Goal: Task Accomplishment & Management: Complete application form

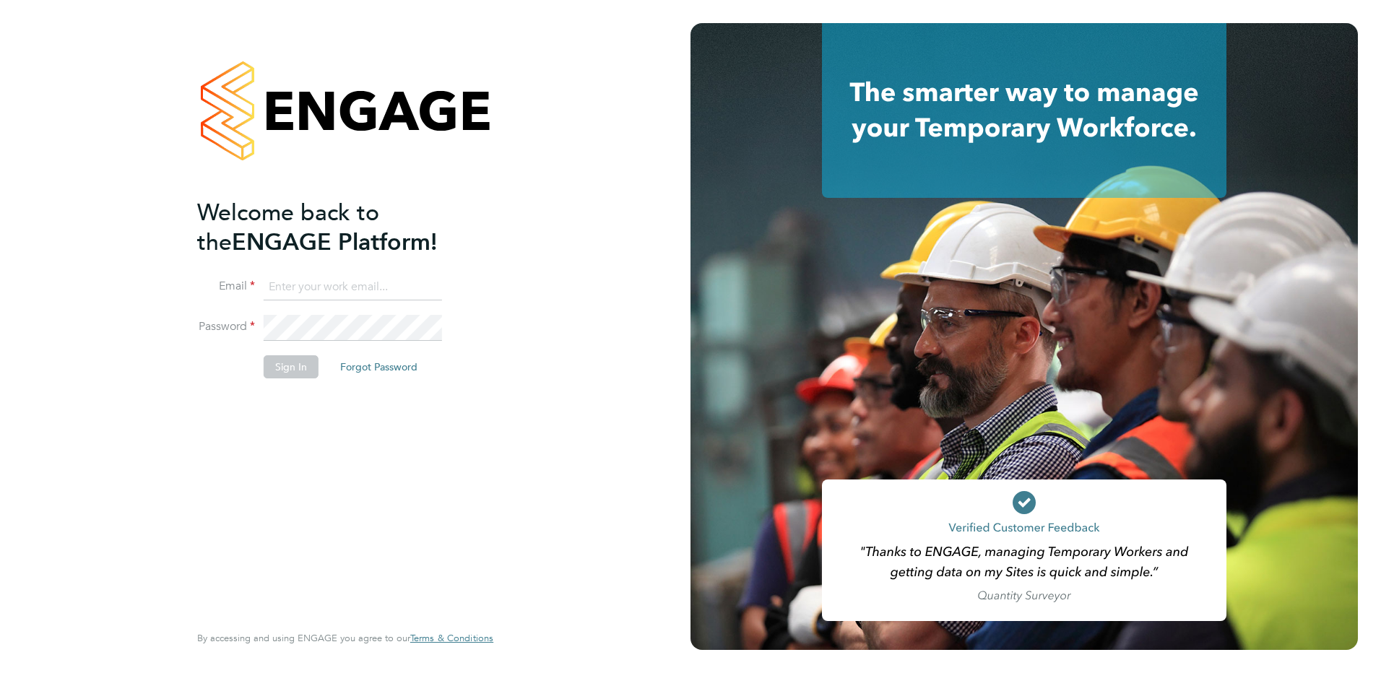
type input "c.saffhill@oandb.co.uk"
click at [284, 371] on button "Sign In" at bounding box center [291, 366] width 55 height 23
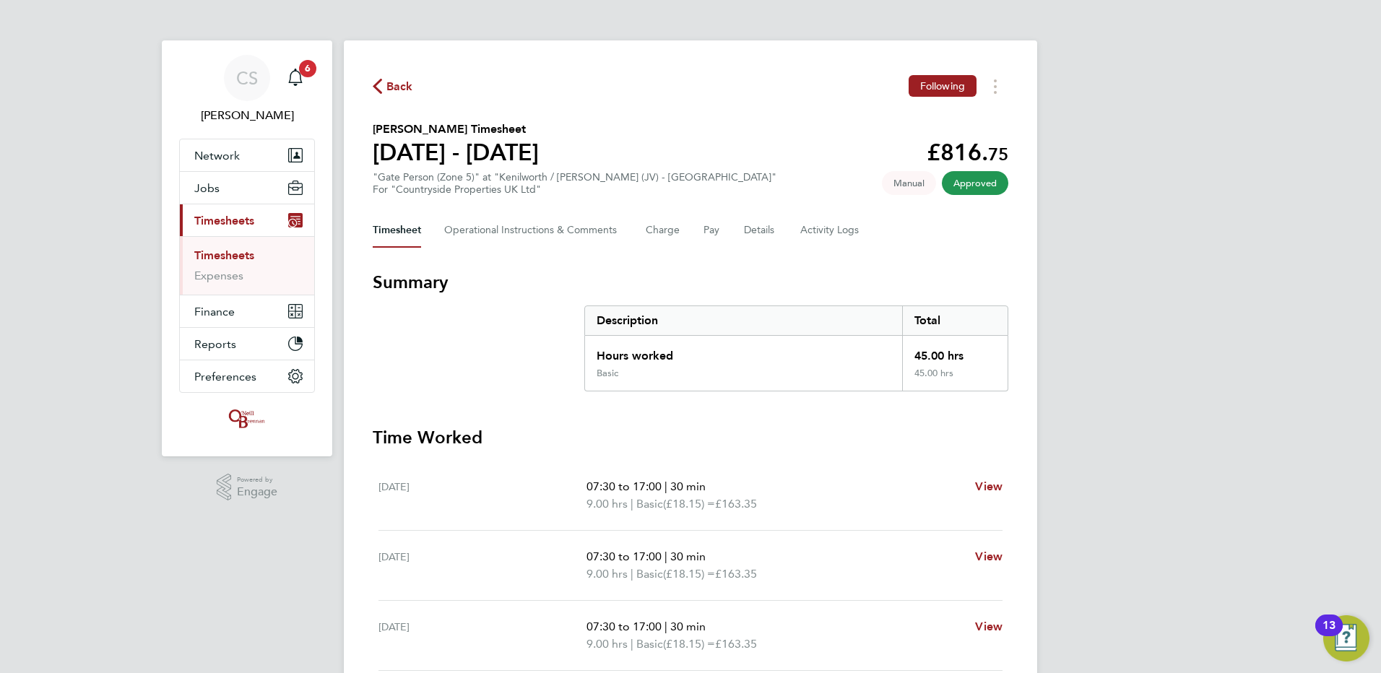
click at [388, 82] on span "Back" at bounding box center [399, 86] width 27 height 17
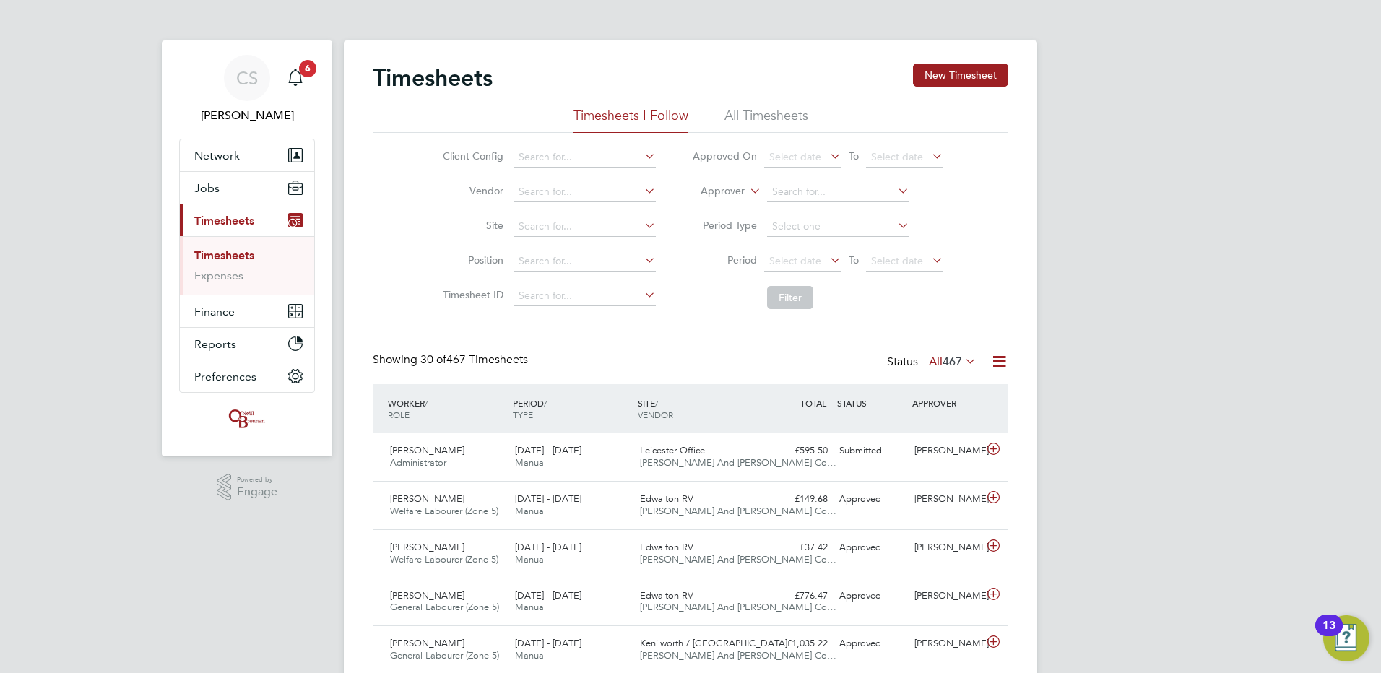
drag, startPoint x: 983, startPoint y: 87, endPoint x: 955, endPoint y: 95, distance: 29.3
click at [980, 86] on button "New Timesheet" at bounding box center [960, 75] width 95 height 23
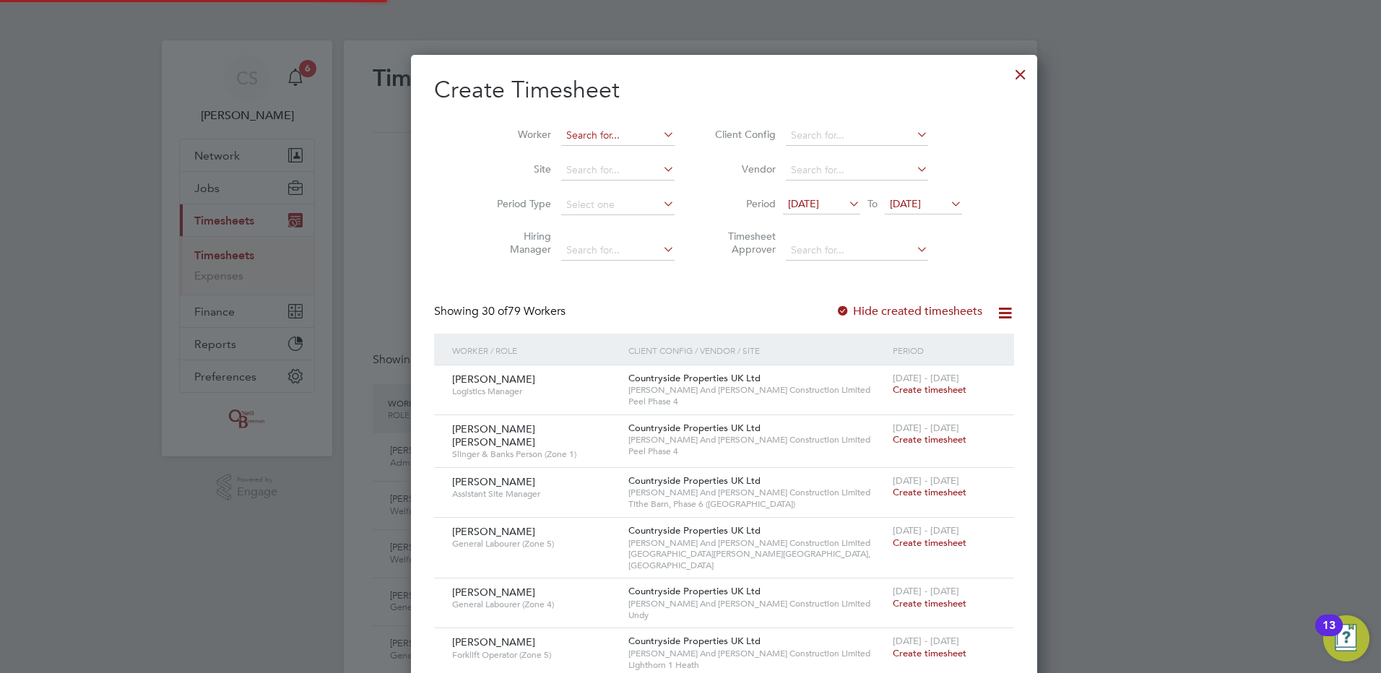
click at [568, 135] on input at bounding box center [617, 136] width 113 height 20
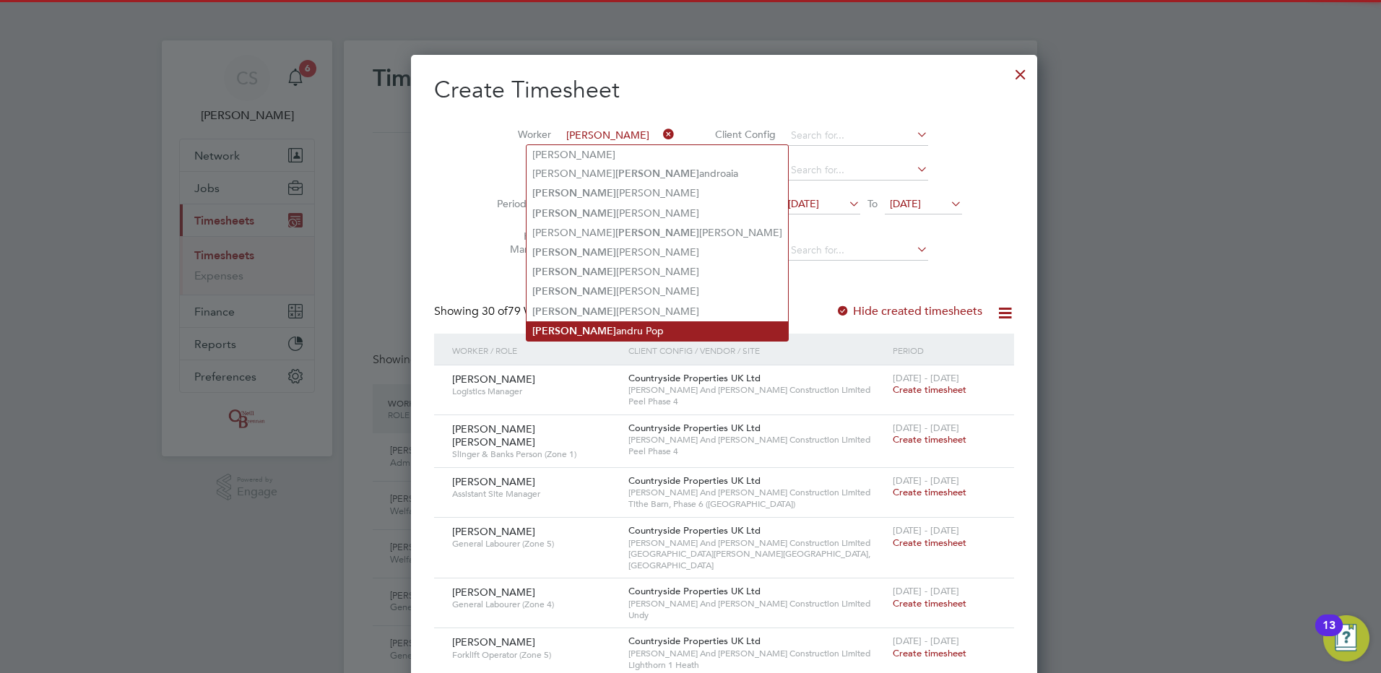
click at [595, 321] on li "Alex andru Pop" at bounding box center [658, 331] width 262 height 20
type input "[PERSON_NAME]"
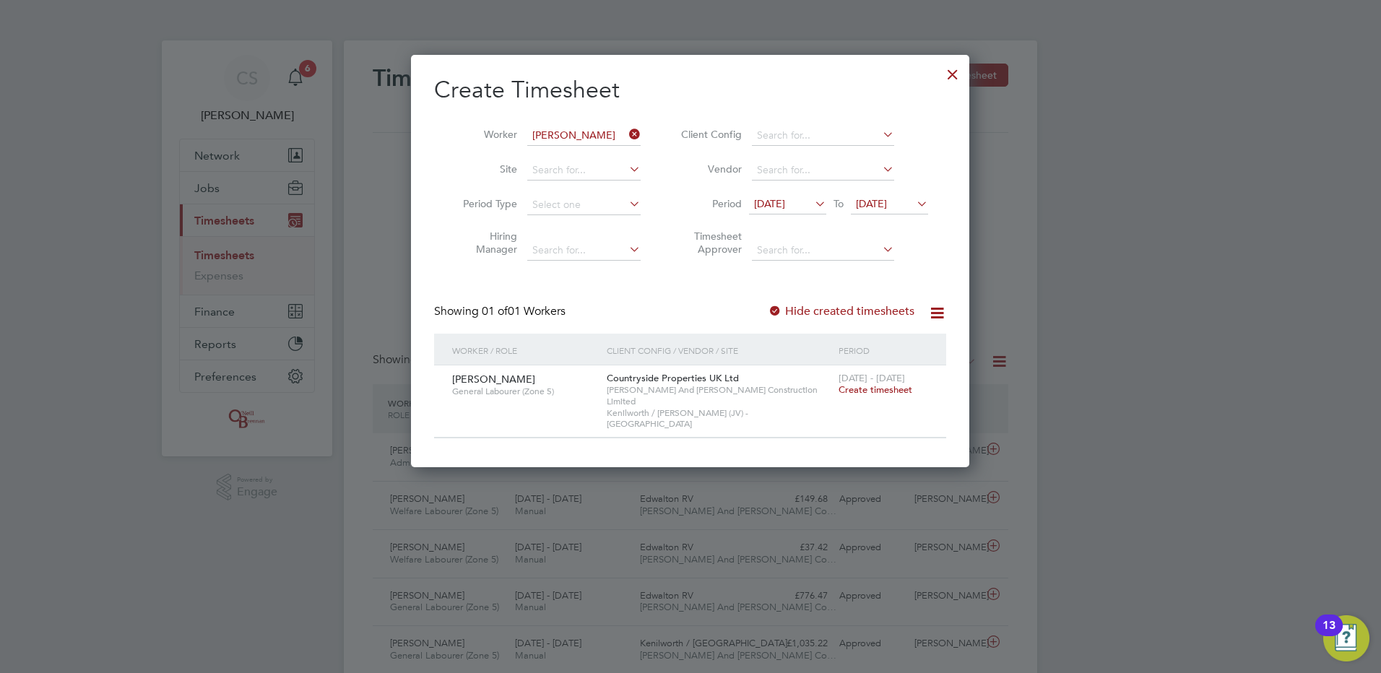
click at [849, 394] on span "Create timesheet" at bounding box center [876, 390] width 74 height 12
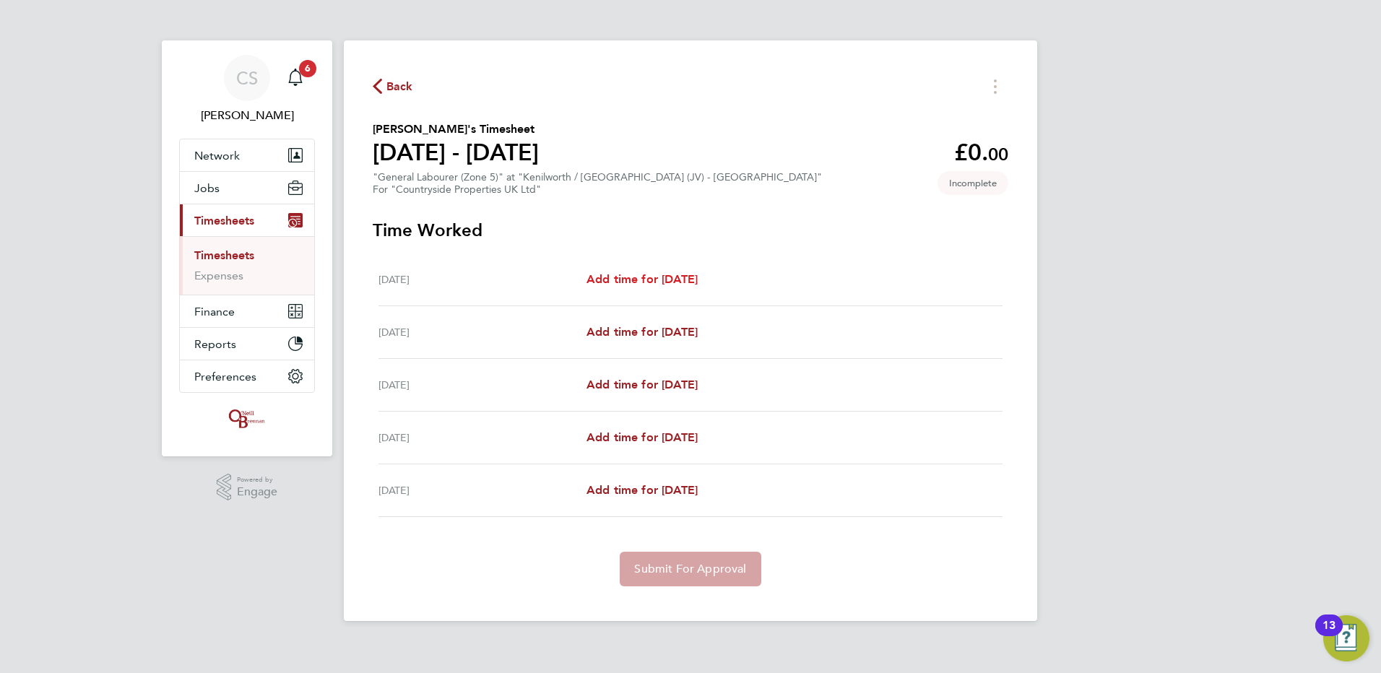
click at [636, 274] on span "Add time for [DATE]" at bounding box center [642, 279] width 111 height 14
select select "30"
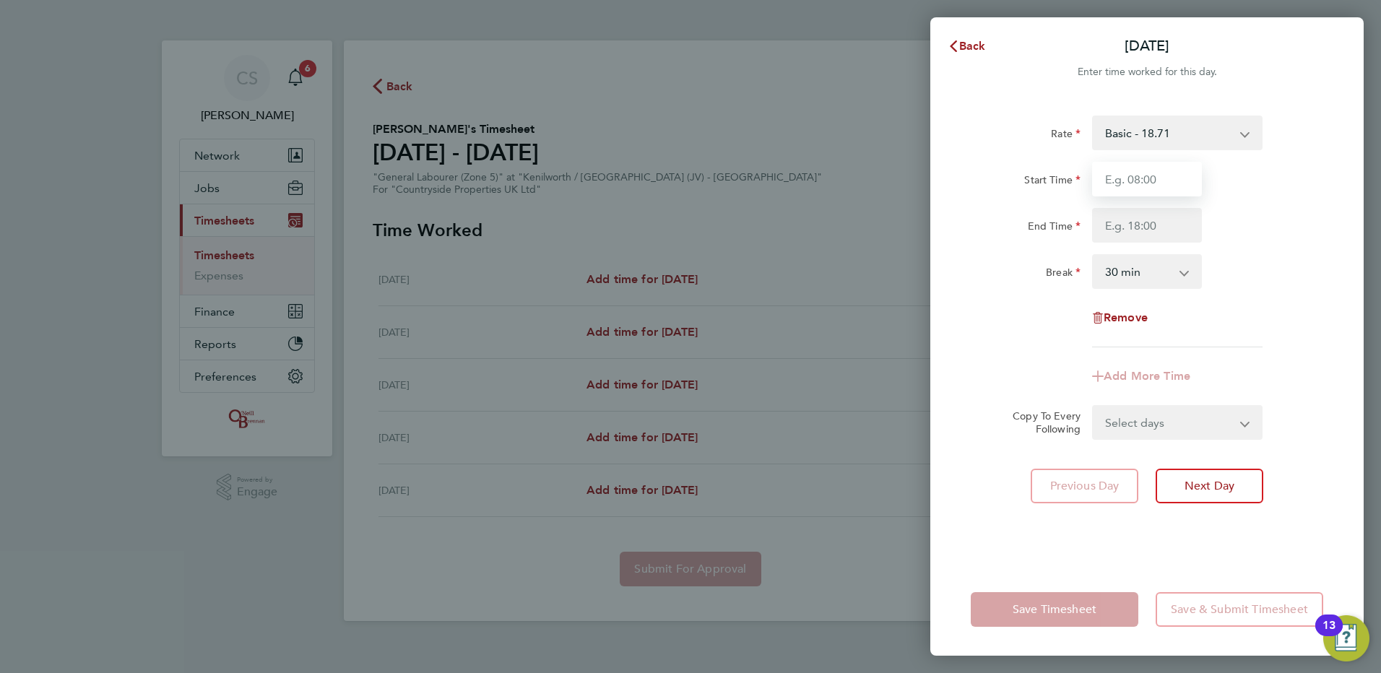
drag, startPoint x: 1141, startPoint y: 183, endPoint x: 1155, endPoint y: 189, distance: 14.6
click at [1139, 182] on input "Start Time" at bounding box center [1147, 179] width 110 height 35
type input "06:45"
click at [1160, 215] on input "End Time" at bounding box center [1147, 225] width 110 height 35
type input "17:30"
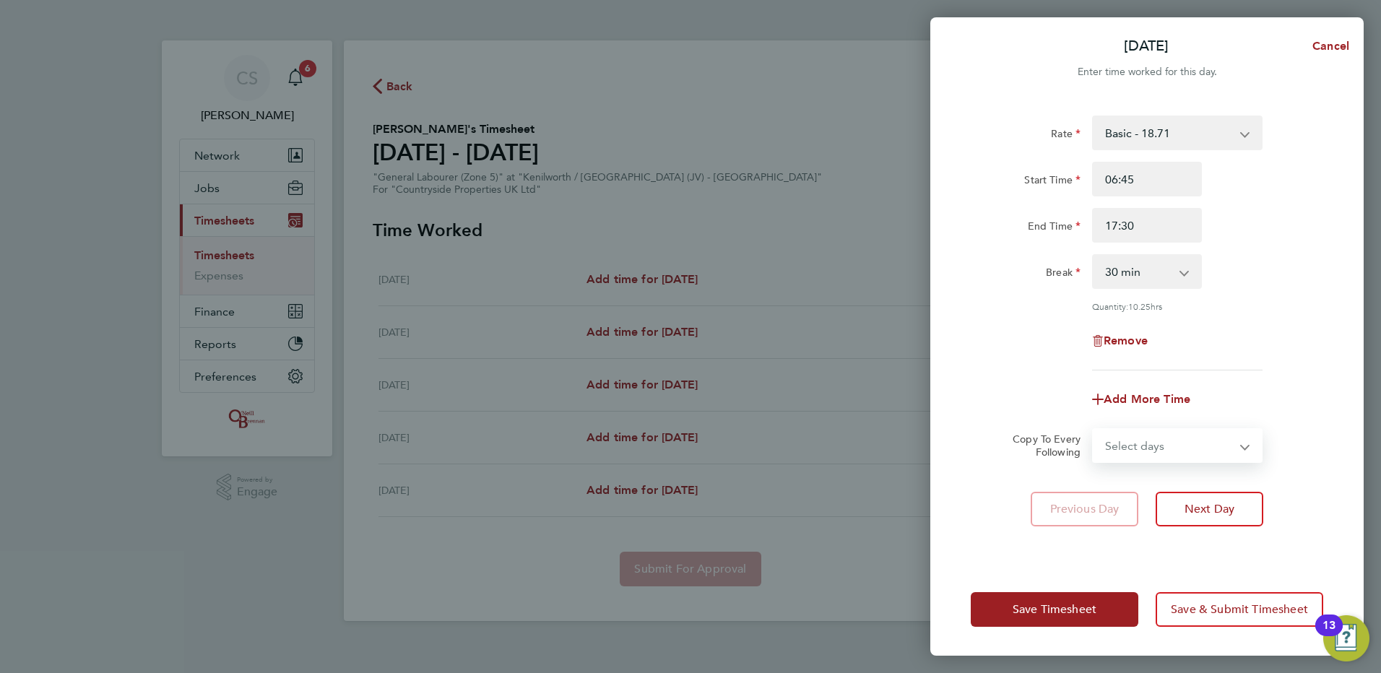
drag, startPoint x: 1144, startPoint y: 425, endPoint x: 1152, endPoint y: 446, distance: 22.4
click at [1144, 425] on form "Rate Basic - 18.71 Start Time 06:45 End Time 17:30 Break 0 min 15 min 30 min 45…" at bounding box center [1147, 289] width 353 height 347
select select "TUE"
click at [1094, 430] on select "Select days Day Tuesday Wednesday Thursday Friday" at bounding box center [1170, 446] width 152 height 32
select select "2025-08-29"
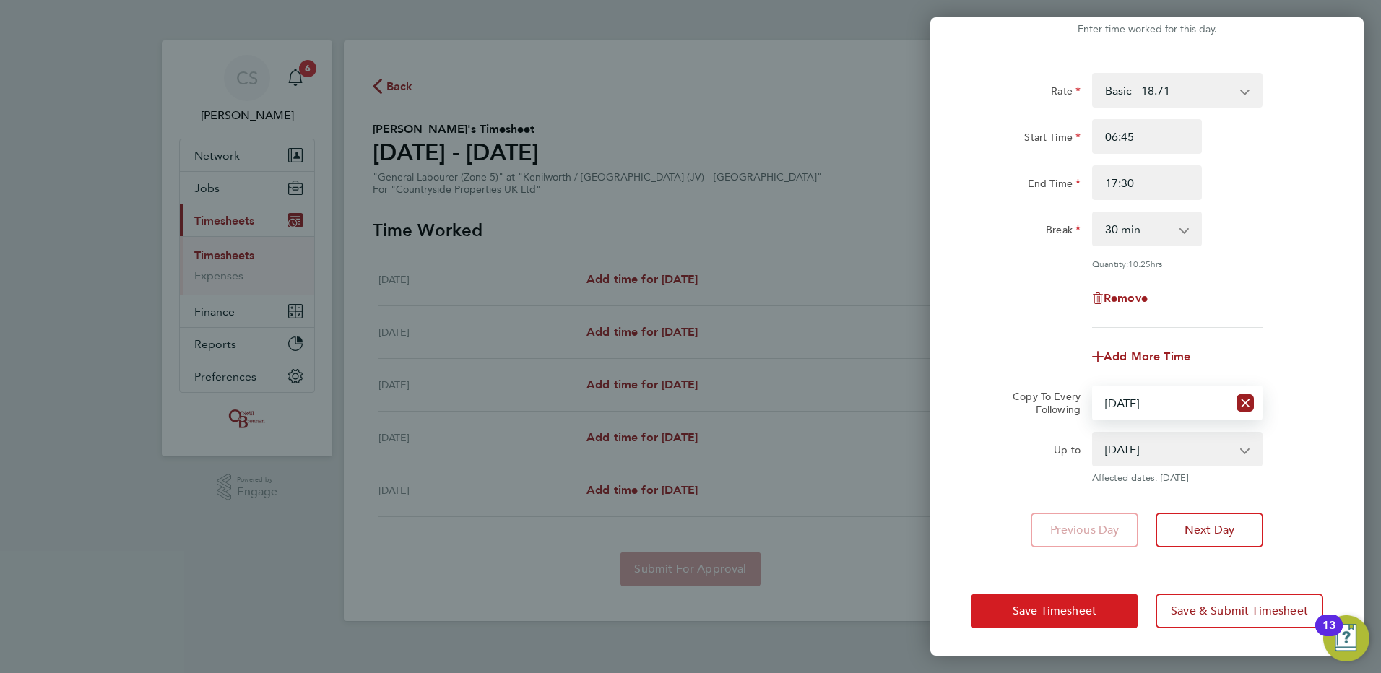
click at [1081, 610] on span "Save Timesheet" at bounding box center [1055, 611] width 84 height 14
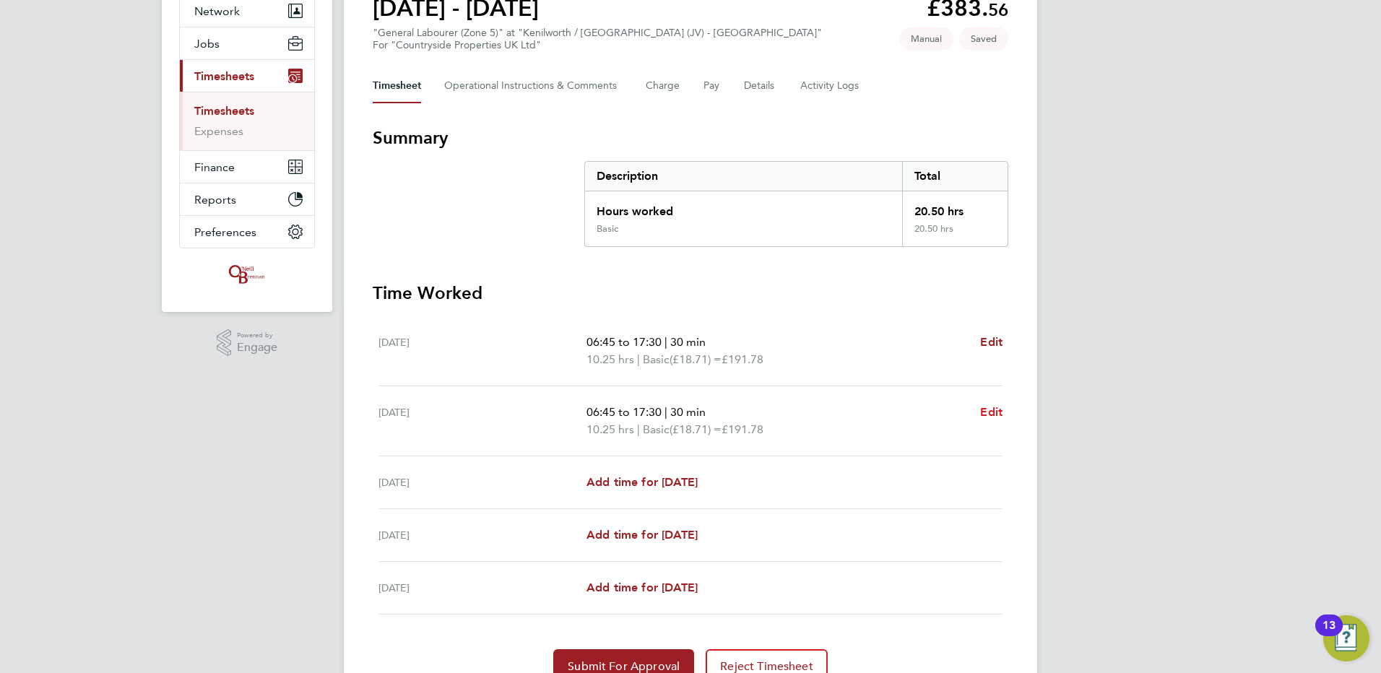
click at [995, 404] on link "Edit" at bounding box center [991, 412] width 22 height 17
select select "30"
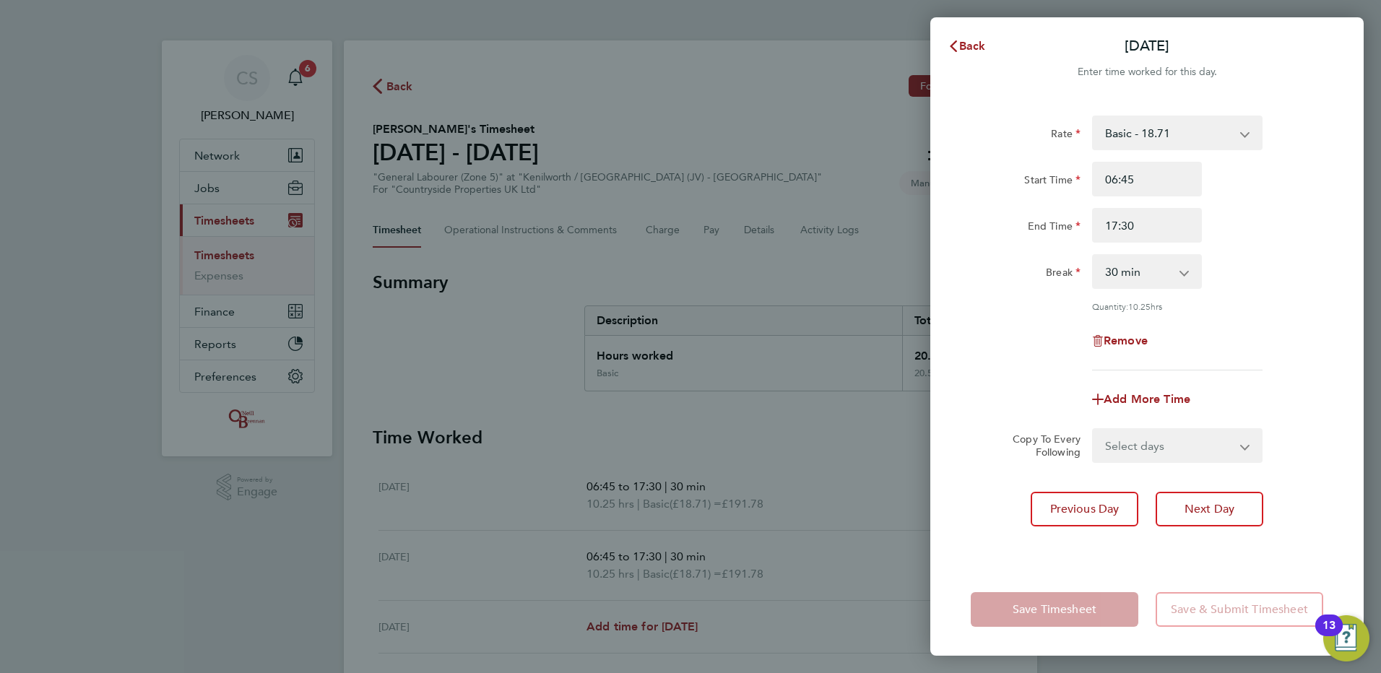
click at [1167, 448] on select "Select days Day Wednesday Thursday Friday" at bounding box center [1170, 446] width 152 height 32
select select "FRI"
click at [1094, 430] on select "Select days Day Wednesday Thursday Friday" at bounding box center [1170, 446] width 152 height 32
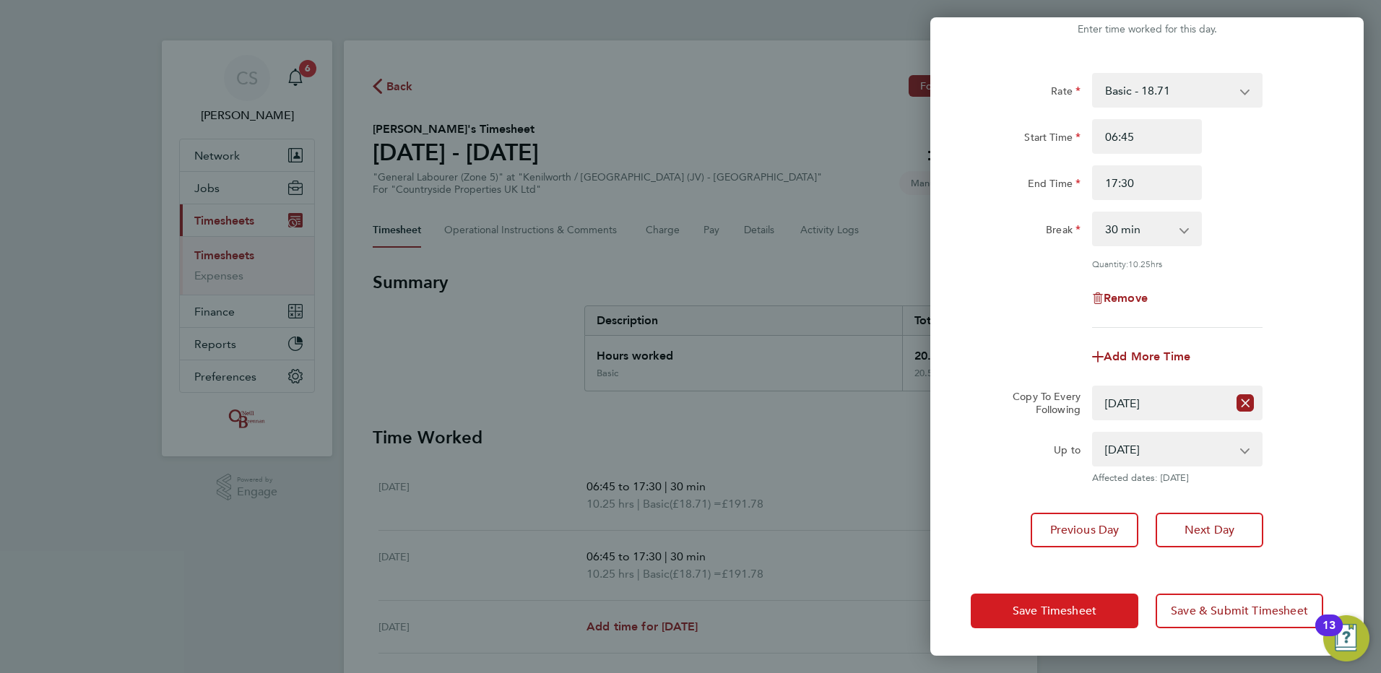
click at [1056, 610] on span "Save Timesheet" at bounding box center [1055, 611] width 84 height 14
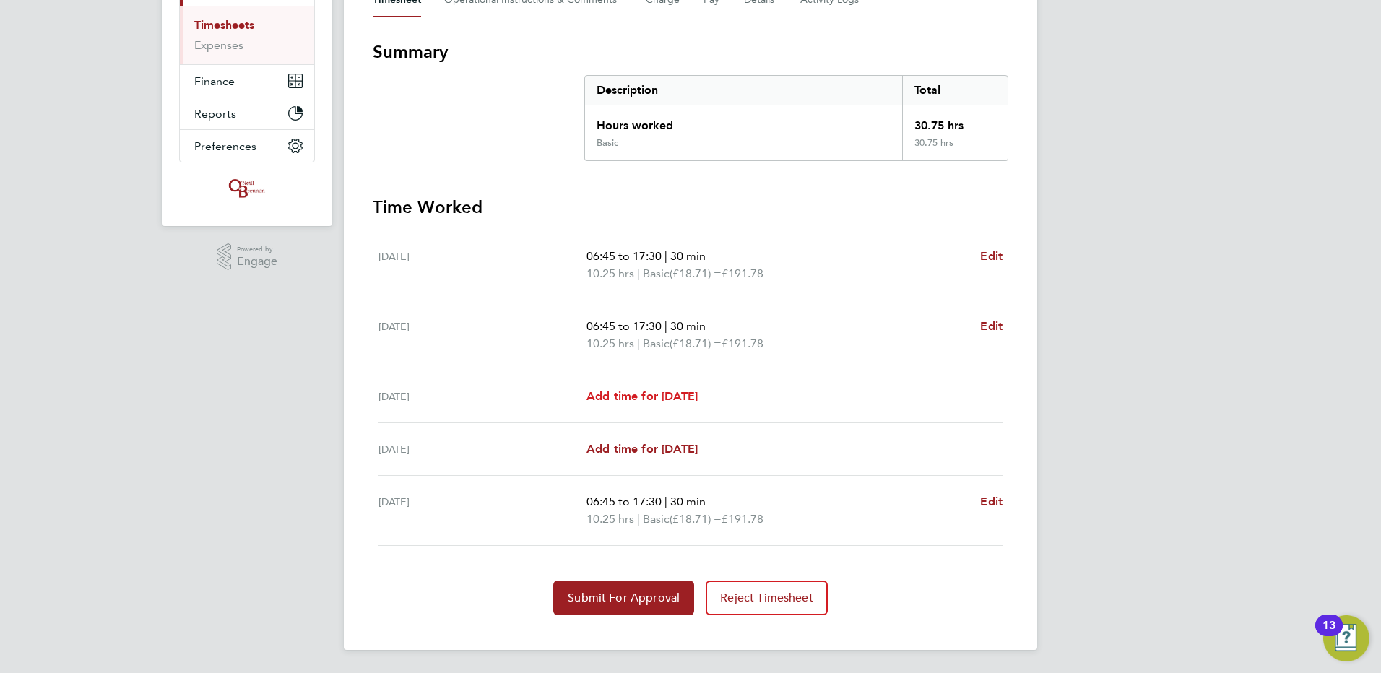
click at [645, 392] on span "Add time for Wed 27 Aug" at bounding box center [642, 396] width 111 height 14
select select "30"
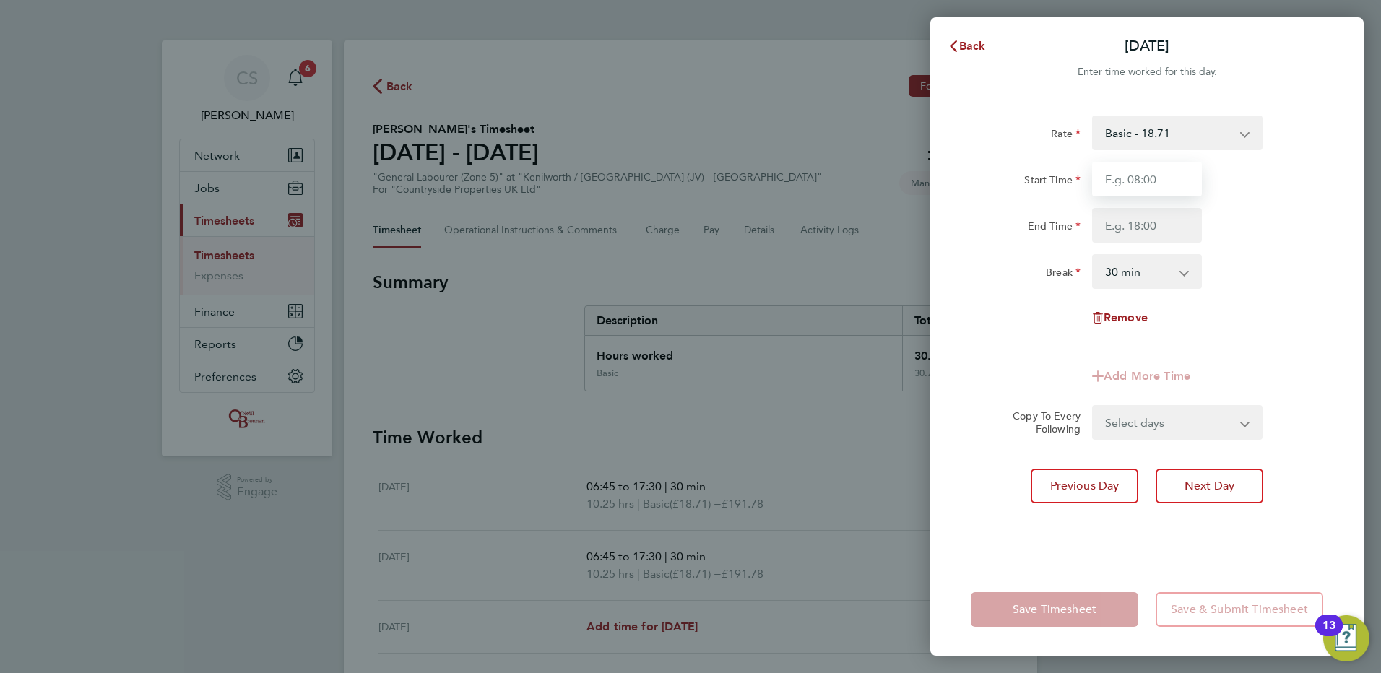
click at [1124, 168] on input "Start Time" at bounding box center [1147, 179] width 110 height 35
type input "06:45"
type input "17:30"
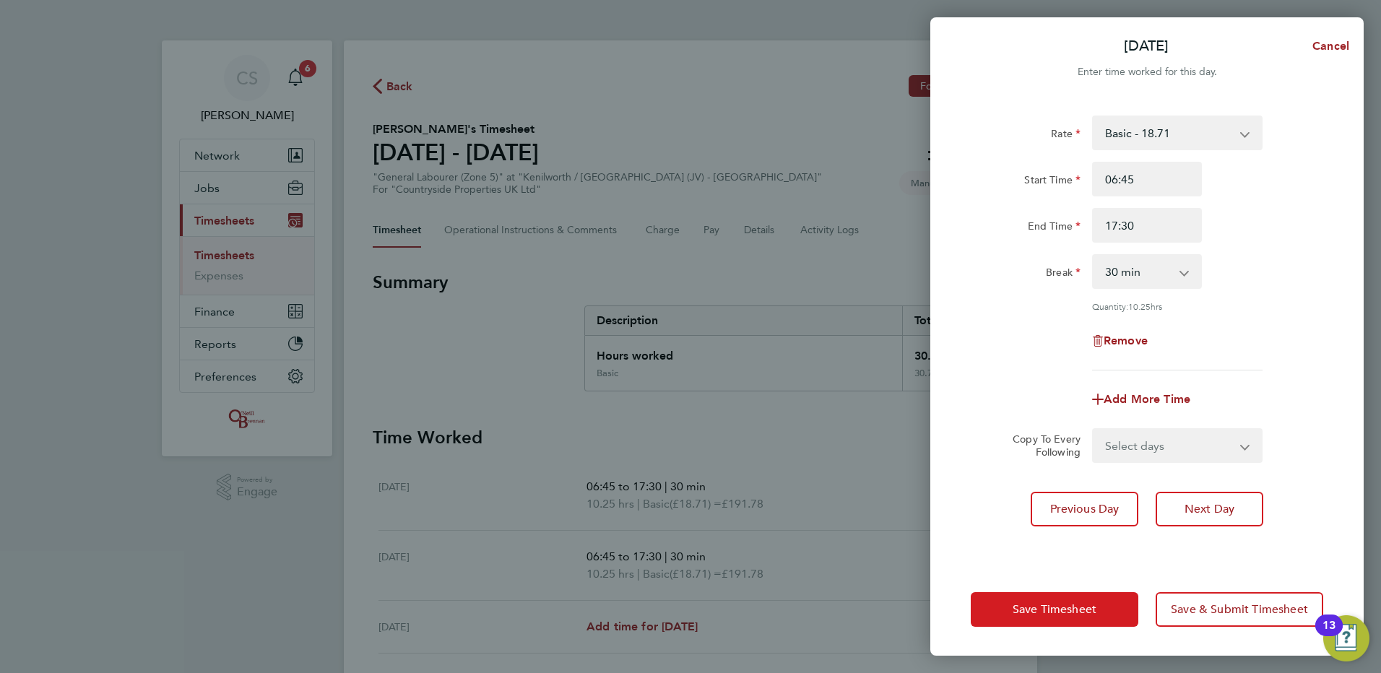
click at [1091, 600] on button "Save Timesheet" at bounding box center [1055, 609] width 168 height 35
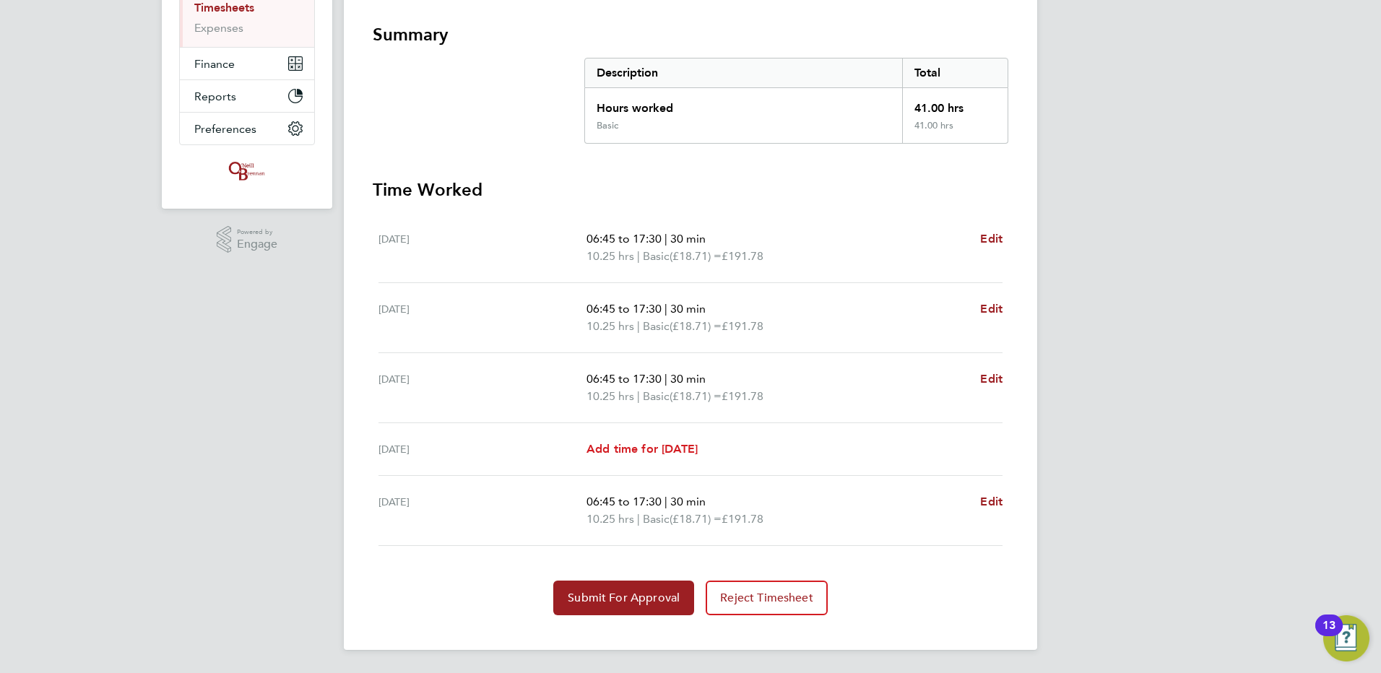
click at [622, 449] on span "Add time for Thu 28 Aug" at bounding box center [642, 449] width 111 height 14
select select "30"
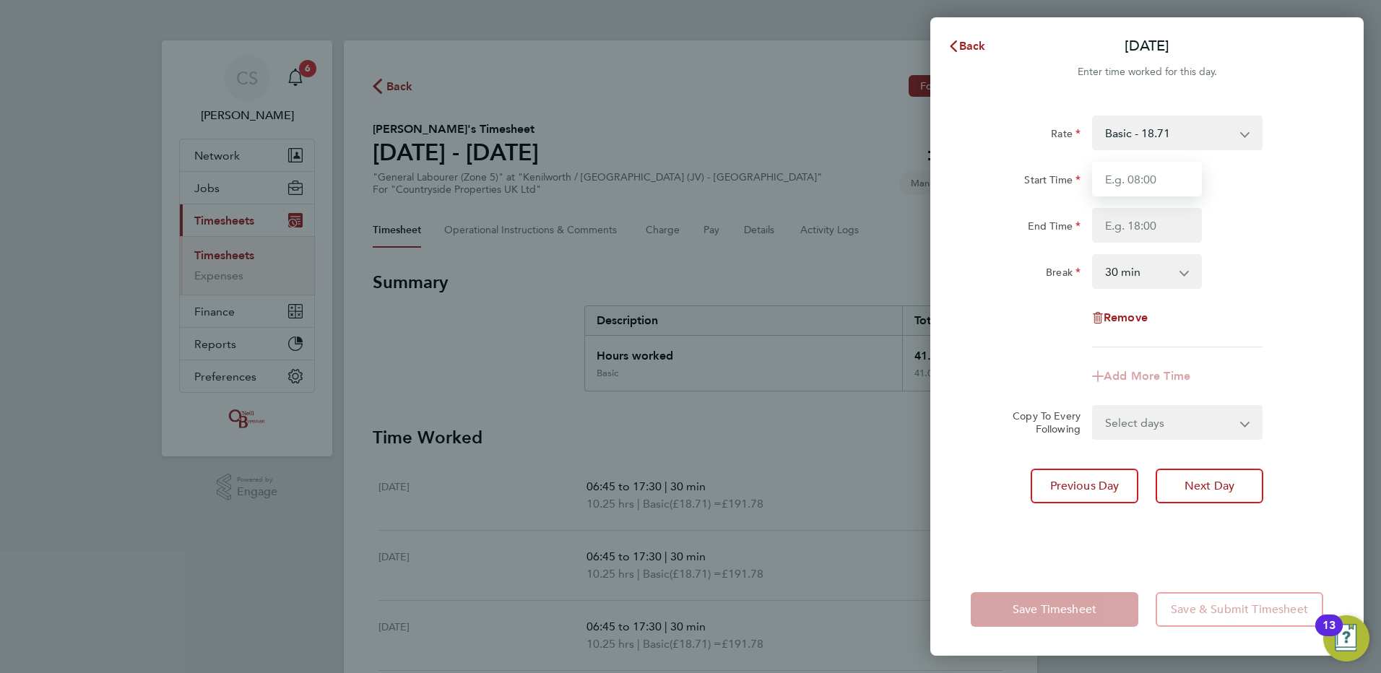
click at [1160, 187] on input "Start Time" at bounding box center [1147, 179] width 110 height 35
type input "06:45"
type input "17:30"
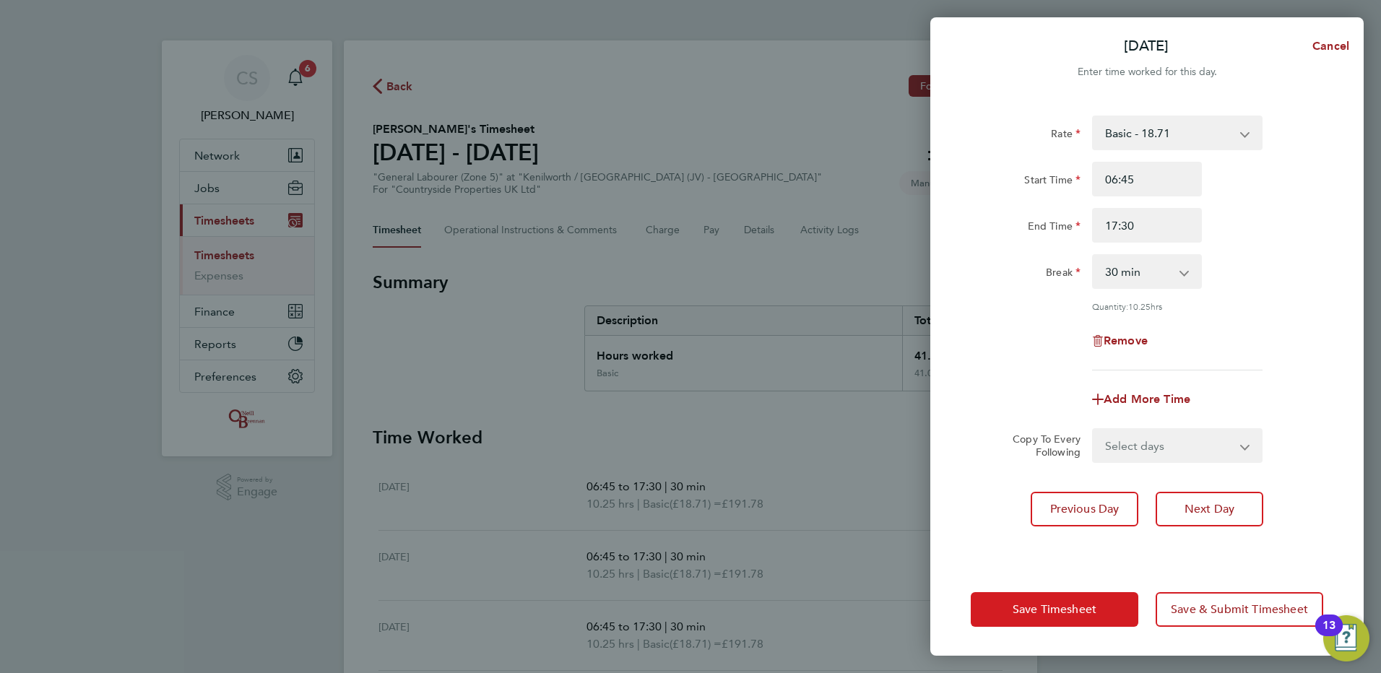
click at [1050, 610] on span "Save Timesheet" at bounding box center [1055, 610] width 84 height 14
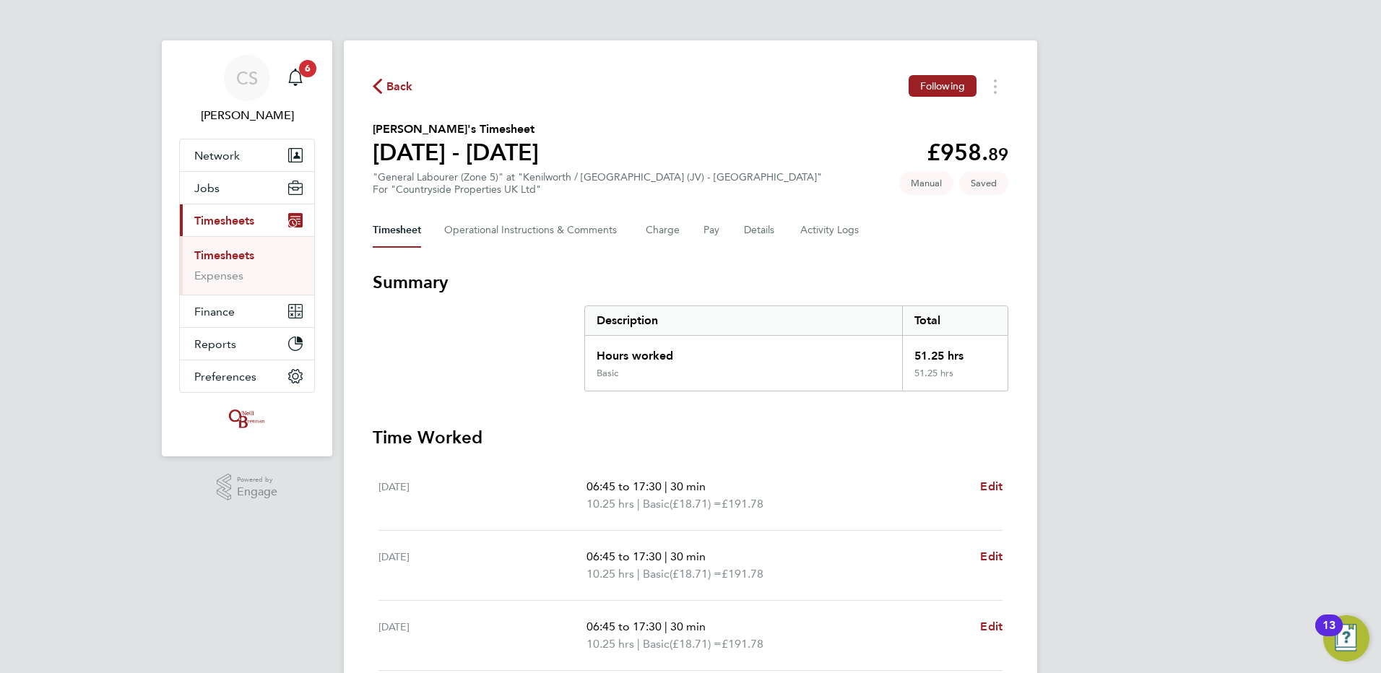
click at [406, 87] on span "Back" at bounding box center [399, 86] width 27 height 17
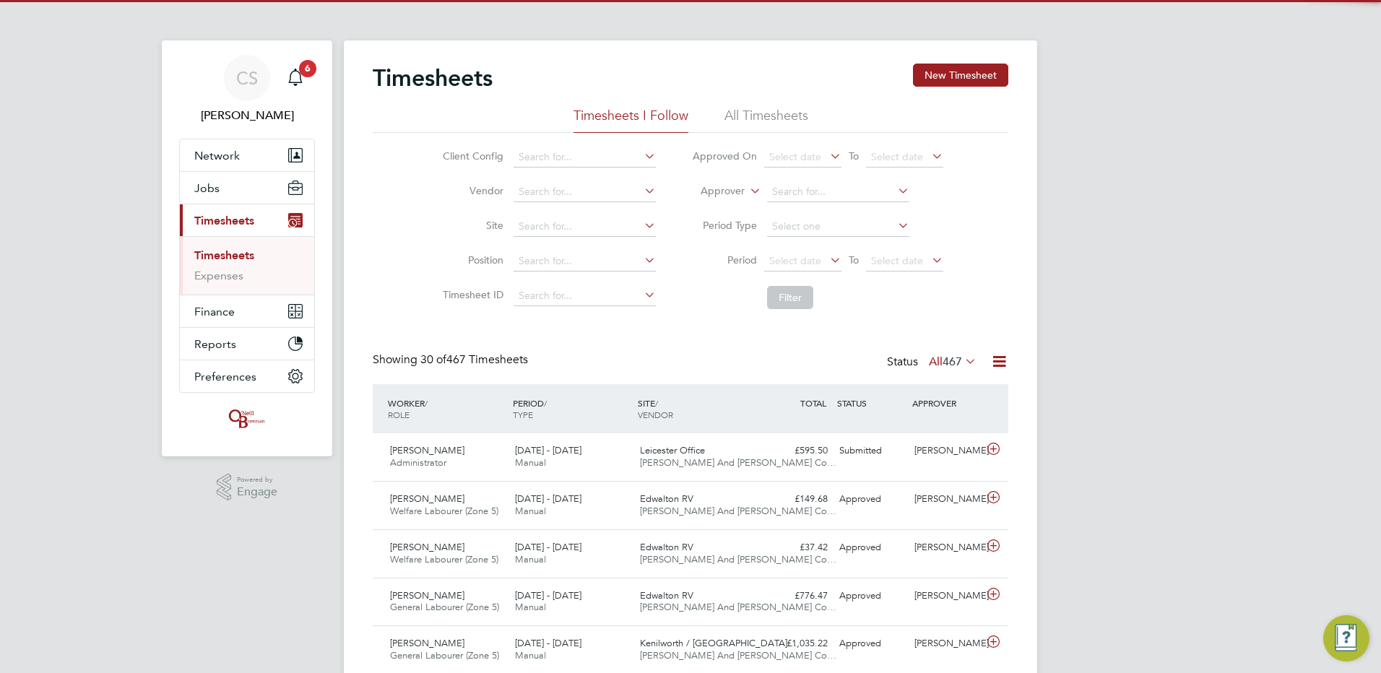
scroll to position [37, 126]
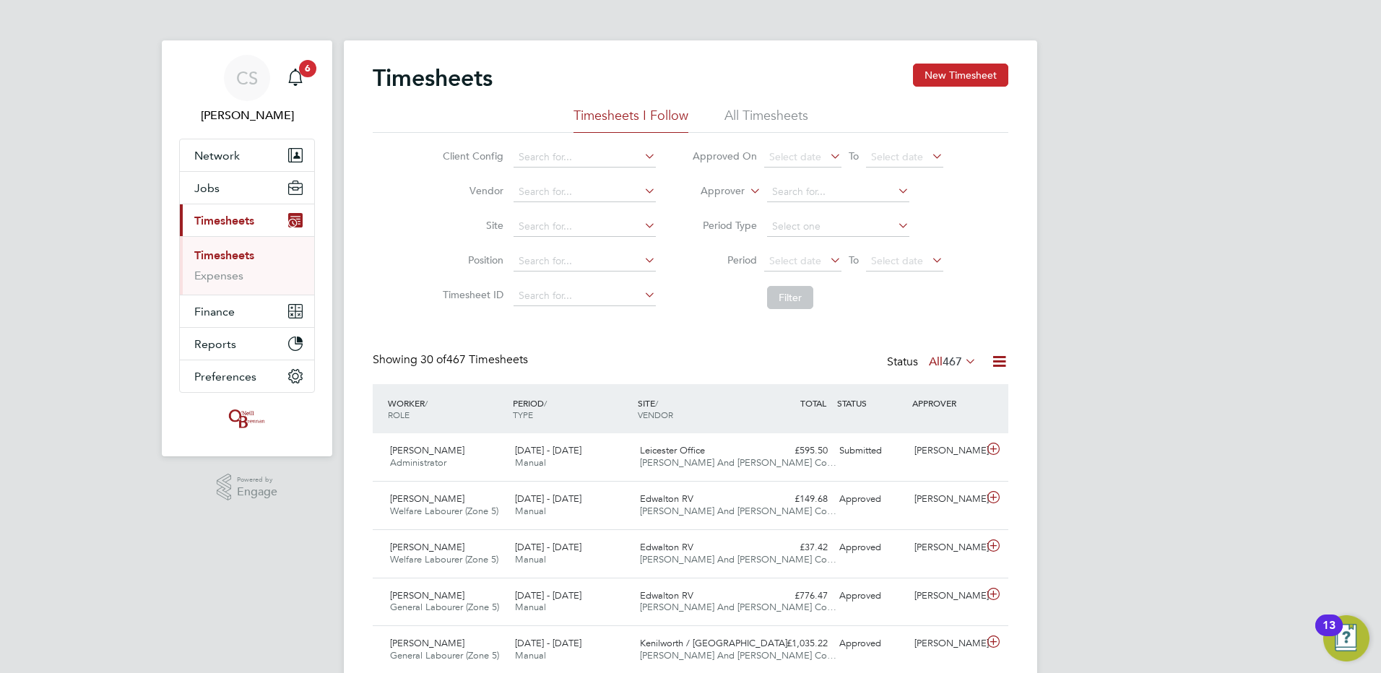
click at [946, 79] on button "New Timesheet" at bounding box center [960, 75] width 95 height 23
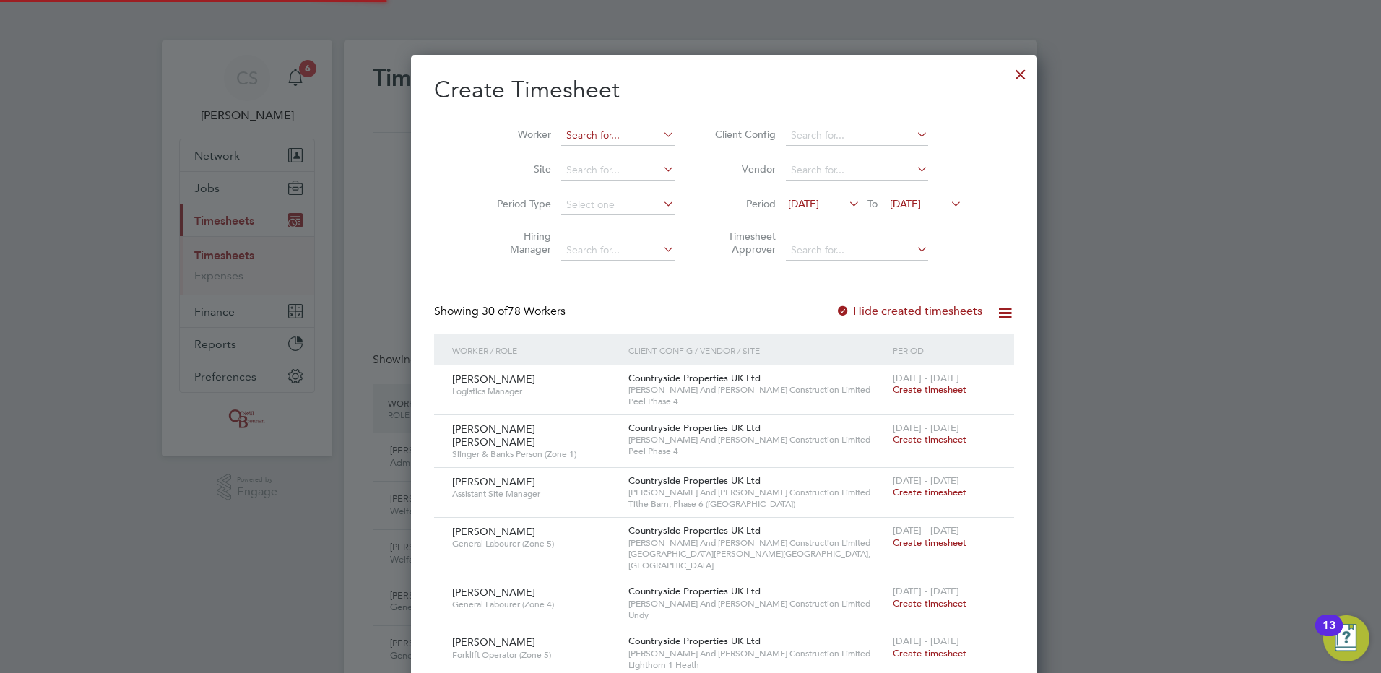
scroll to position [2325, 559]
click at [561, 136] on input at bounding box center [617, 136] width 113 height 20
click at [619, 155] on b "Torra" at bounding box center [631, 155] width 24 height 12
type input "[PERSON_NAME]"
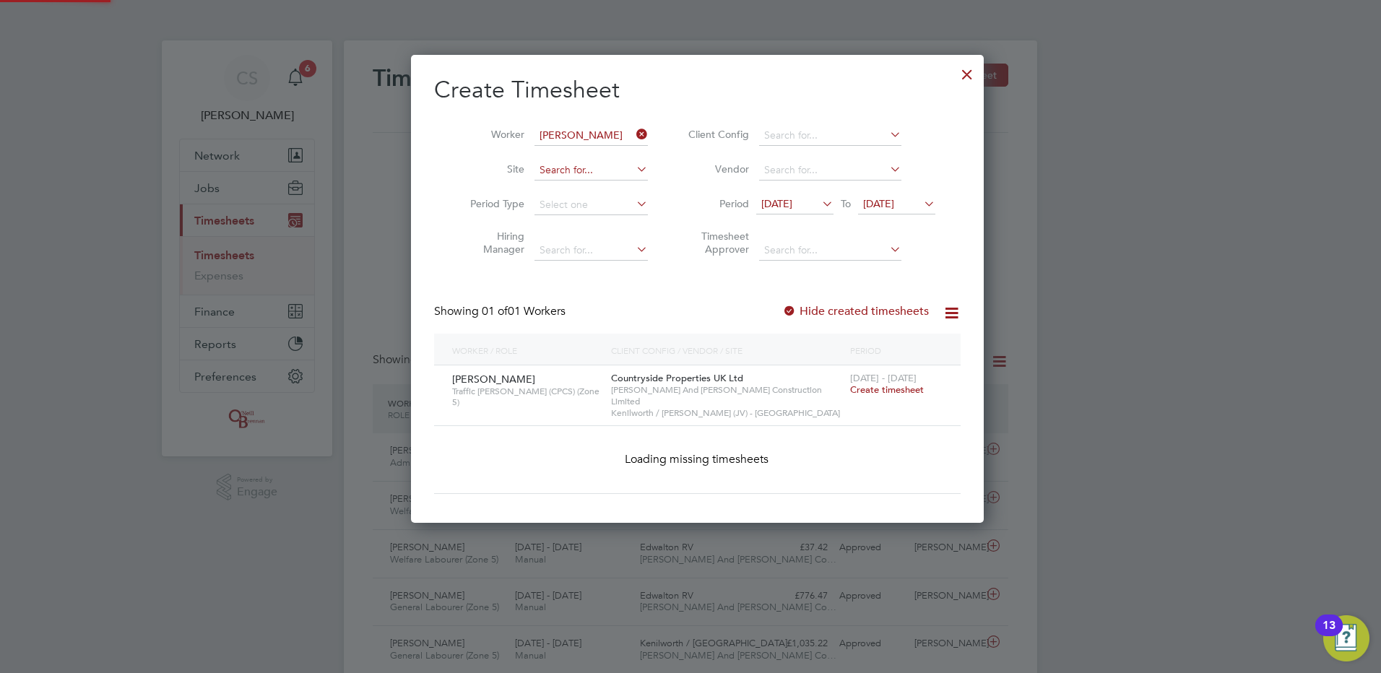
scroll to position [389, 559]
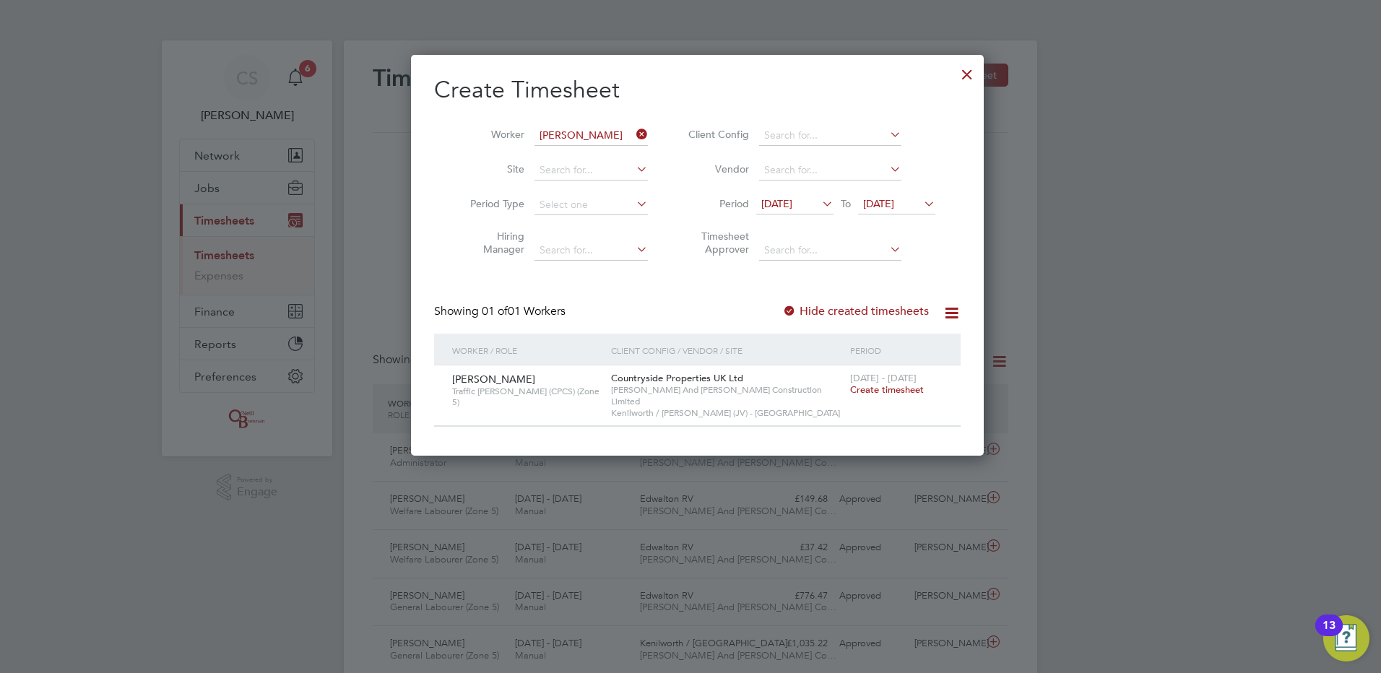
click at [899, 386] on span "Create timesheet" at bounding box center [887, 390] width 74 height 12
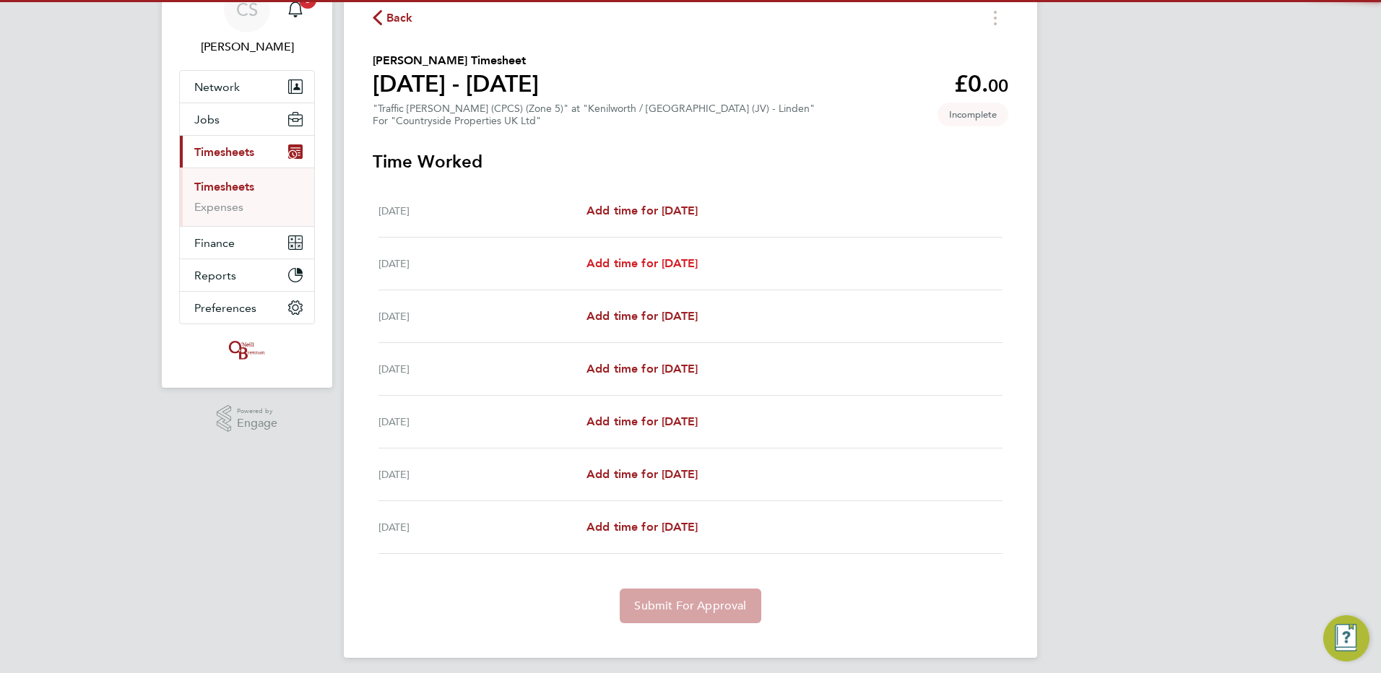
scroll to position [72, 0]
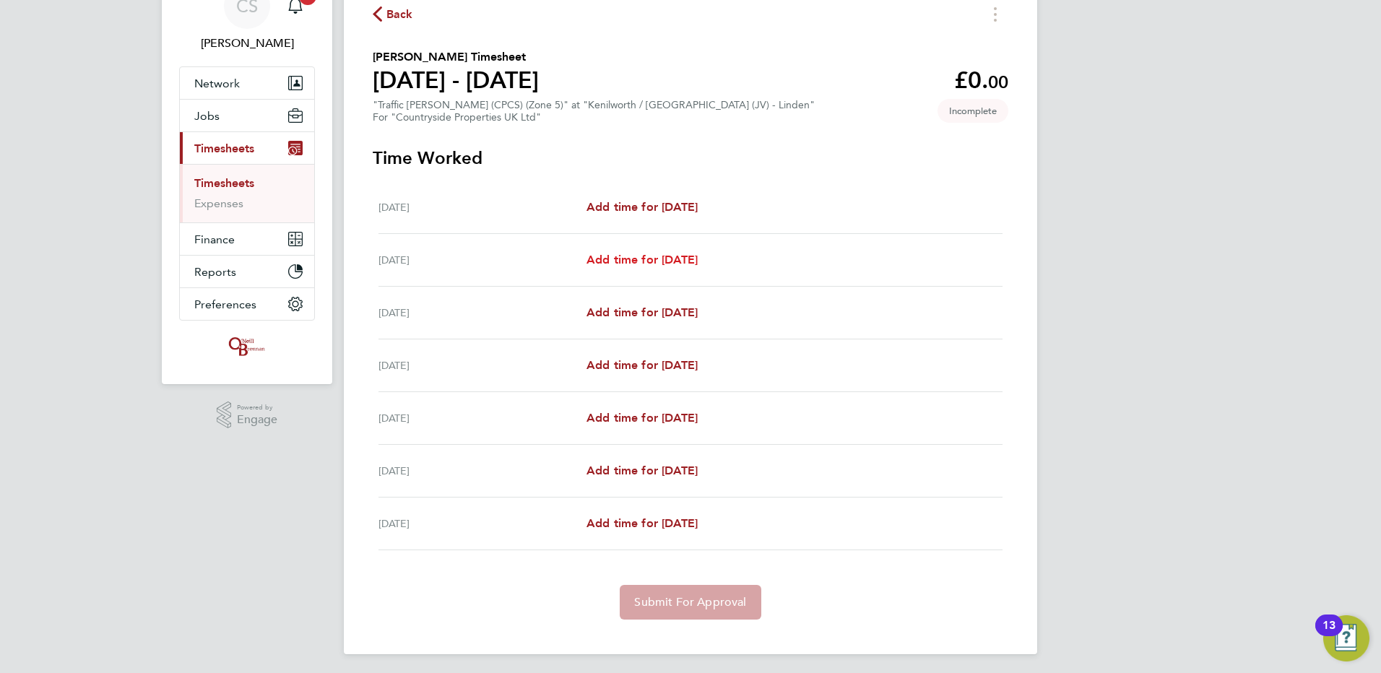
click at [671, 257] on span "Add time for Tue 26 Aug" at bounding box center [642, 260] width 111 height 14
select select "30"
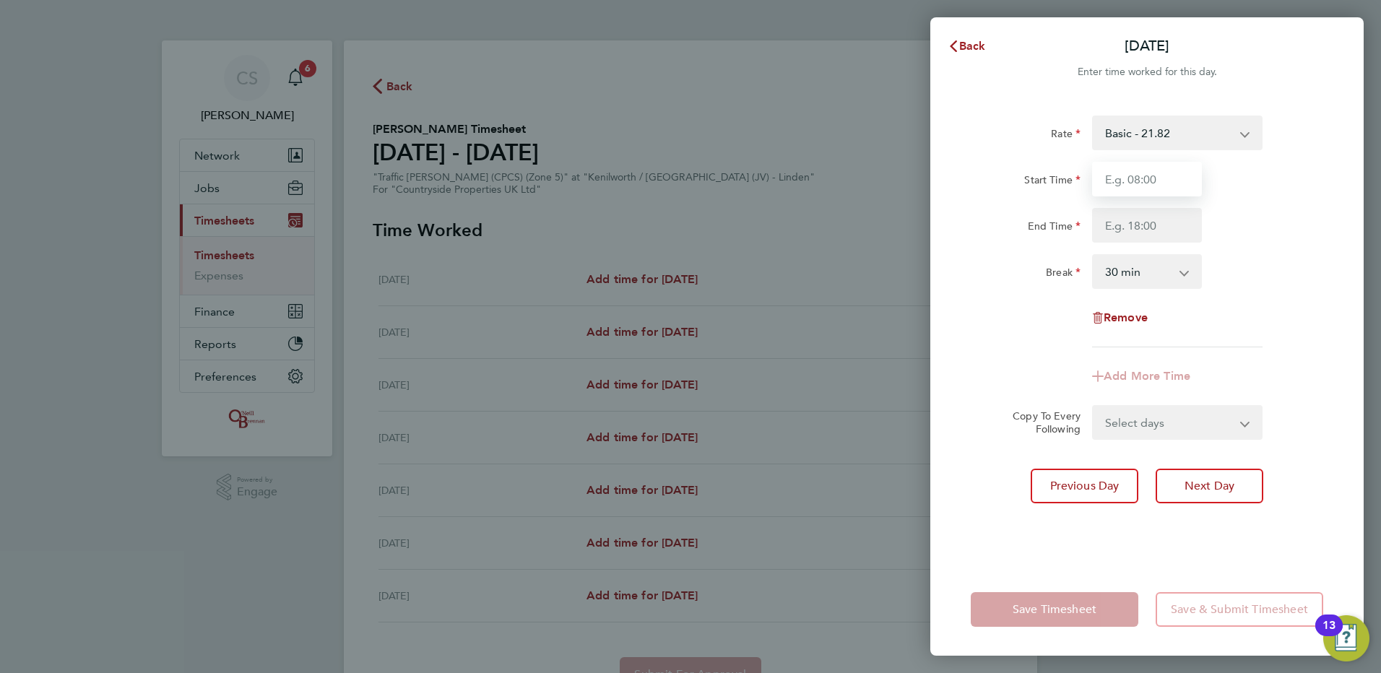
click at [1107, 181] on input "Start Time" at bounding box center [1147, 179] width 110 height 35
type input "06:30"
drag, startPoint x: 1113, startPoint y: 220, endPoint x: 1124, endPoint y: 220, distance: 11.6
click at [1113, 220] on input "End Time" at bounding box center [1147, 225] width 110 height 35
type input "17:30"
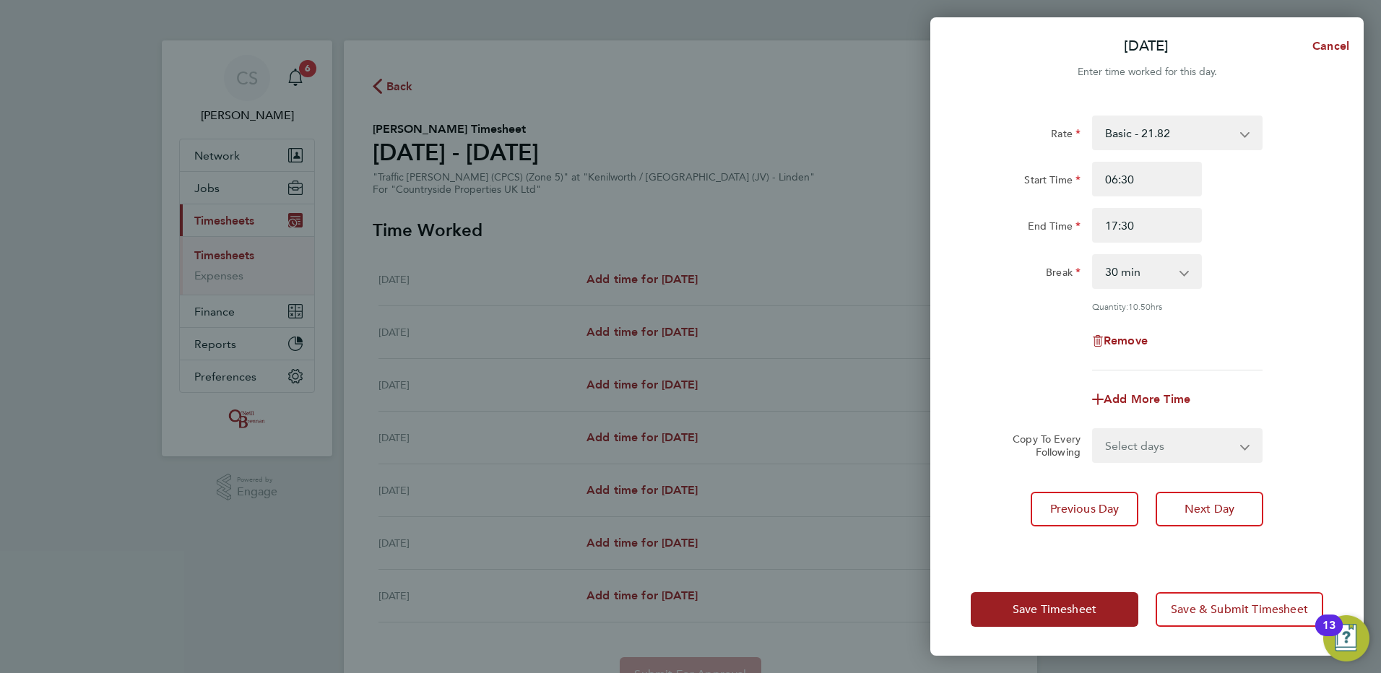
click at [1006, 324] on div "Remove" at bounding box center [1147, 341] width 364 height 35
drag, startPoint x: 1141, startPoint y: 228, endPoint x: 776, endPoint y: 197, distance: 366.9
click at [818, 210] on div "Tue 26 Aug Cancel Enter time worked for this day. Rate Basic - 21.82 Start Time…" at bounding box center [690, 336] width 1381 height 673
type input "18:00"
click at [980, 350] on div "Remove" at bounding box center [1147, 341] width 364 height 35
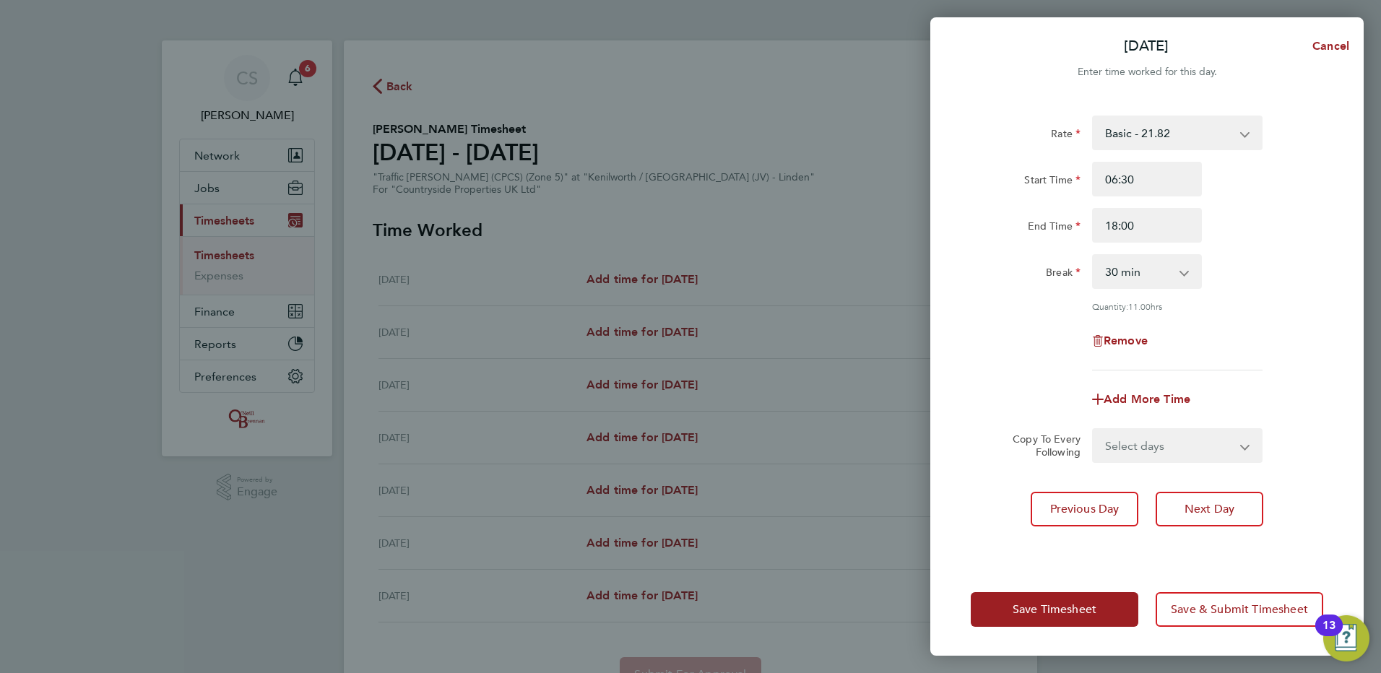
click at [1044, 359] on div "Rate Basic - 21.82 Start Time 06:30 End Time 18:00 Break 0 min 15 min 30 min 45…" at bounding box center [1147, 243] width 353 height 255
drag, startPoint x: 1128, startPoint y: 439, endPoint x: 1133, endPoint y: 447, distance: 9.7
click at [1128, 438] on select "Select days Day Weekday (Mon-Fri) Weekend (Sat-Sun) Wednesday Thursday Friday S…" at bounding box center [1170, 446] width 152 height 32
select select "DAY"
click at [1094, 430] on select "Select days Day Weekday (Mon-Fri) Weekend (Sat-Sun) Wednesday Thursday Friday S…" at bounding box center [1170, 446] width 152 height 32
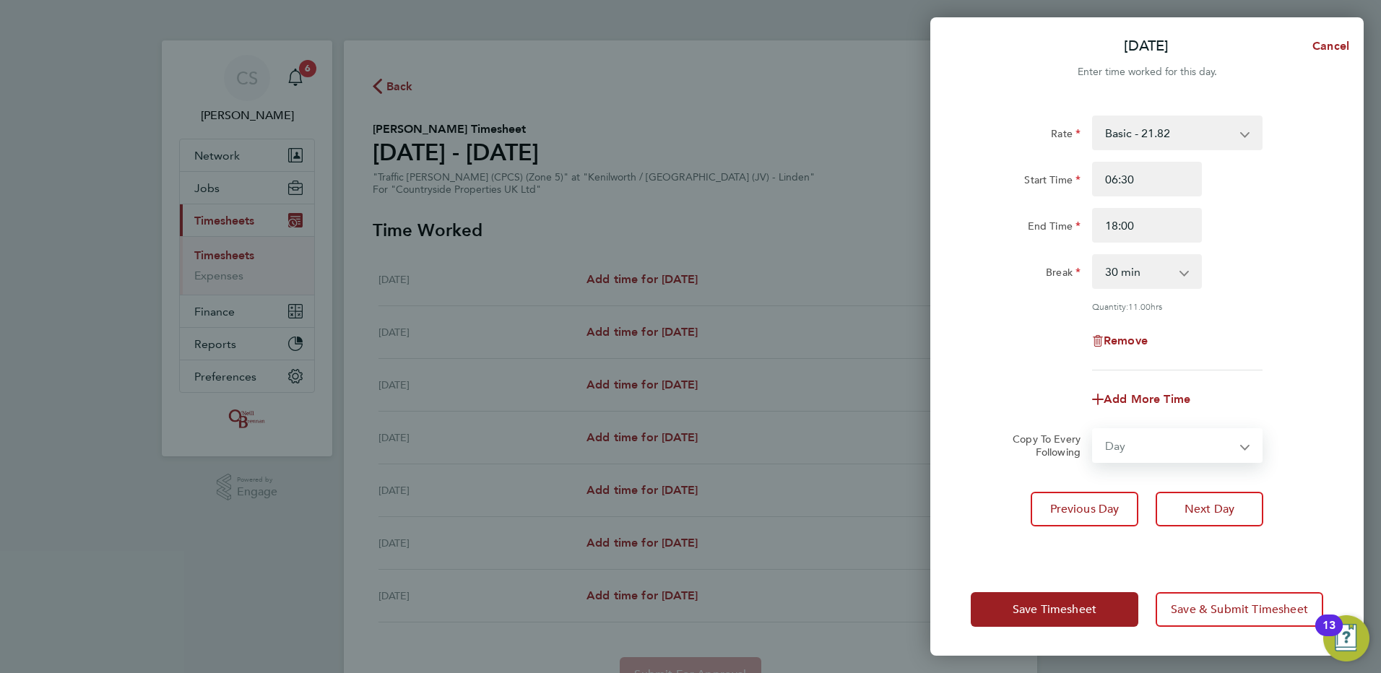
select select "2025-08-31"
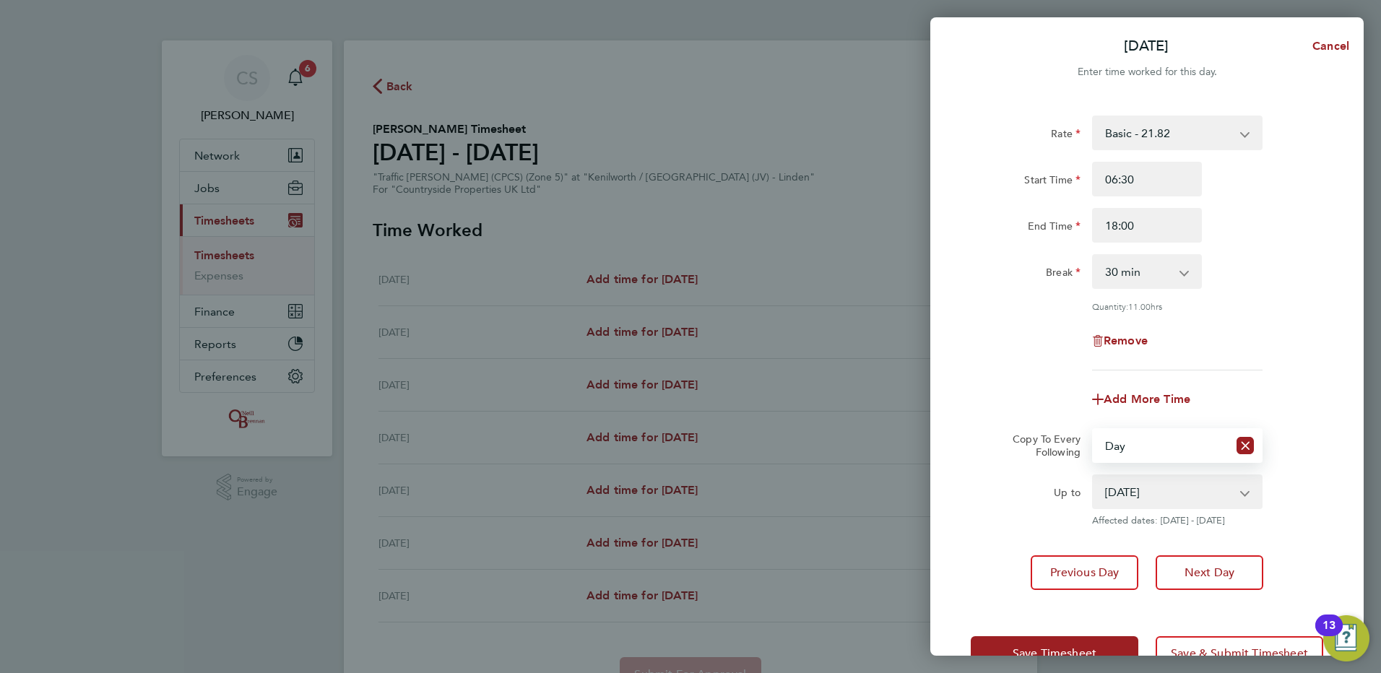
click at [1165, 496] on select "27 Aug 2025 28 Aug 2025 29 Aug 2025 30 Aug 2025 31 Aug 2025" at bounding box center [1169, 492] width 150 height 32
click at [1173, 448] on select "Select days Day Weekday (Mon-Fri) Weekend (Sat-Sun) Wednesday Thursday Friday S…" at bounding box center [1161, 446] width 134 height 32
select select "THU"
click at [1094, 430] on select "Select days Day Weekday (Mon-Fri) Weekend (Sat-Sun) Wednesday Thursday Friday S…" at bounding box center [1161, 446] width 134 height 32
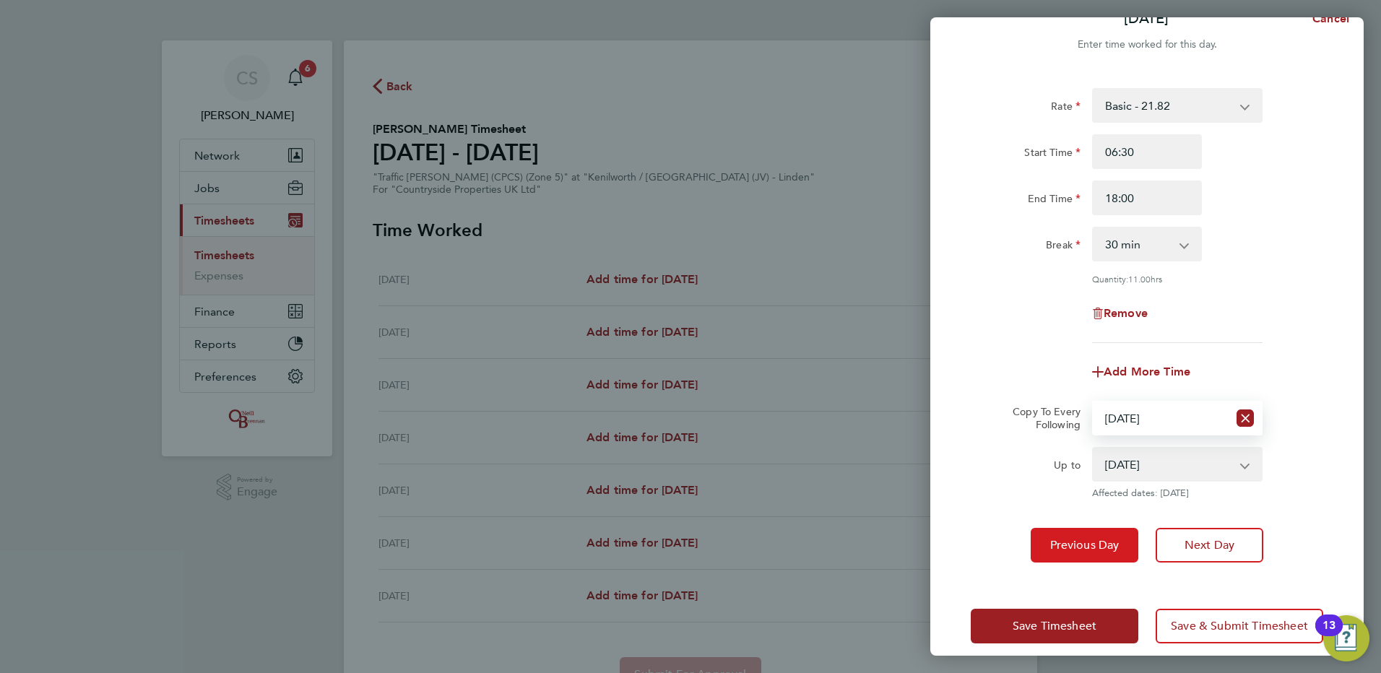
scroll to position [43, 0]
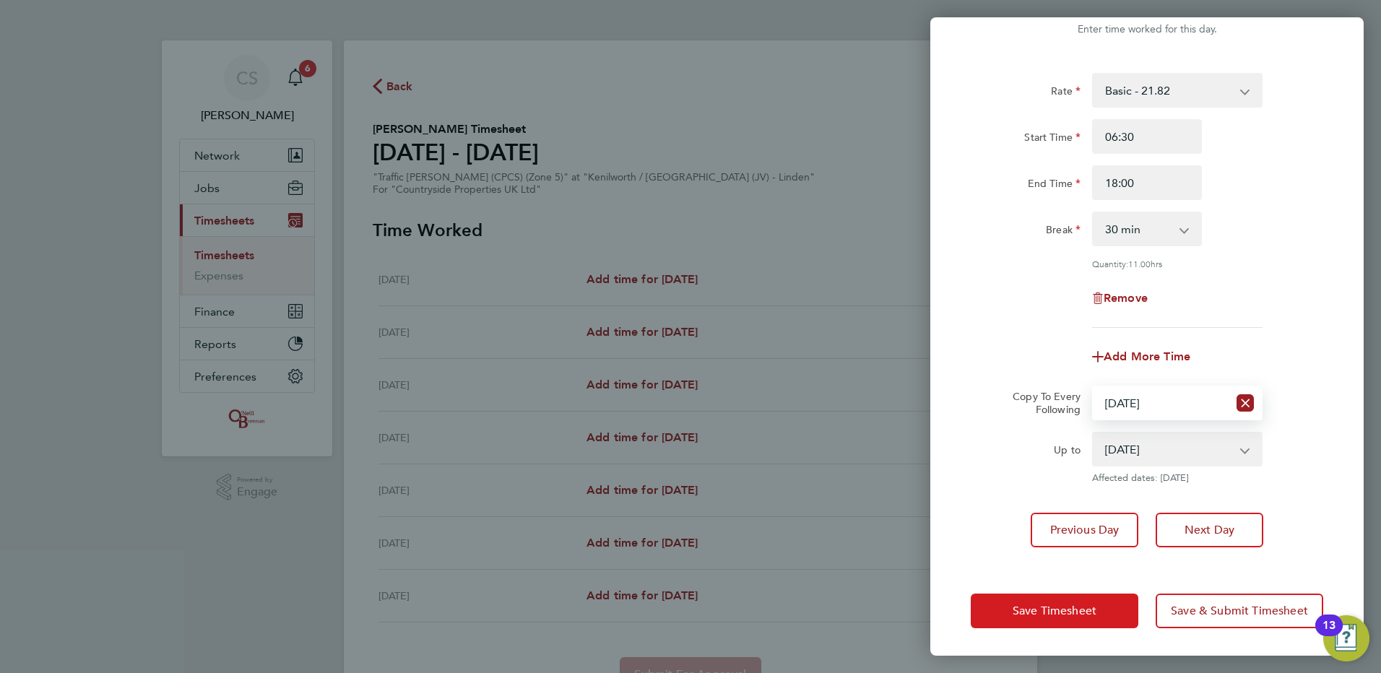
click at [1070, 601] on button "Save Timesheet" at bounding box center [1055, 611] width 168 height 35
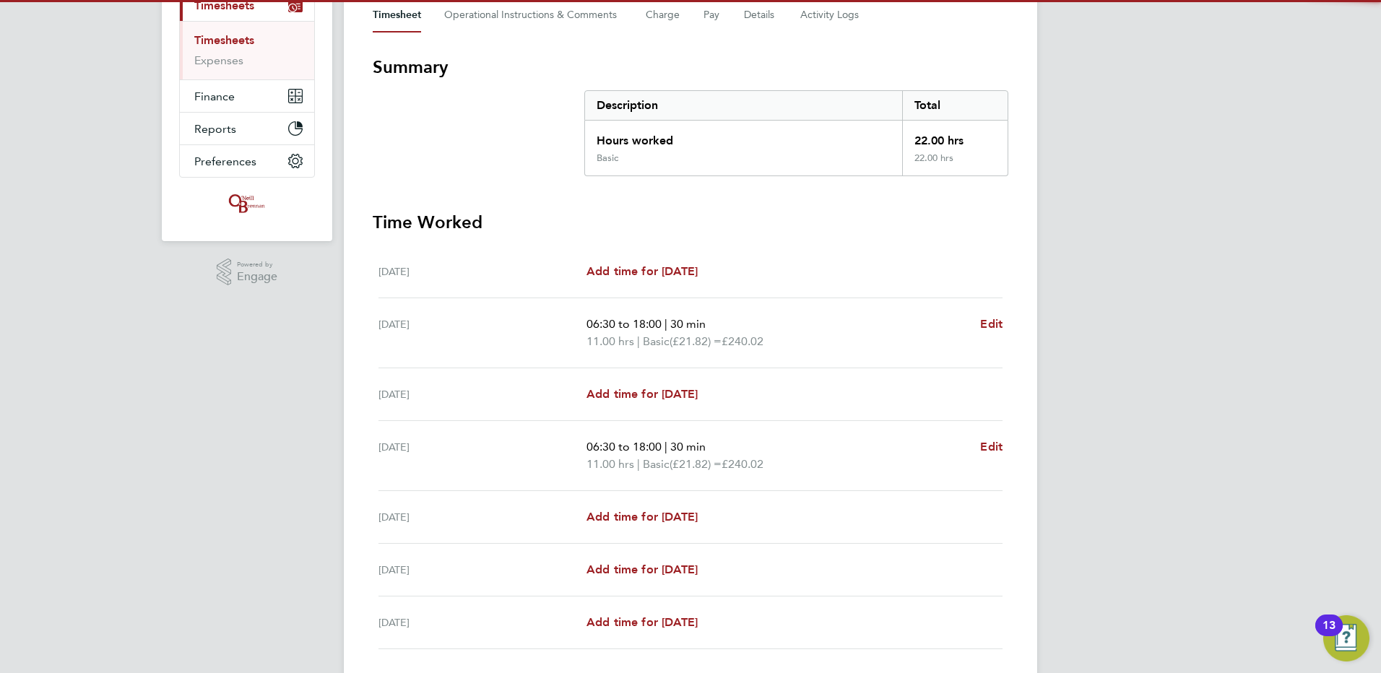
scroll to position [217, 0]
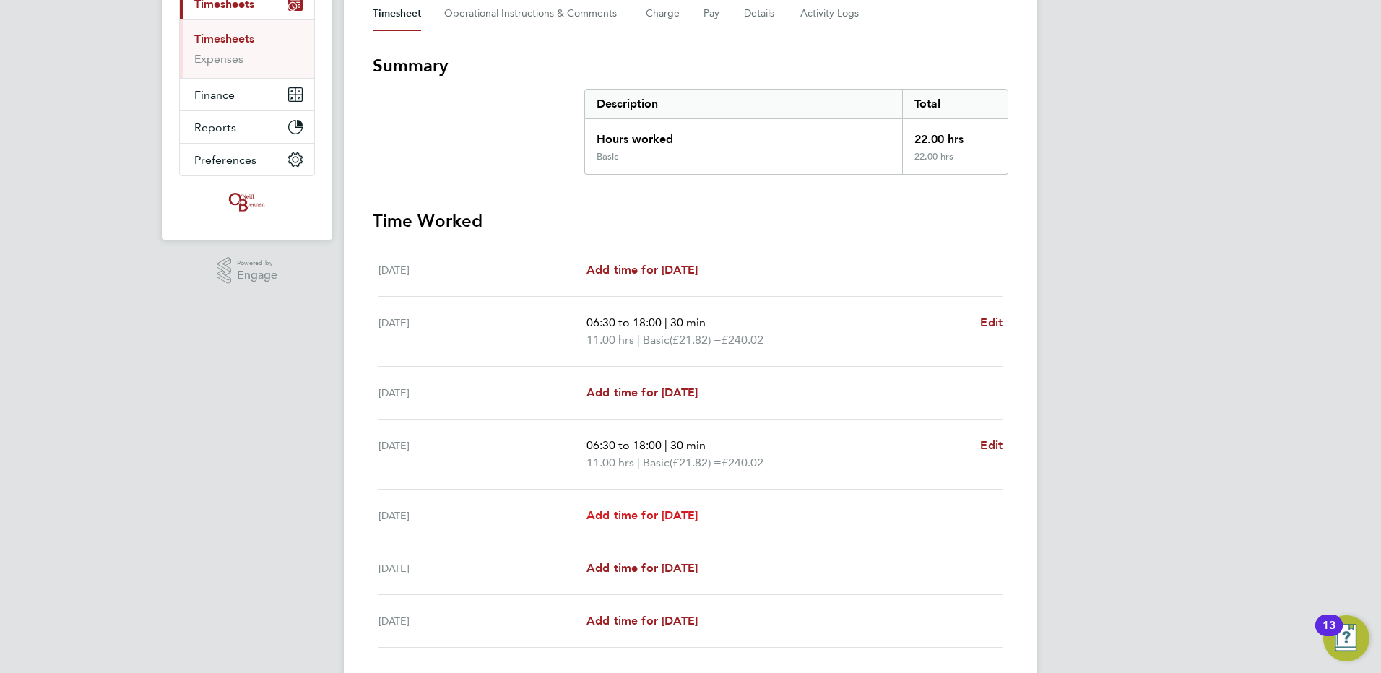
click at [649, 516] on span "Add time for Fri 29 Aug" at bounding box center [642, 516] width 111 height 14
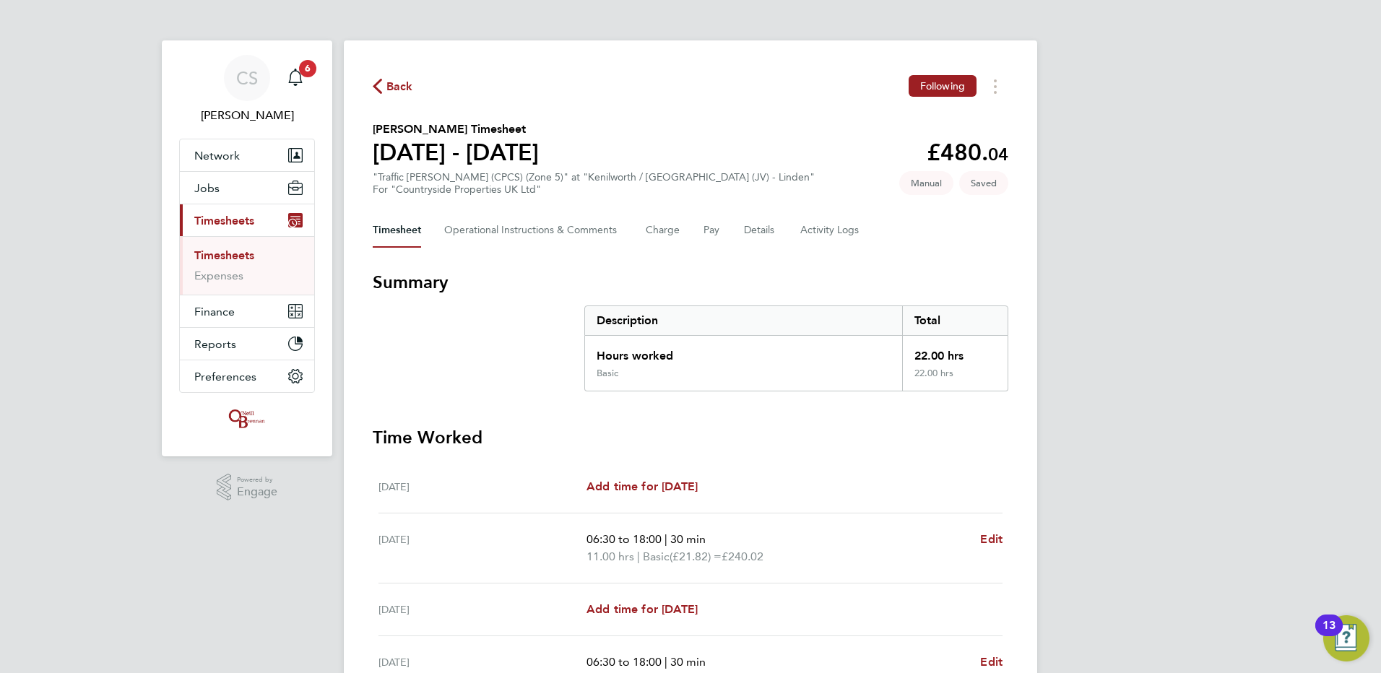
select select "30"
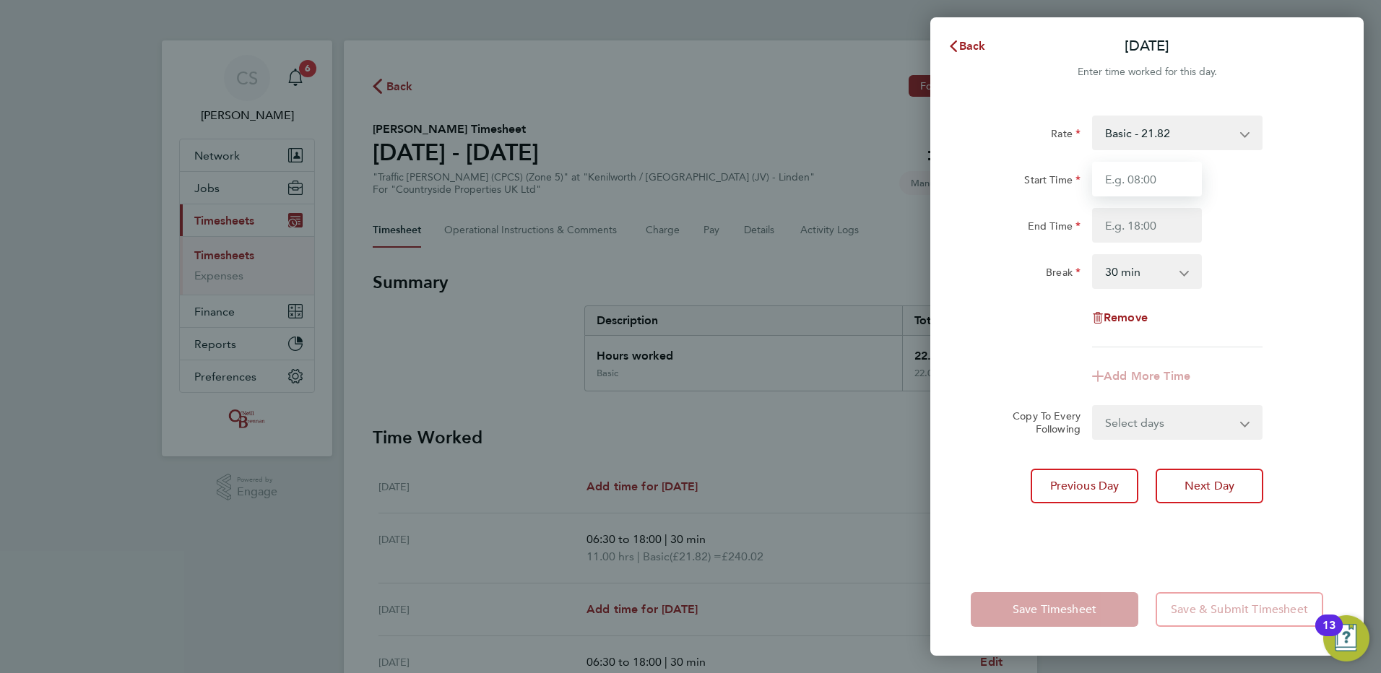
click at [1107, 185] on input "Start Time" at bounding box center [1147, 179] width 110 height 35
type input "06:30"
type input "18:00"
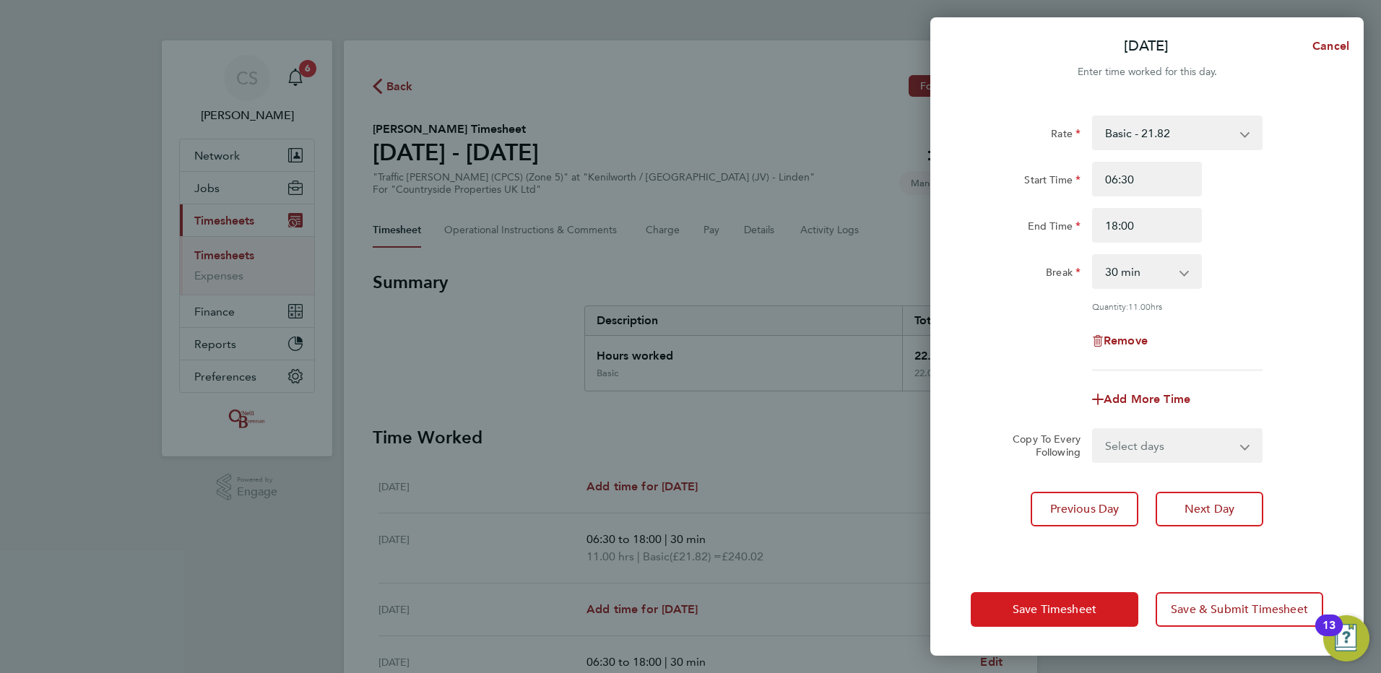
drag, startPoint x: 1083, startPoint y: 614, endPoint x: 1044, endPoint y: 631, distance: 42.4
click at [1074, 644] on div "Save Timesheet Save & Submit Timesheet" at bounding box center [1146, 609] width 433 height 92
click at [1050, 623] on button "Save Timesheet" at bounding box center [1055, 609] width 168 height 35
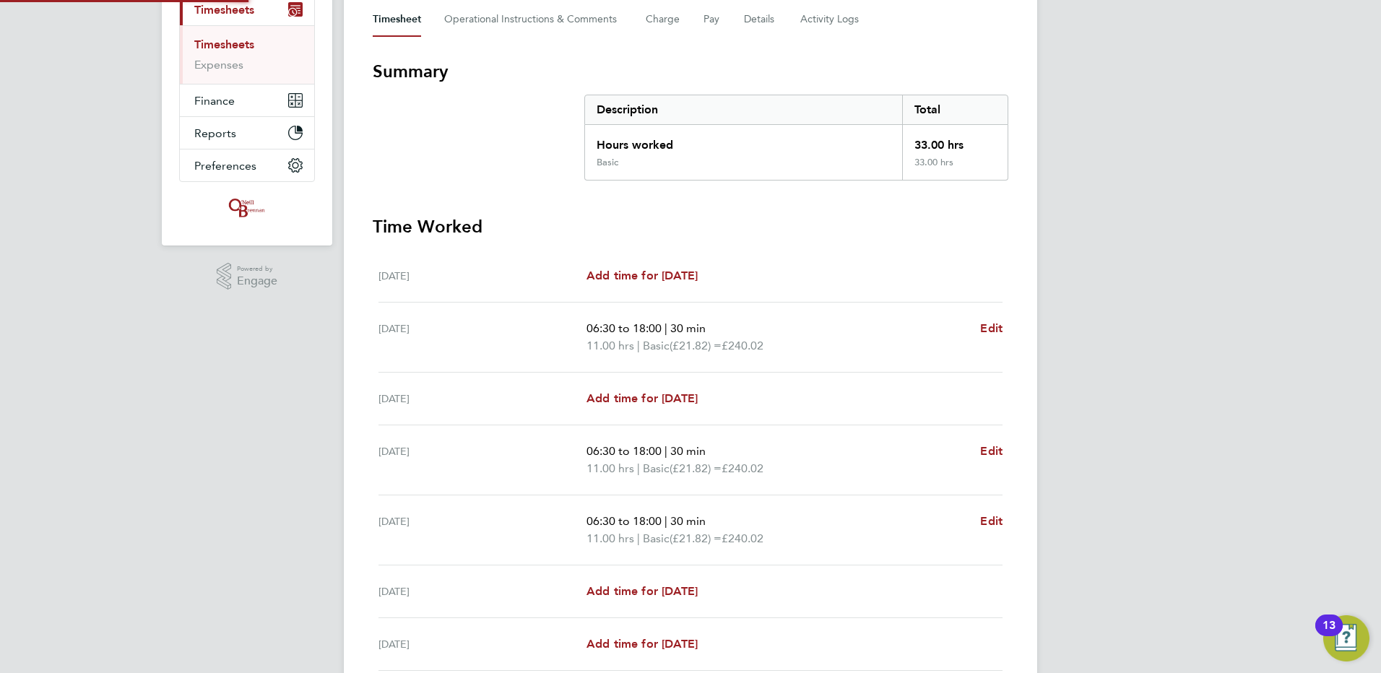
scroll to position [336, 0]
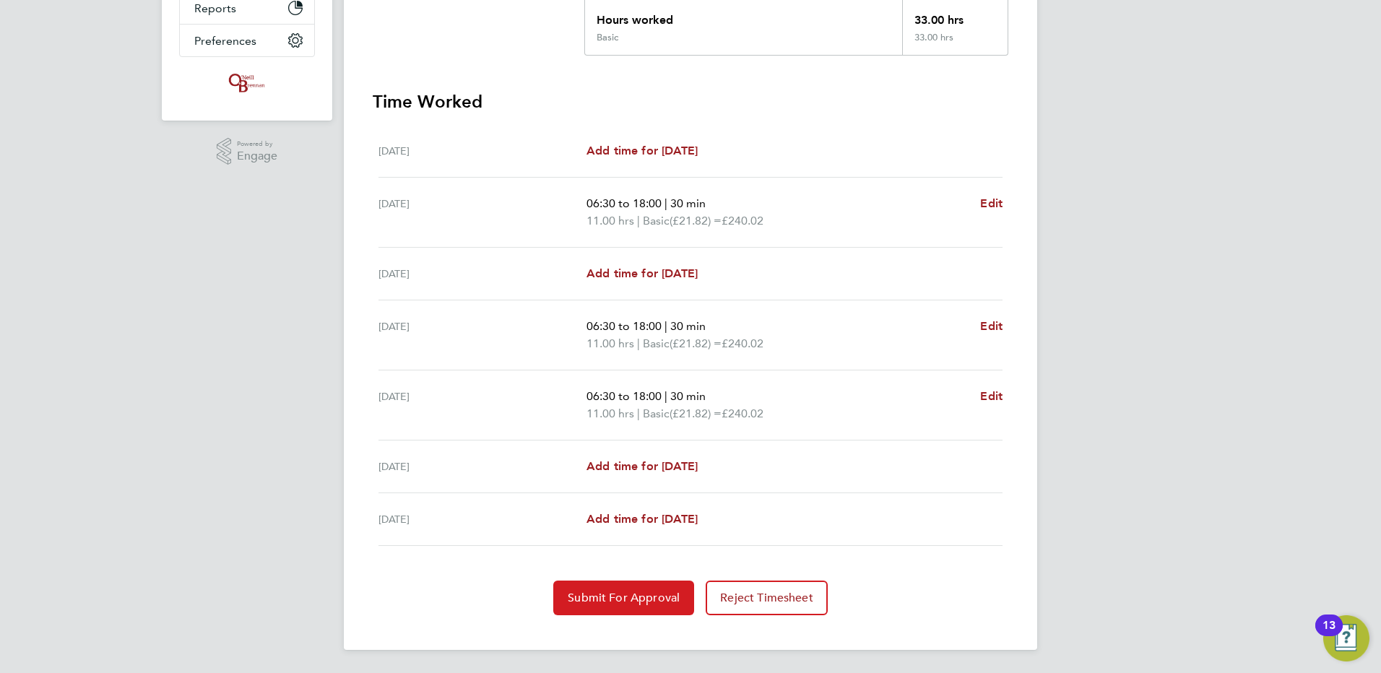
click at [621, 592] on span "Submit For Approval" at bounding box center [624, 598] width 112 height 14
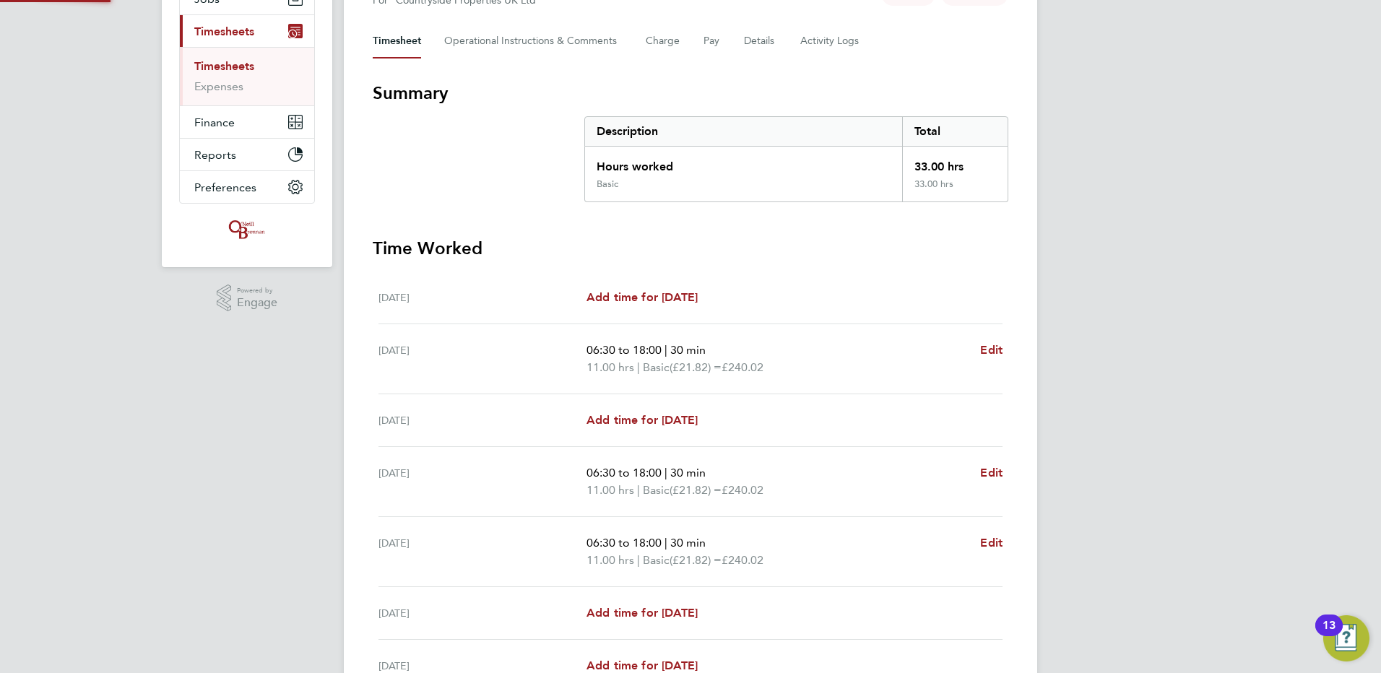
scroll to position [0, 0]
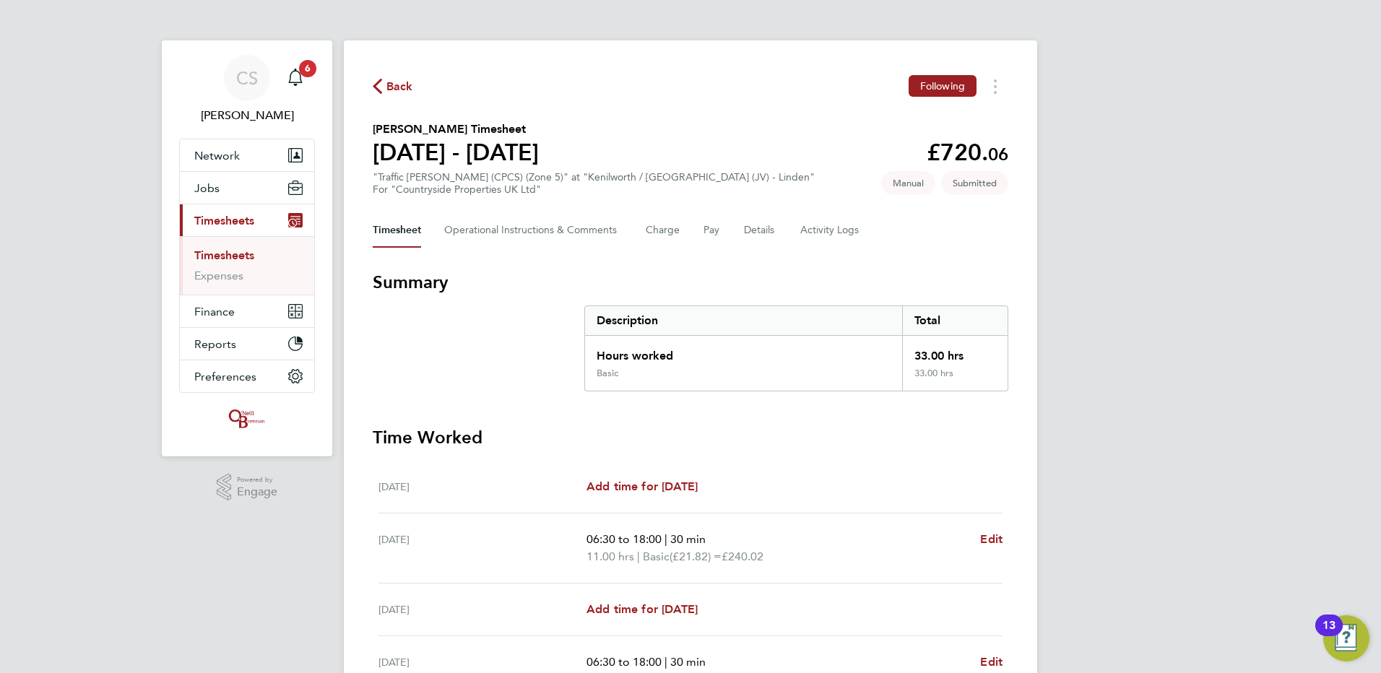
click at [397, 83] on span "Back" at bounding box center [399, 86] width 27 height 17
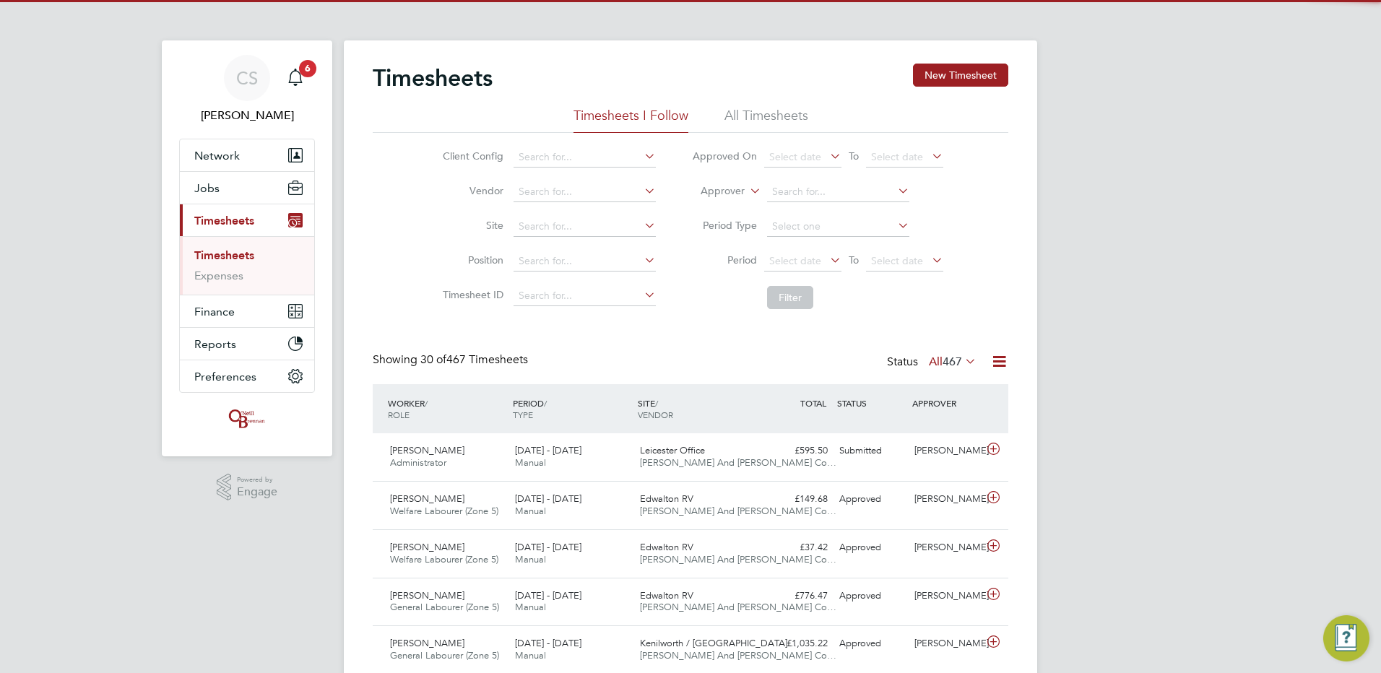
scroll to position [37, 126]
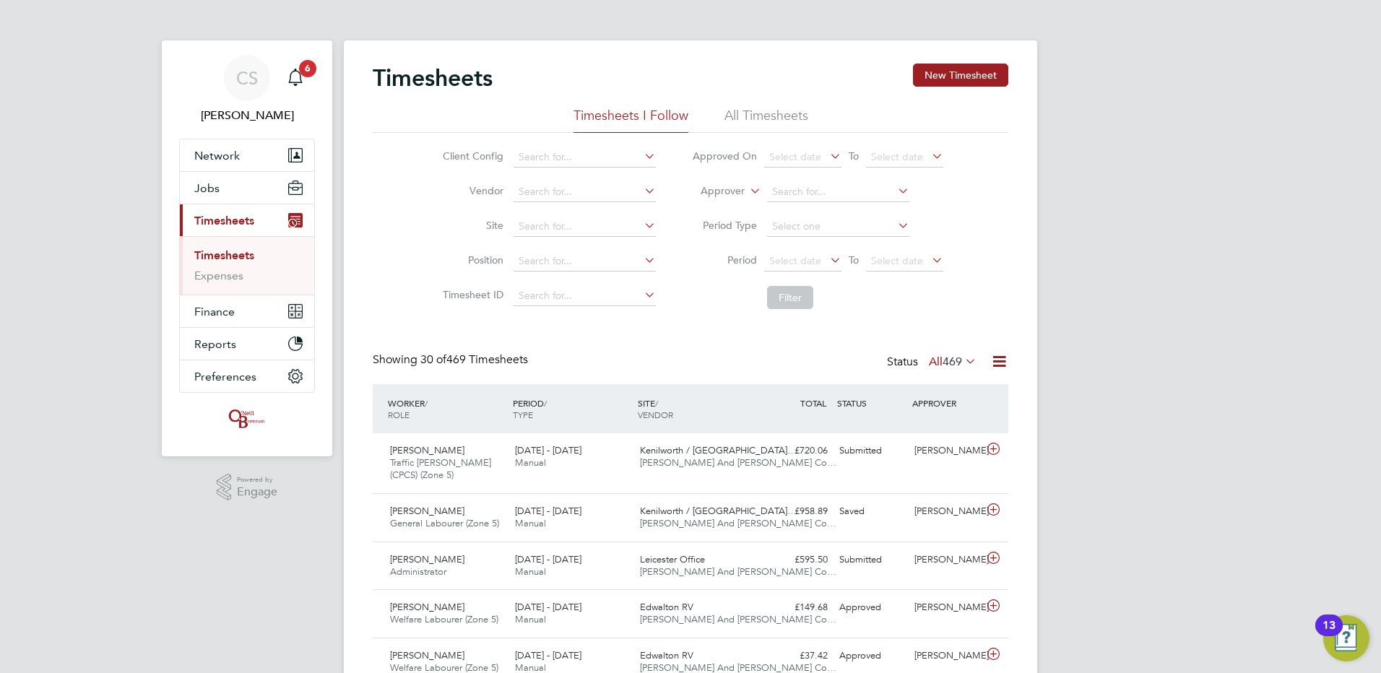
click at [959, 74] on button "New Timesheet" at bounding box center [960, 75] width 95 height 23
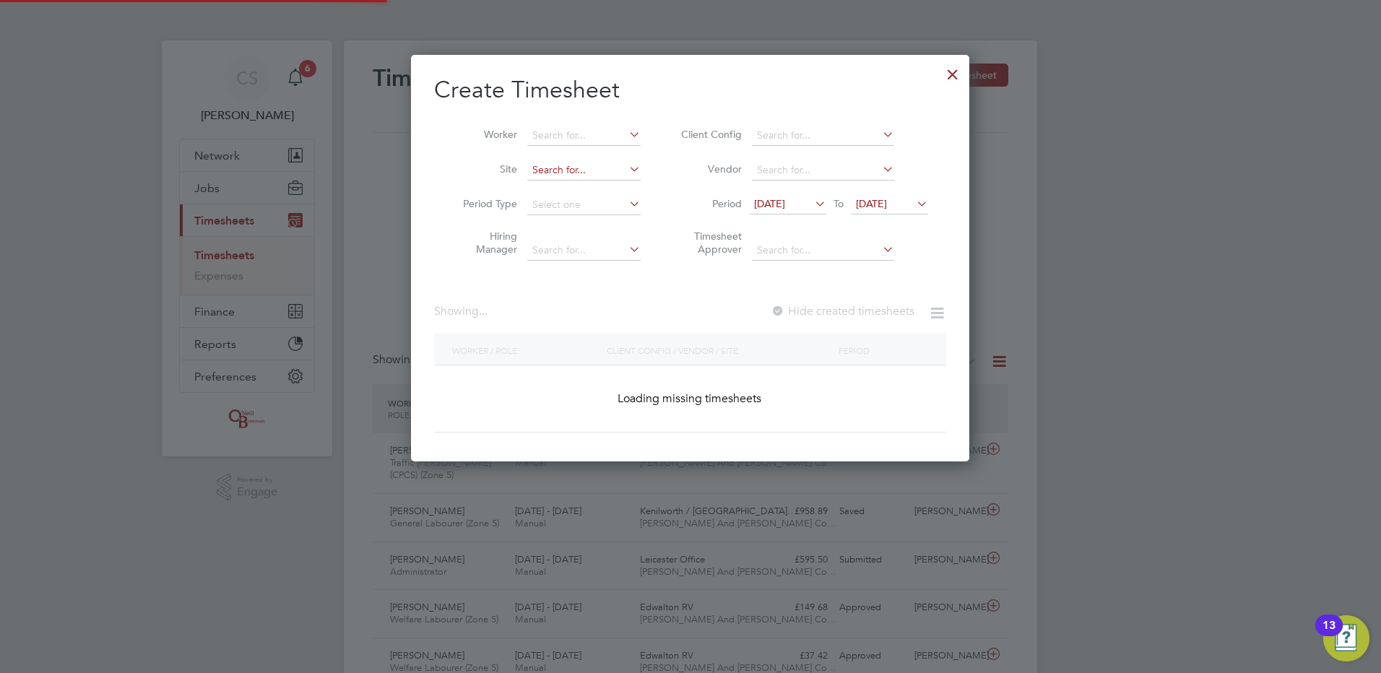
scroll to position [2374, 559]
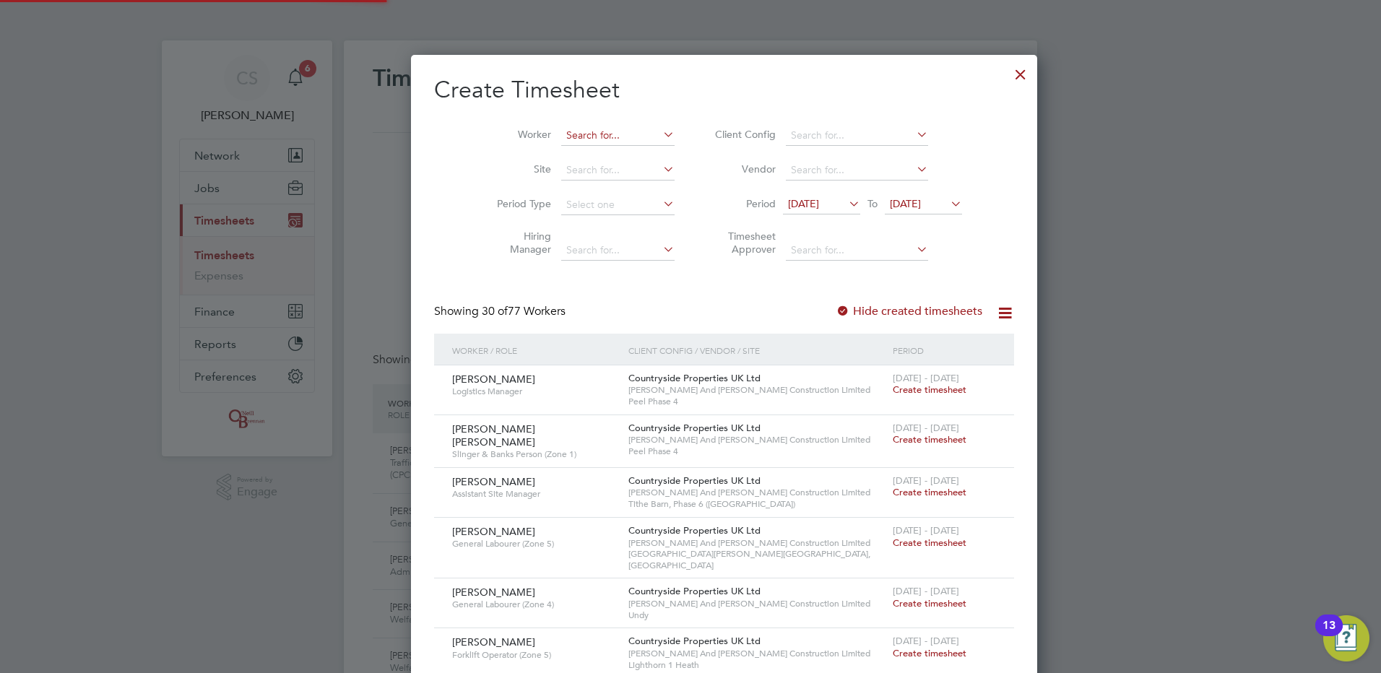
click at [582, 139] on input at bounding box center [617, 136] width 113 height 20
click at [578, 159] on li "Andrae Frazer" at bounding box center [591, 155] width 129 height 20
type input "[PERSON_NAME]"
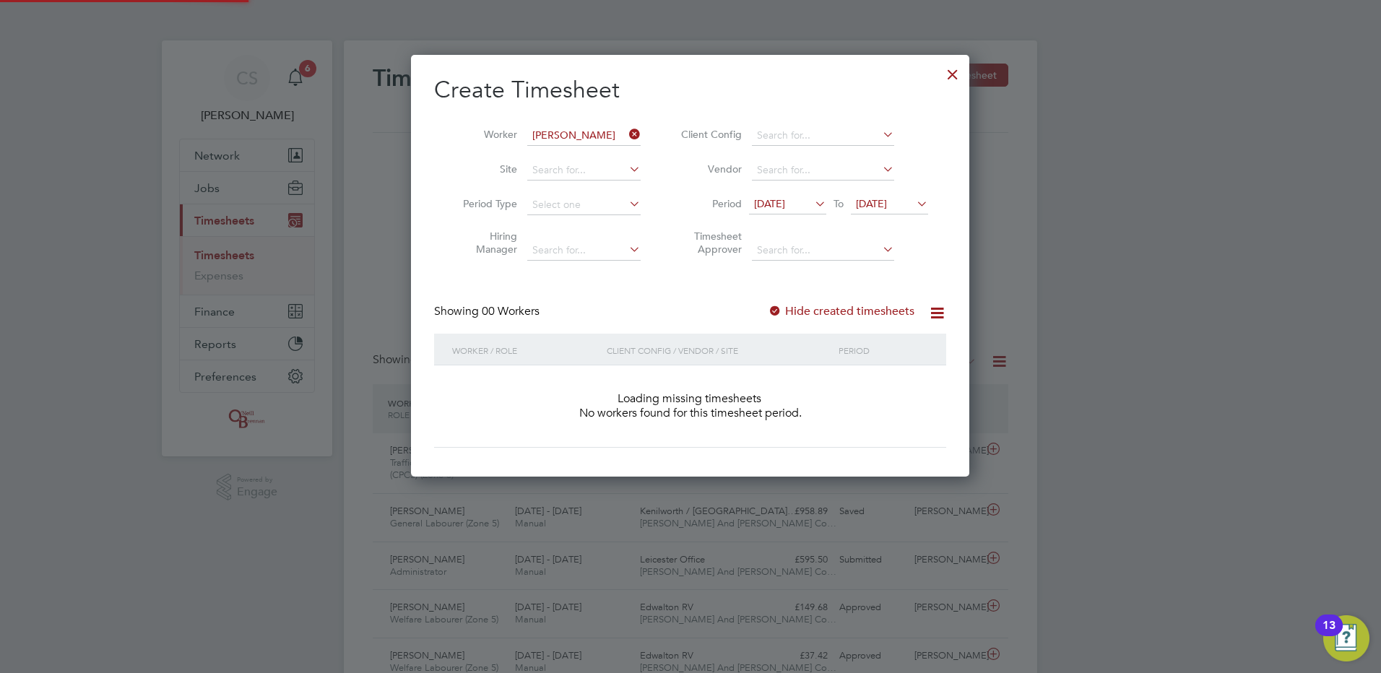
scroll to position [407, 559]
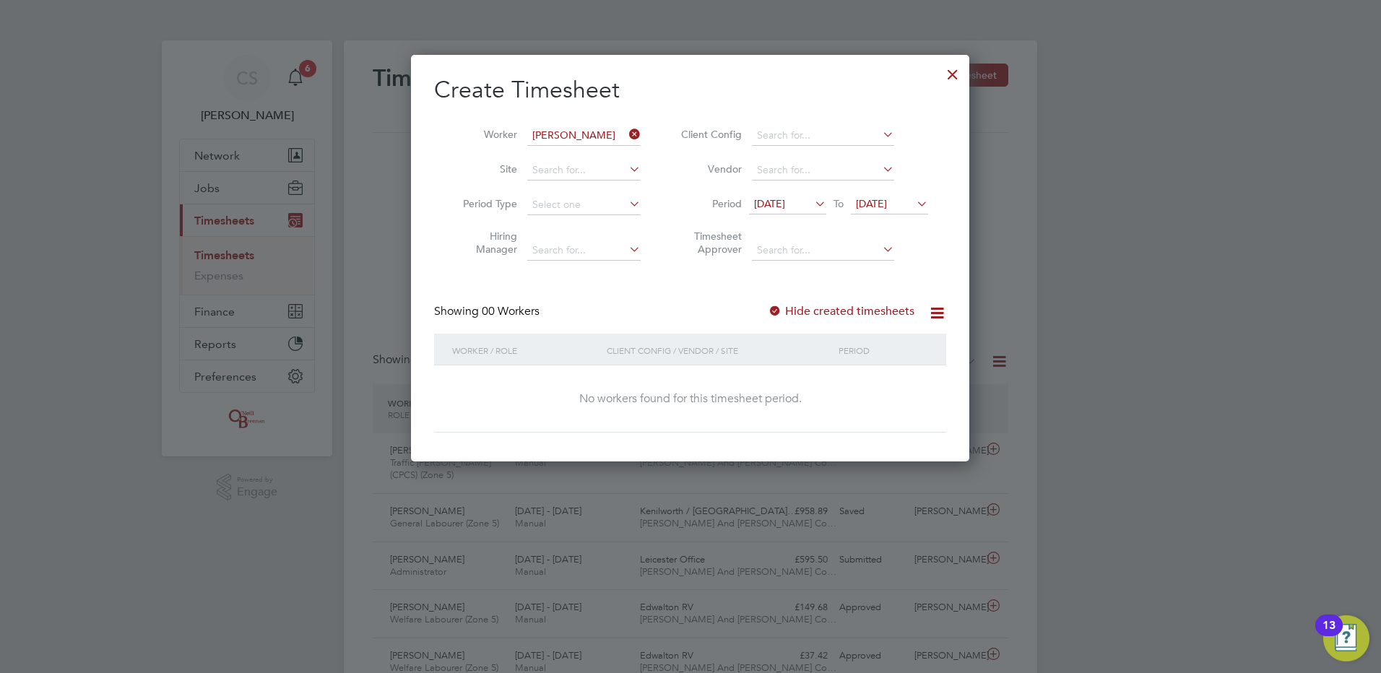
click at [821, 306] on label "Hide created timesheets" at bounding box center [841, 311] width 147 height 14
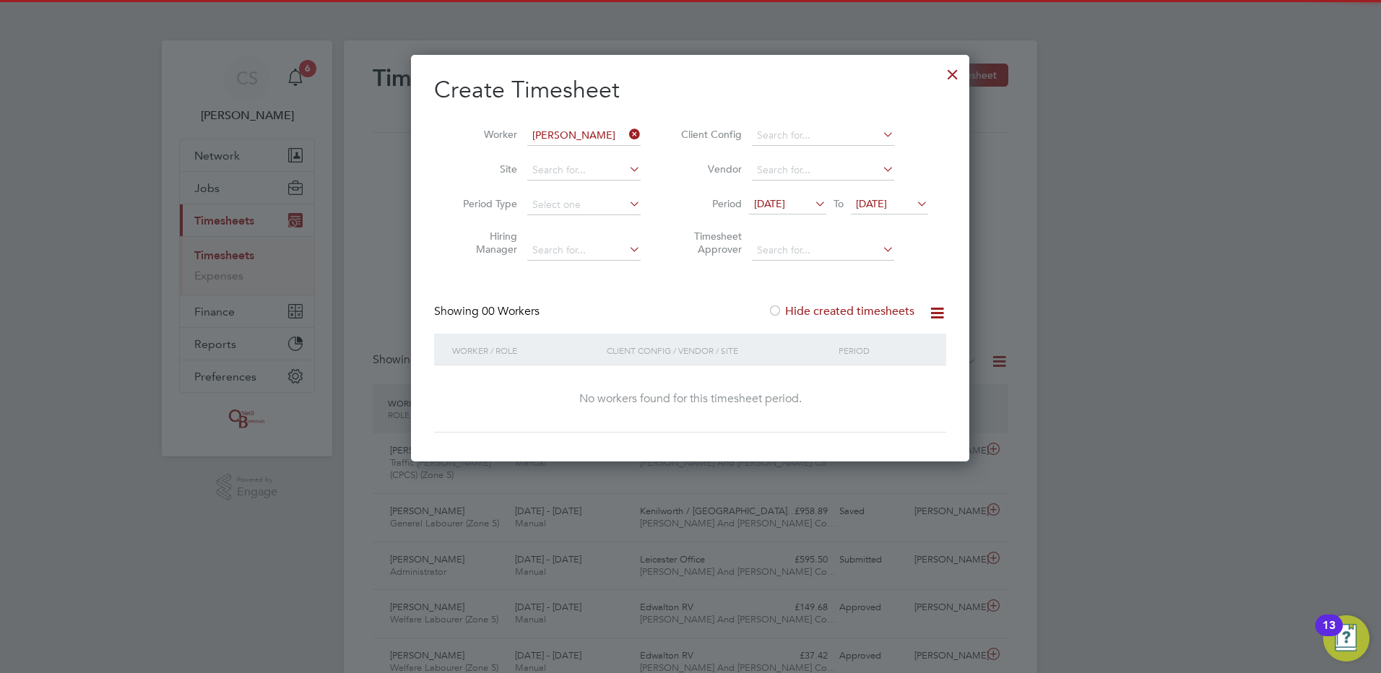
click at [813, 317] on label "Hide created timesheets" at bounding box center [841, 311] width 147 height 14
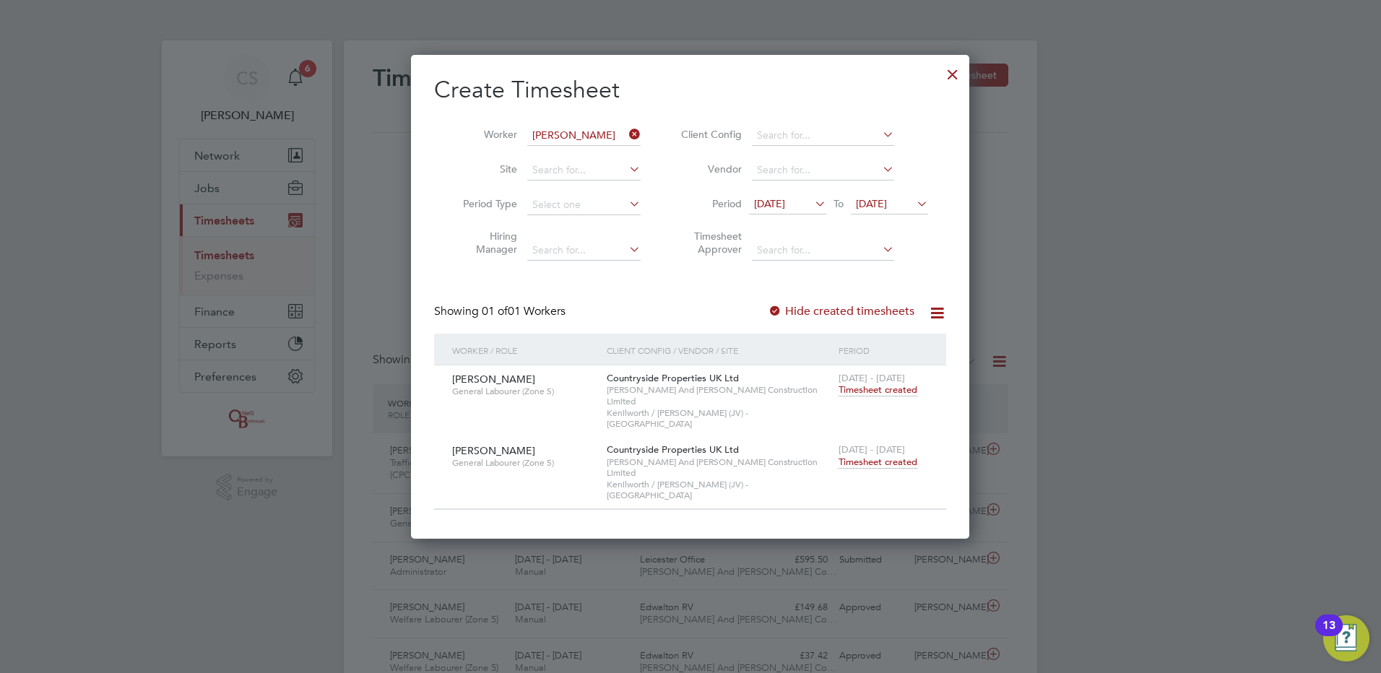
scroll to position [439, 559]
click at [889, 456] on span "Timesheet created" at bounding box center [878, 462] width 79 height 13
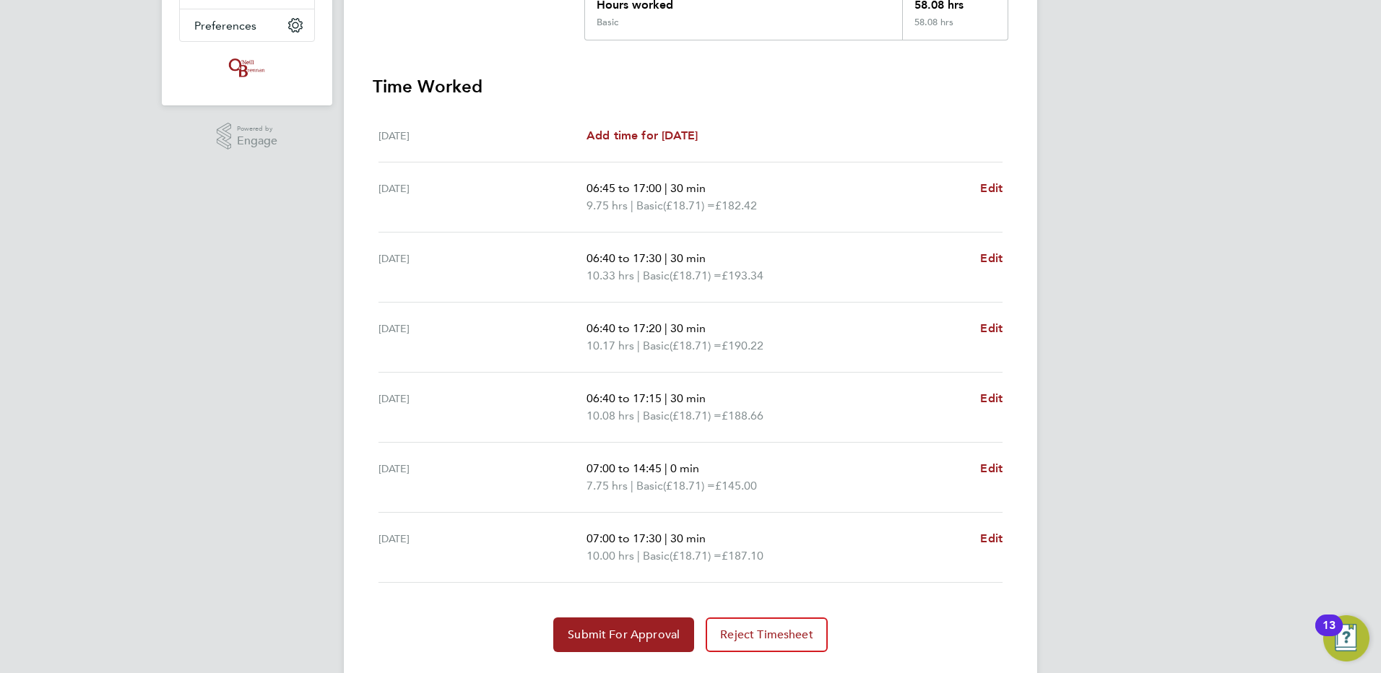
scroll to position [361, 0]
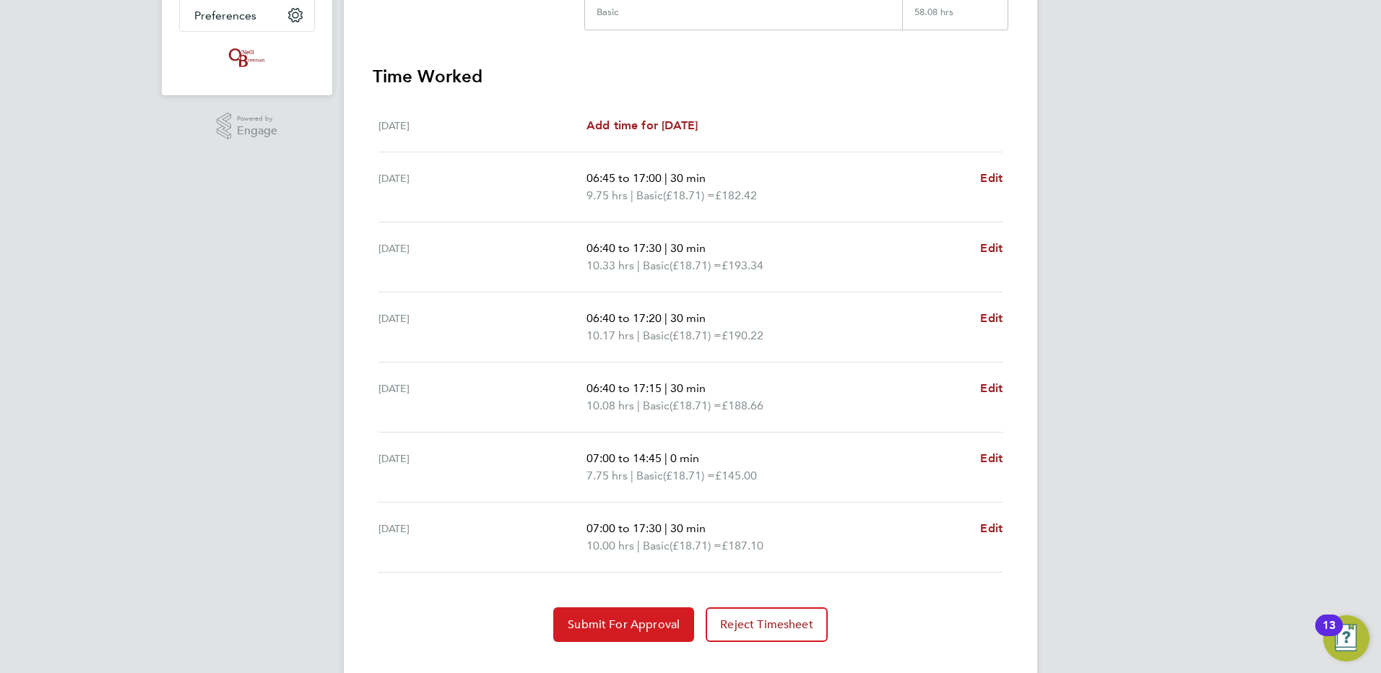
click at [603, 618] on span "Submit For Approval" at bounding box center [624, 625] width 112 height 14
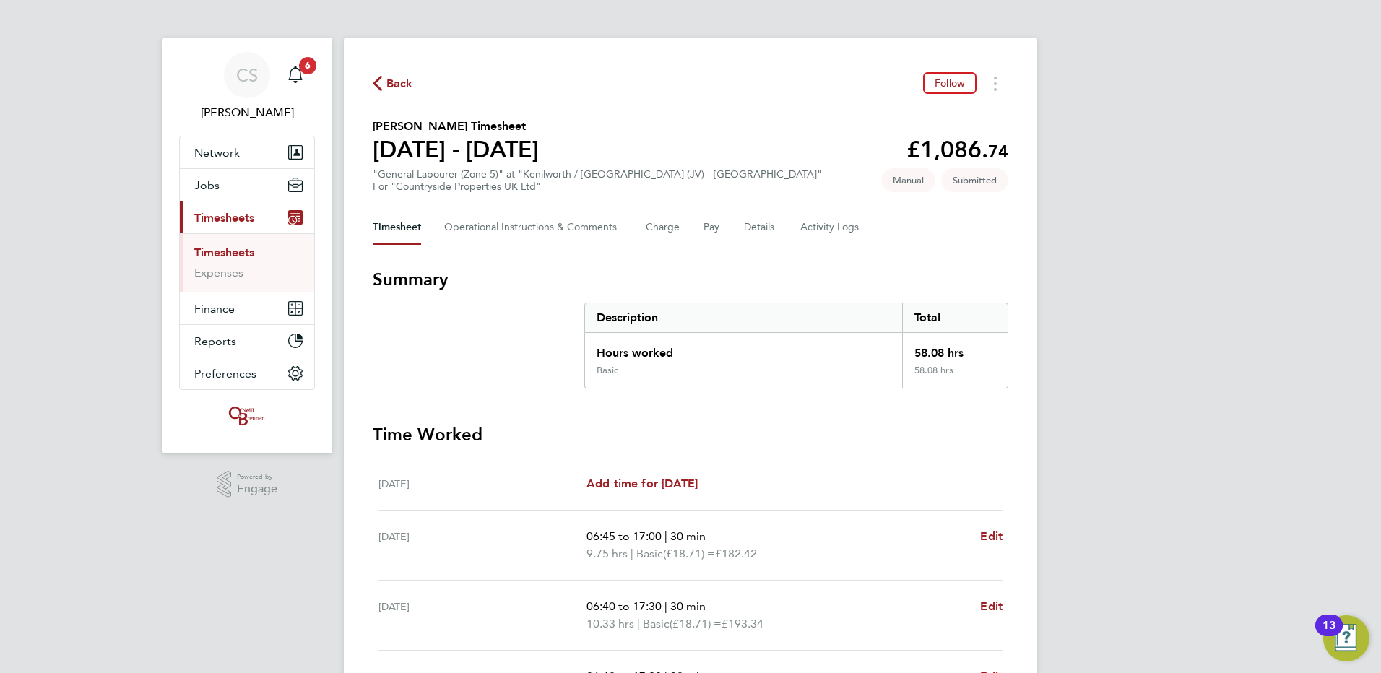
scroll to position [0, 0]
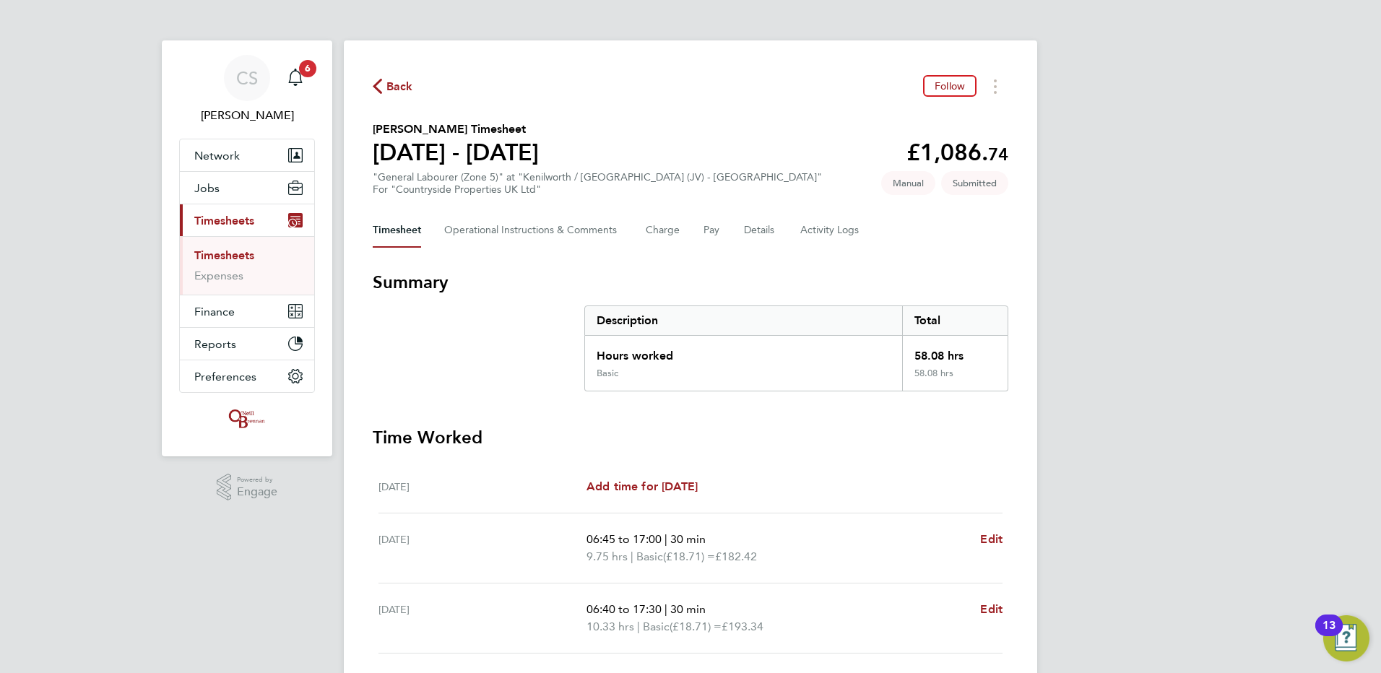
click at [396, 78] on span "Back" at bounding box center [399, 86] width 27 height 17
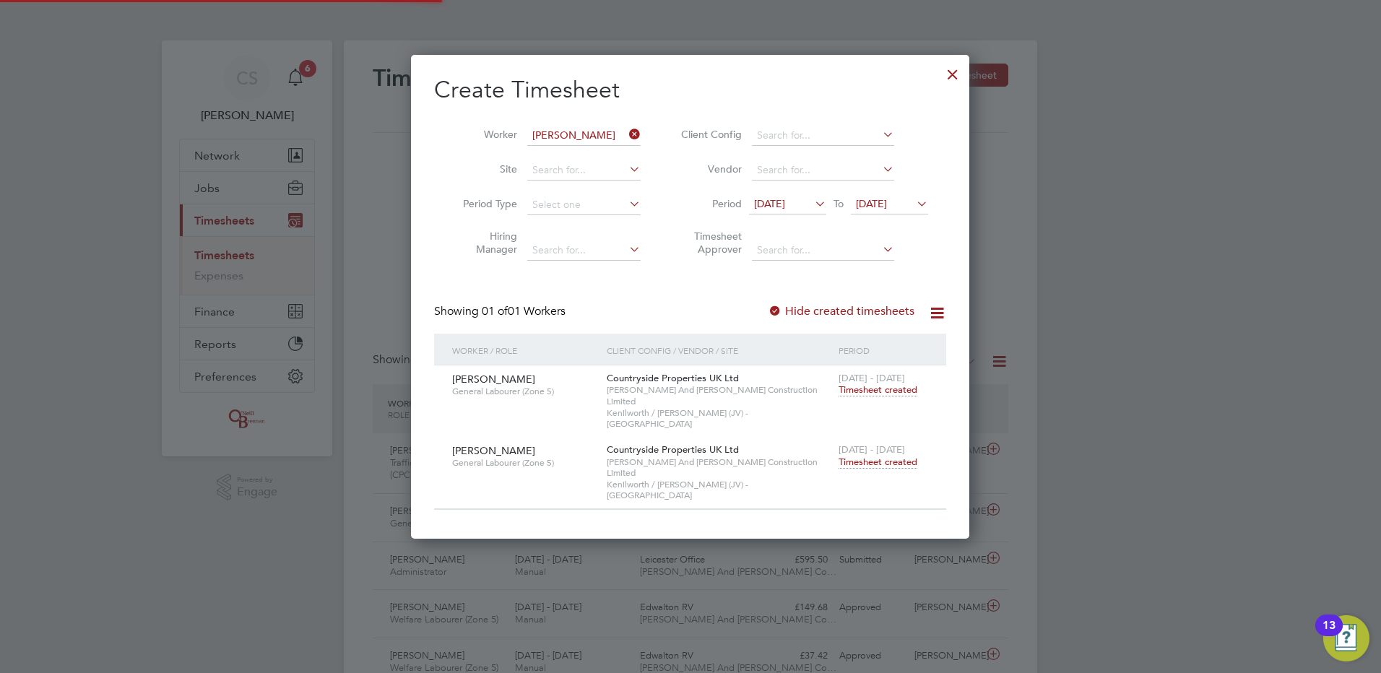
click at [951, 74] on div at bounding box center [953, 71] width 26 height 26
click at [949, 71] on div at bounding box center [953, 71] width 26 height 26
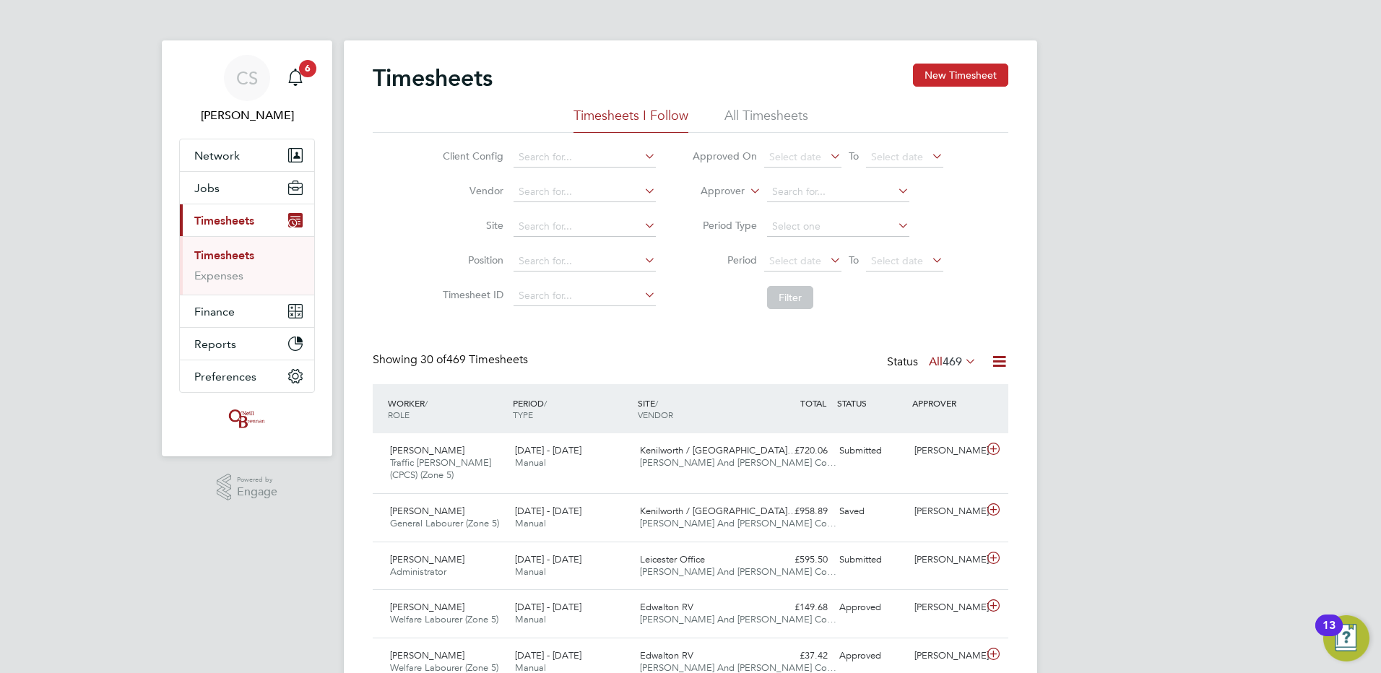
click at [922, 74] on button "New Timesheet" at bounding box center [960, 75] width 95 height 23
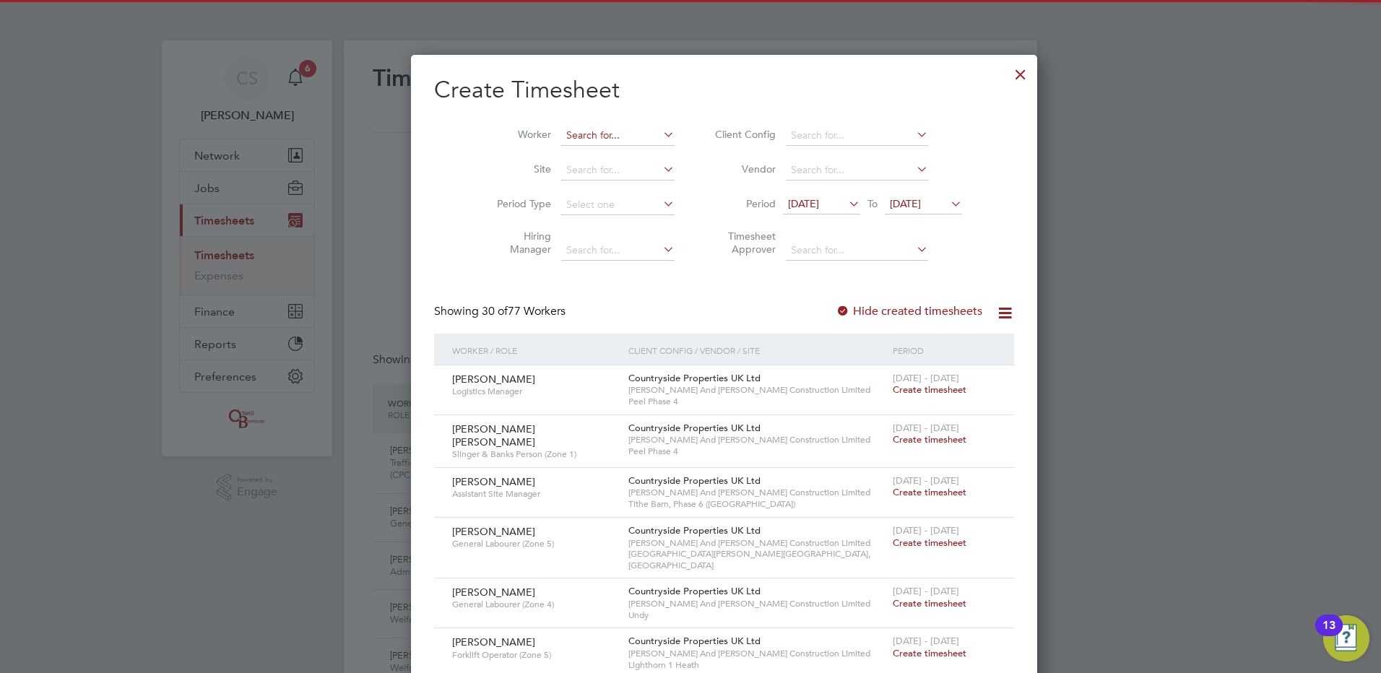
click at [574, 128] on input at bounding box center [617, 136] width 113 height 20
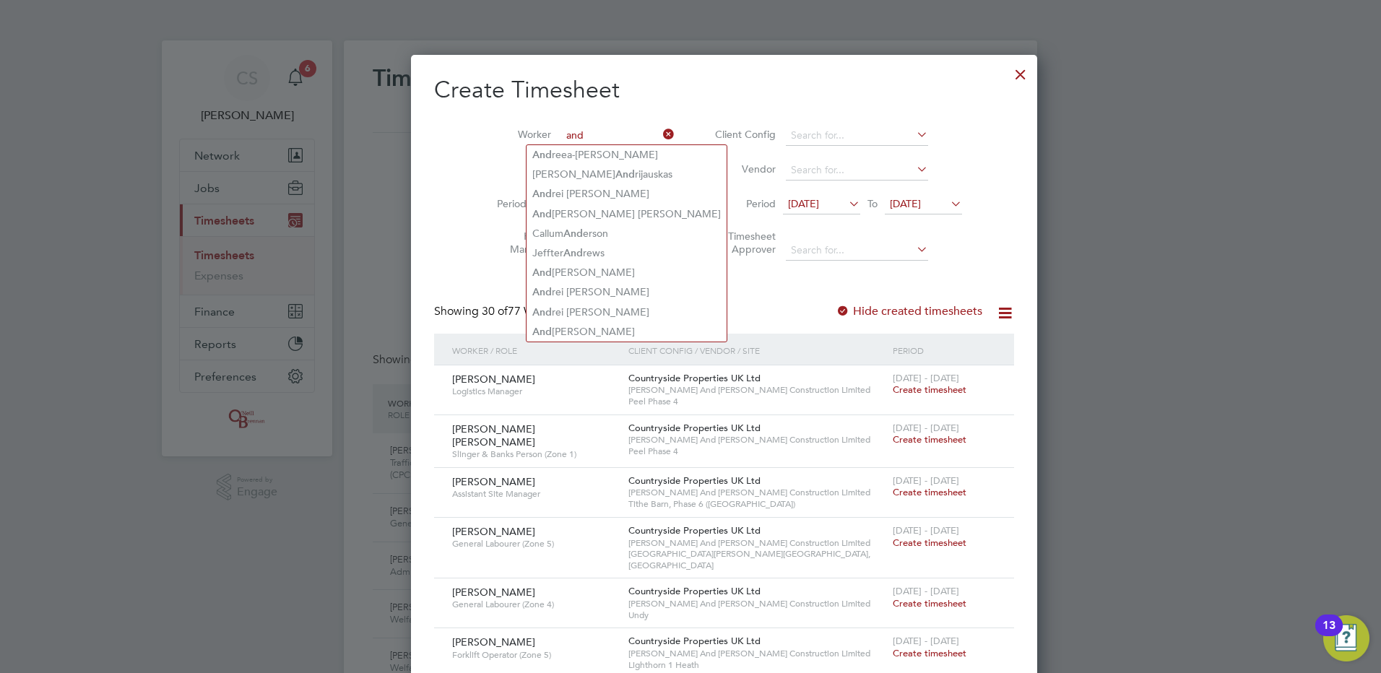
type input "and"
click at [1008, 73] on div at bounding box center [1021, 71] width 26 height 26
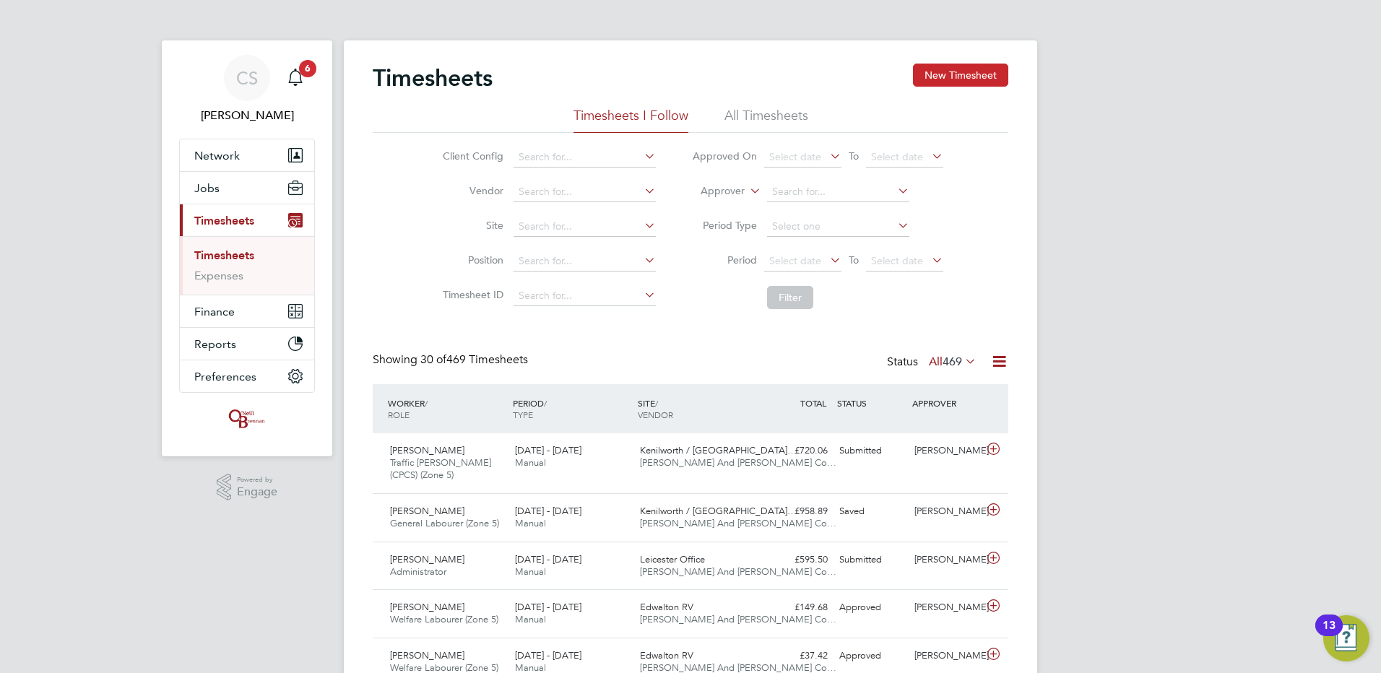
click at [944, 66] on button "New Timesheet" at bounding box center [960, 75] width 95 height 23
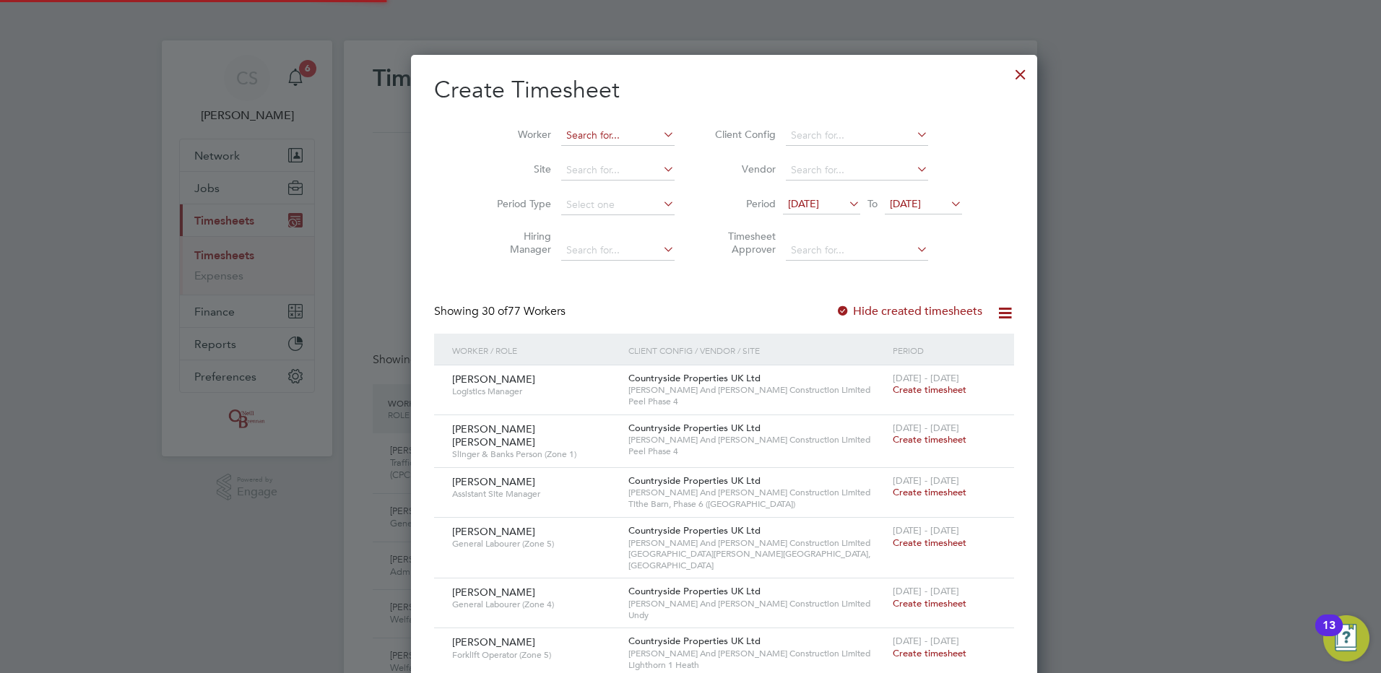
click at [561, 137] on input at bounding box center [617, 136] width 113 height 20
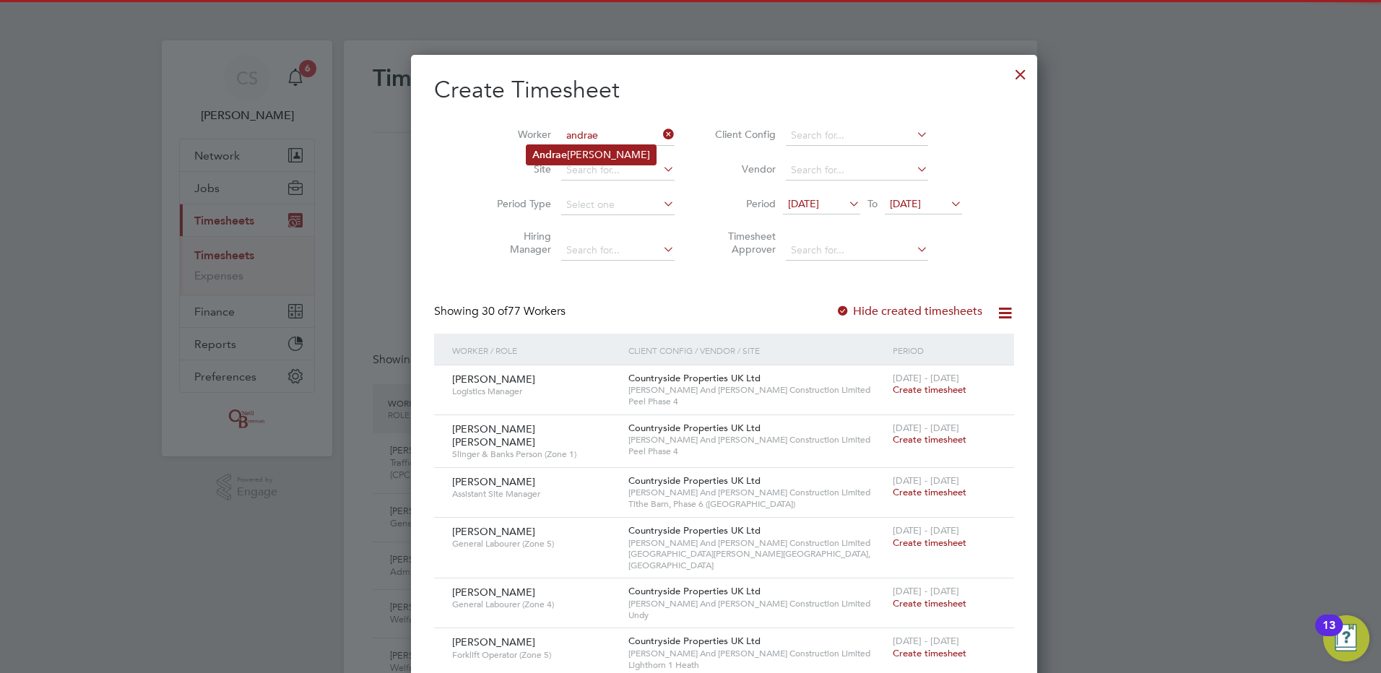
click at [566, 157] on b "Andrae" at bounding box center [549, 155] width 35 height 12
type input "[PERSON_NAME]"
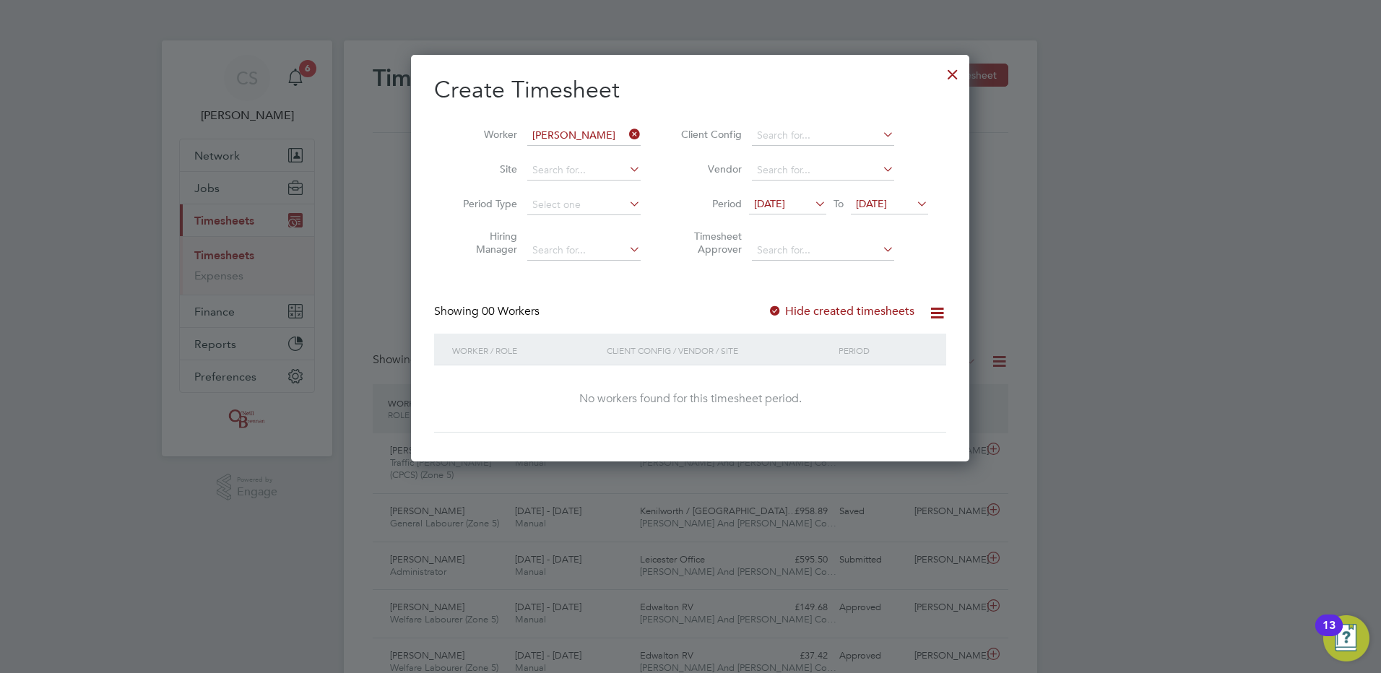
click at [828, 304] on div "Hide created timesheets" at bounding box center [843, 311] width 150 height 15
click at [833, 306] on label "Hide created timesheets" at bounding box center [841, 311] width 147 height 14
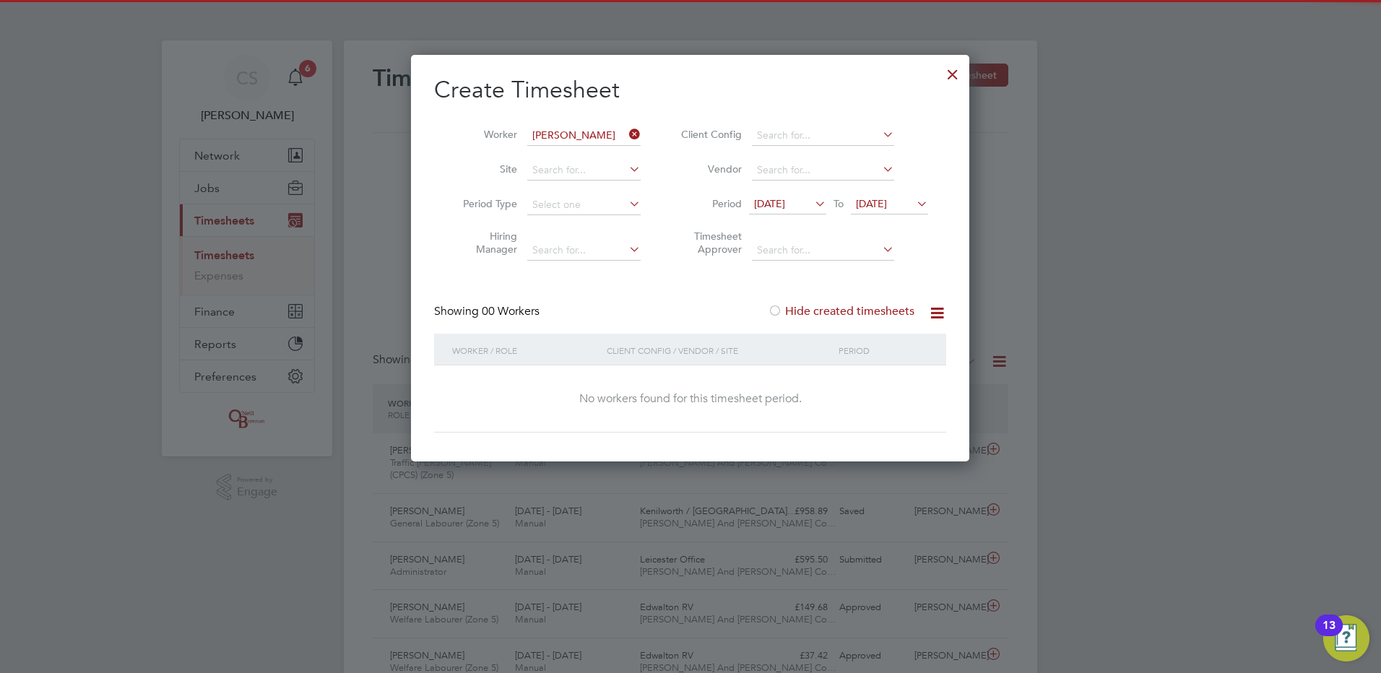
click at [860, 309] on label "Hide created timesheets" at bounding box center [841, 311] width 147 height 14
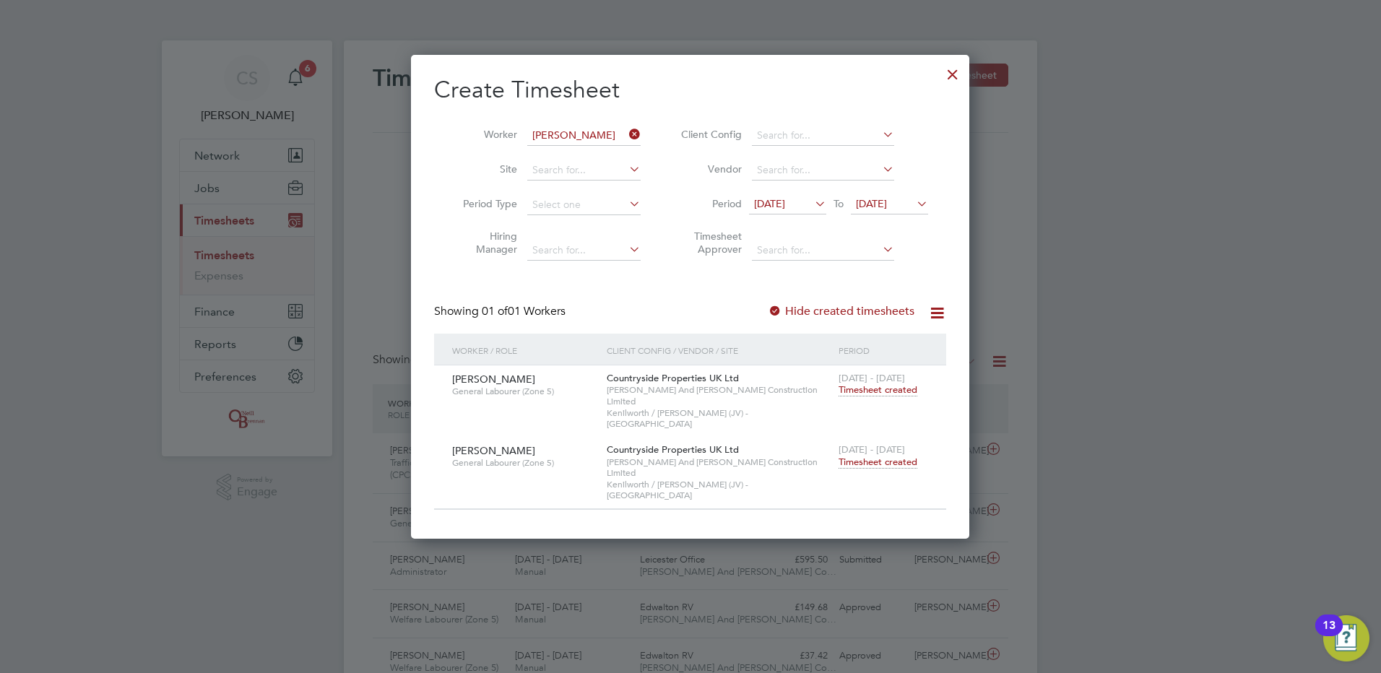
click at [897, 456] on span "Timesheet created" at bounding box center [878, 462] width 79 height 13
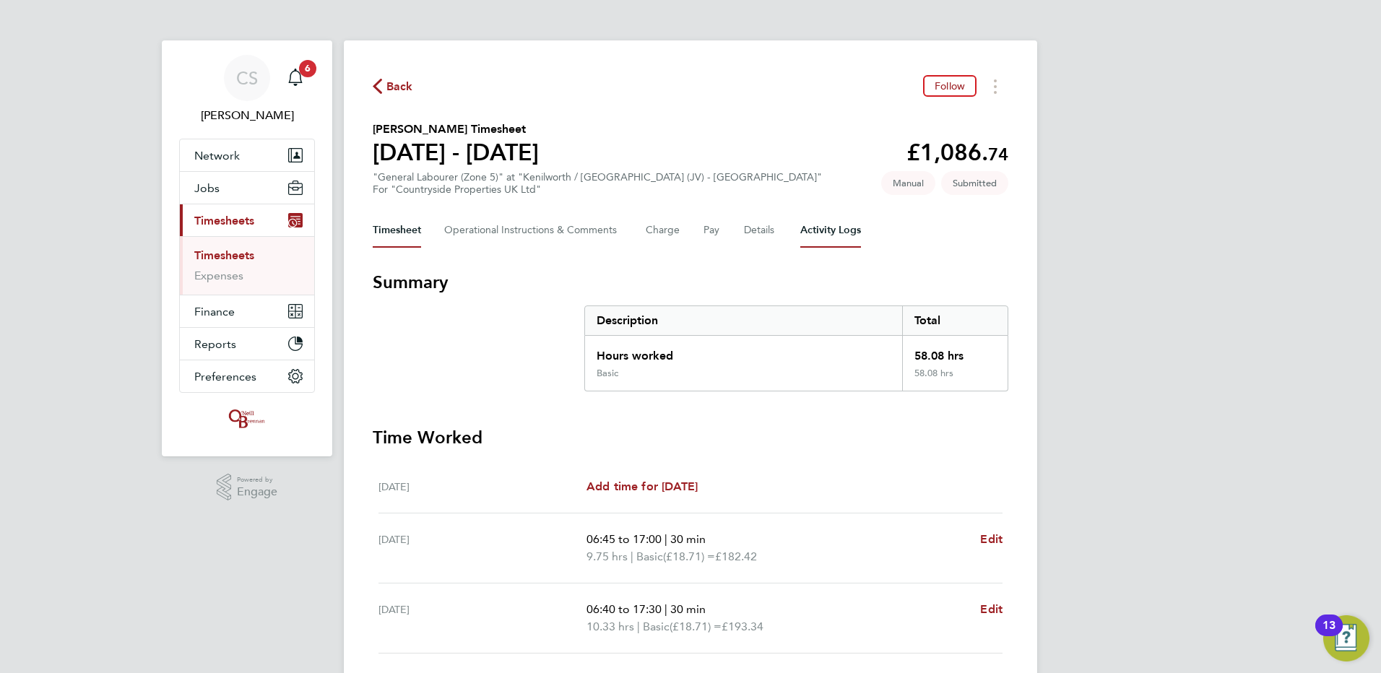
click at [839, 238] on Logs-tab "Activity Logs" at bounding box center [830, 230] width 61 height 35
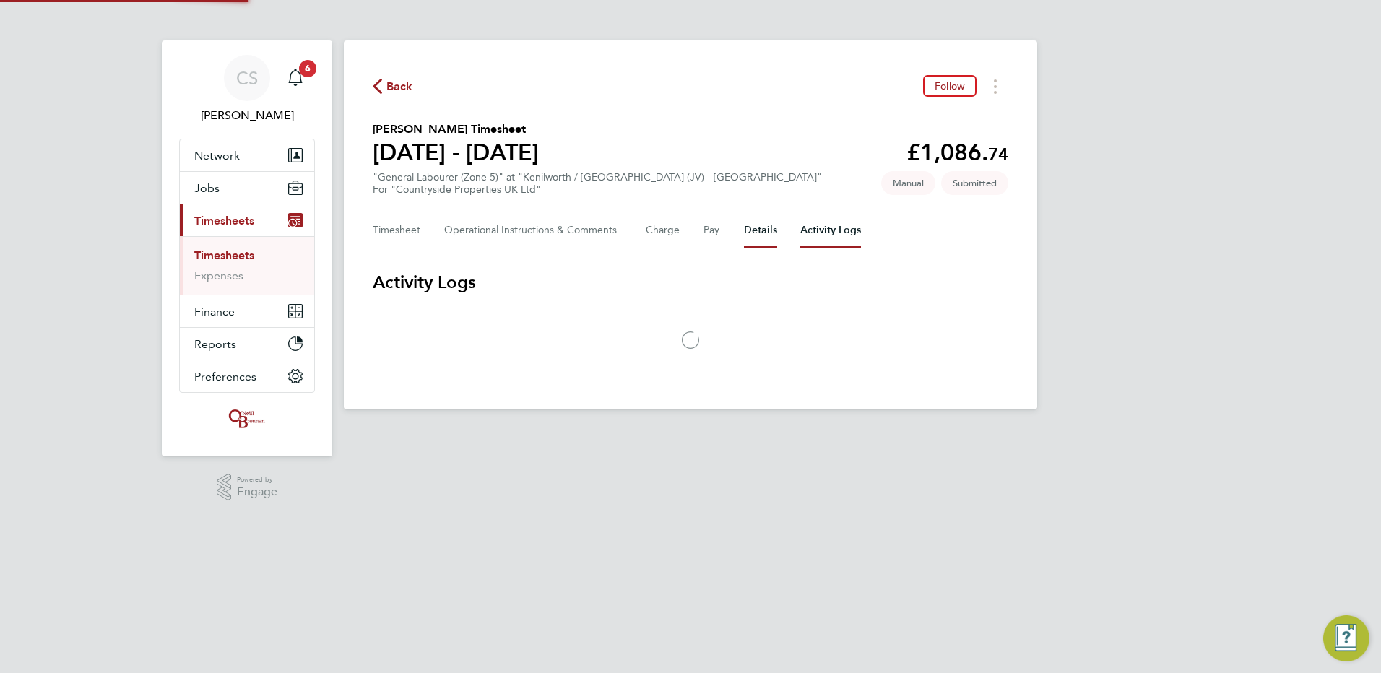
click at [747, 233] on button "Details" at bounding box center [760, 230] width 33 height 35
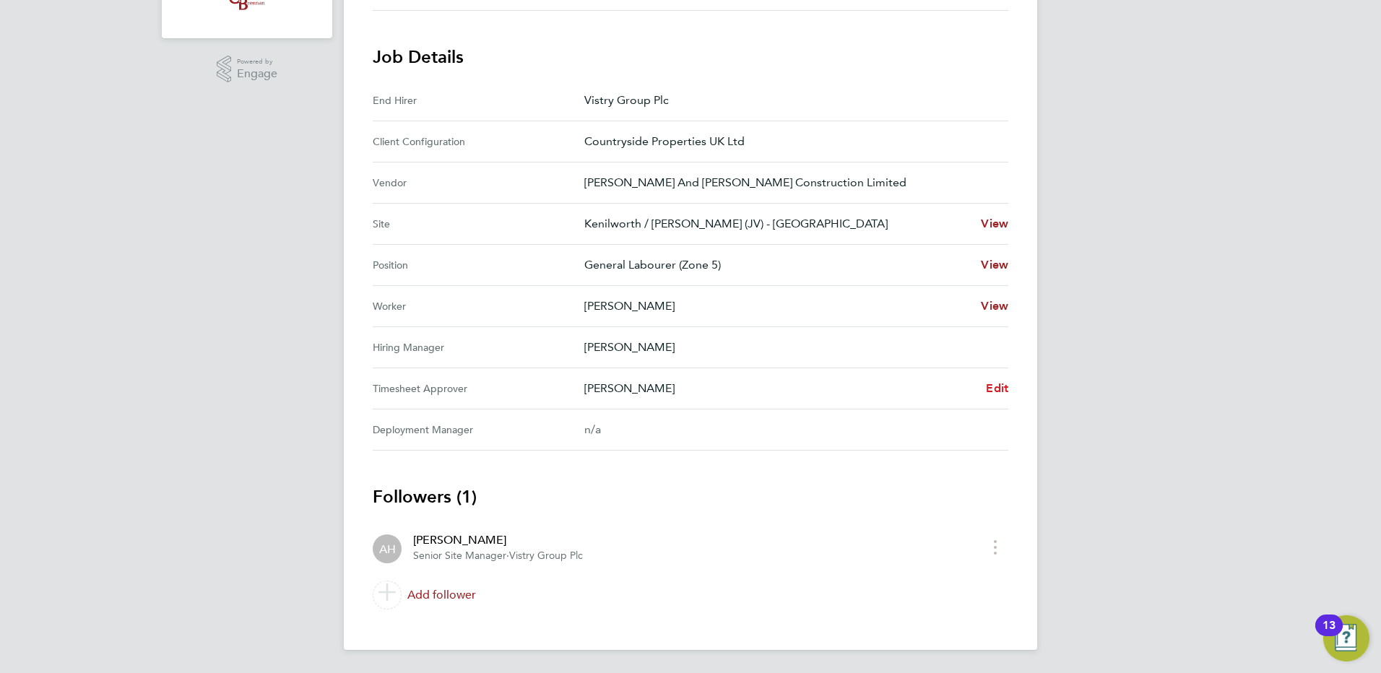
click at [997, 394] on span "Edit" at bounding box center [997, 388] width 22 height 14
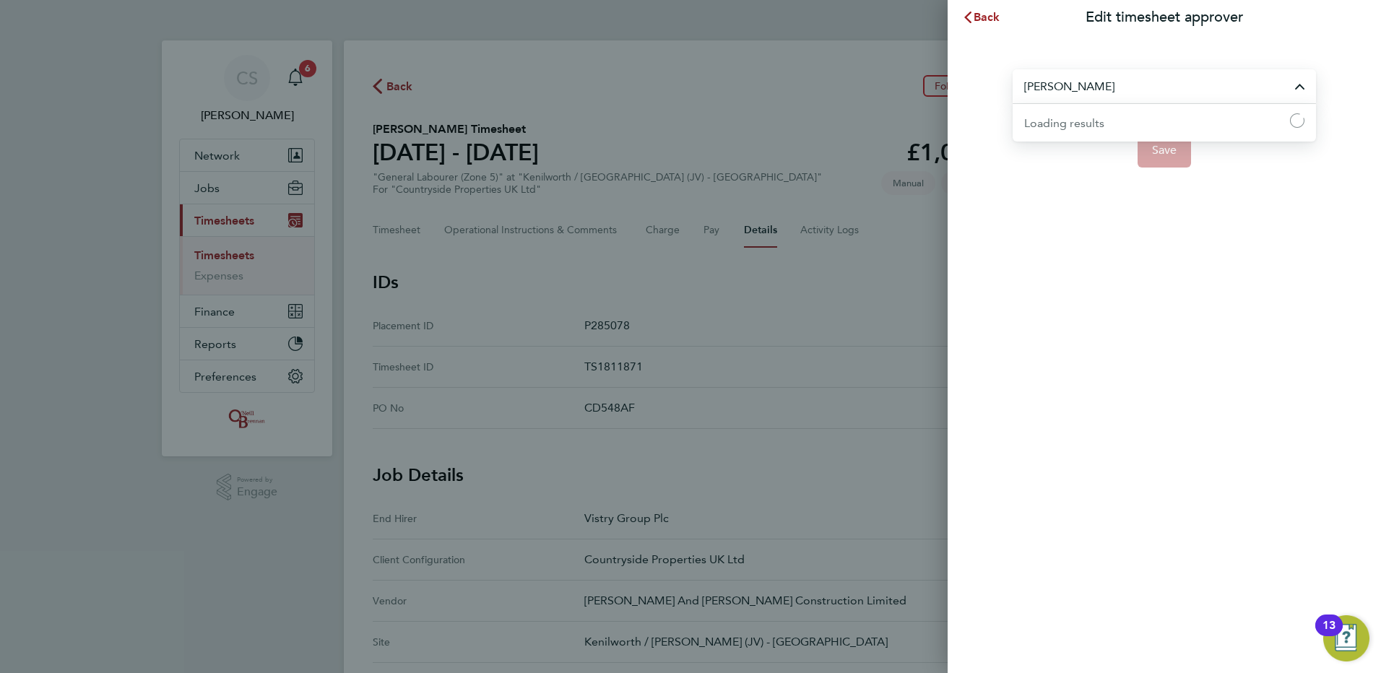
click at [1079, 82] on input "Andy Harper" at bounding box center [1164, 86] width 303 height 34
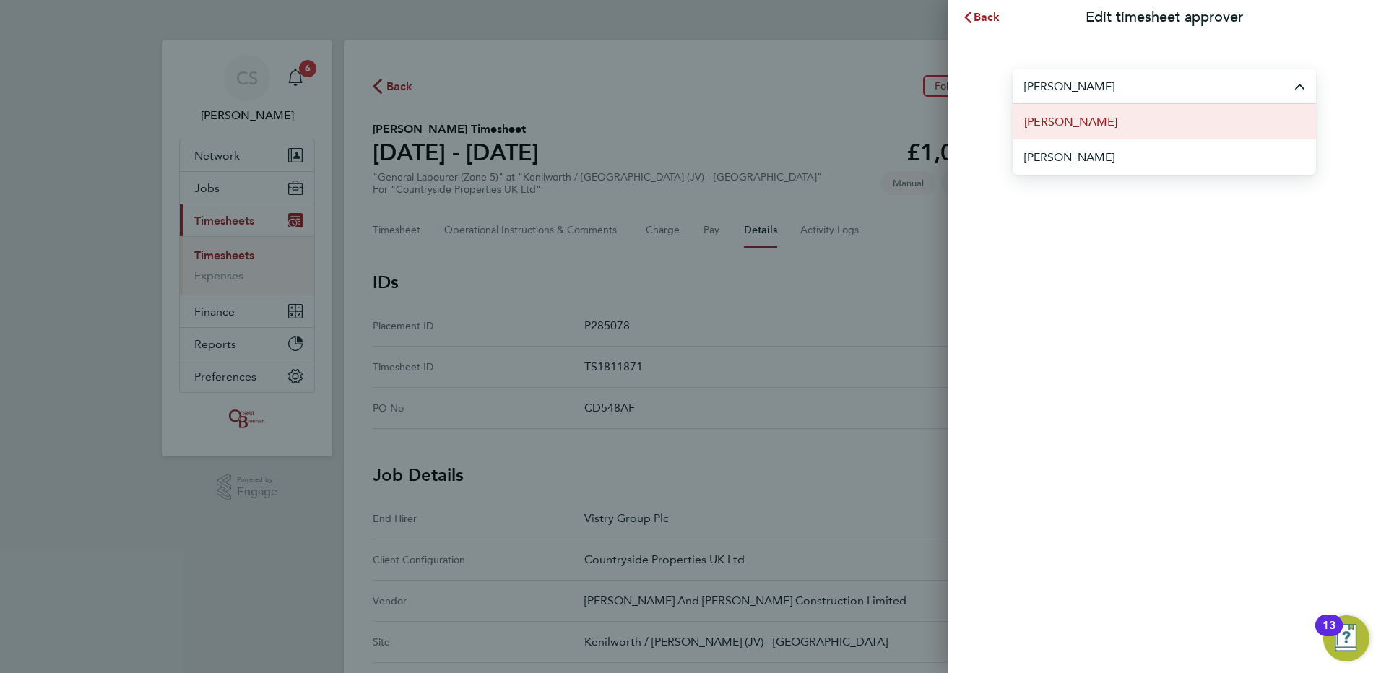
click at [1164, 124] on li "[PERSON_NAME]" at bounding box center [1164, 121] width 303 height 35
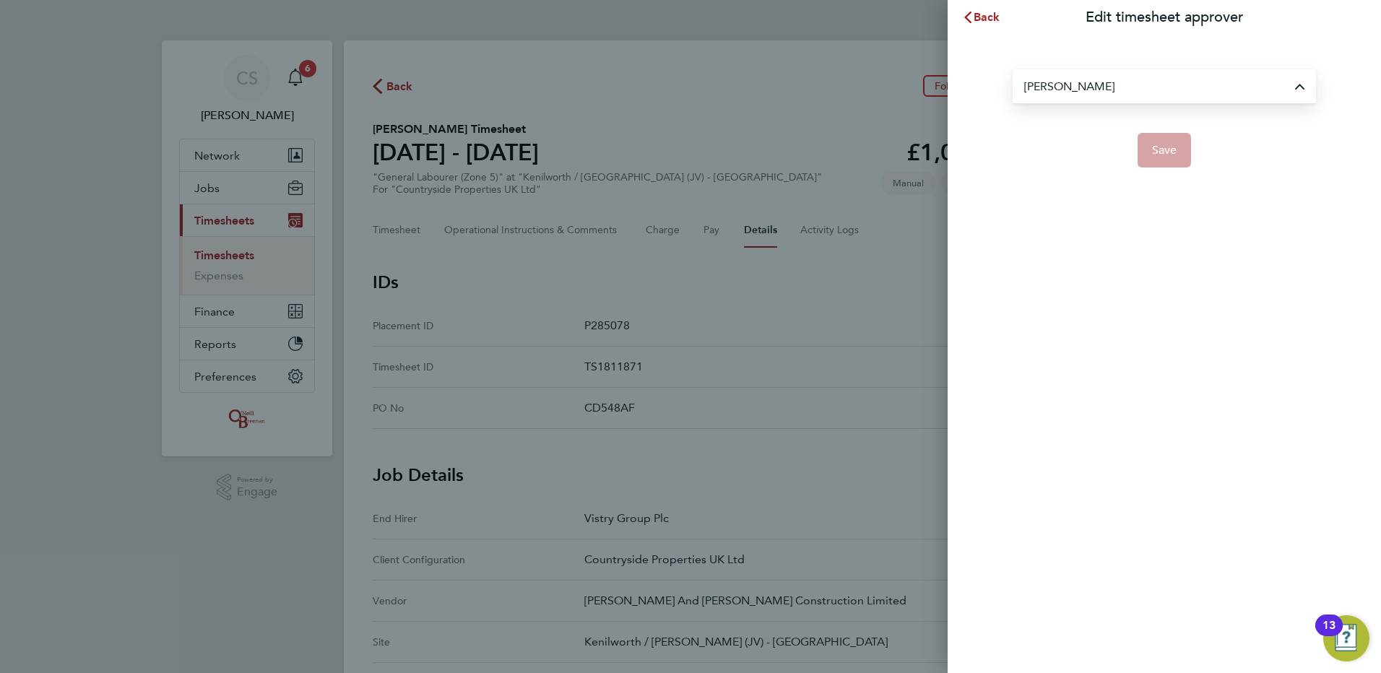
type input "[PERSON_NAME]"
click at [1165, 155] on span "Save" at bounding box center [1164, 150] width 25 height 14
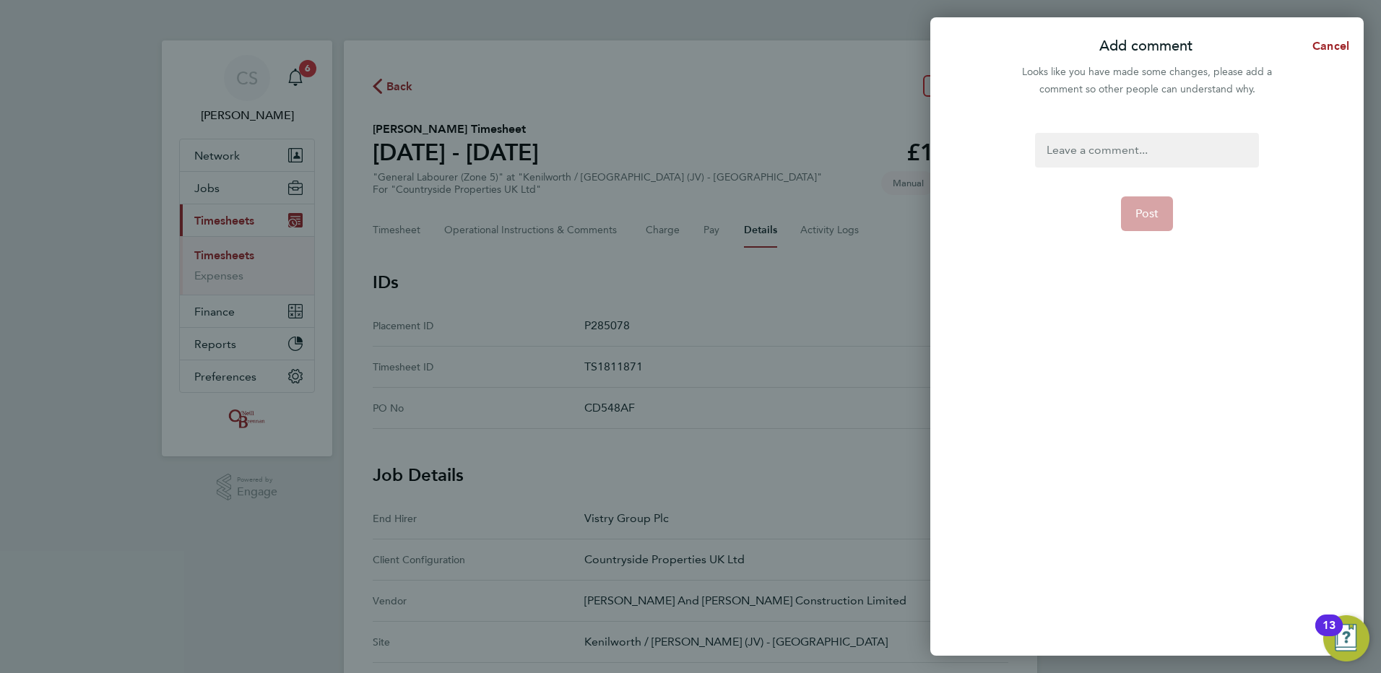
click at [1139, 144] on div at bounding box center [1146, 150] width 223 height 35
click at [1132, 153] on div at bounding box center [1146, 150] width 223 height 35
click at [1135, 219] on button "Post" at bounding box center [1147, 214] width 53 height 35
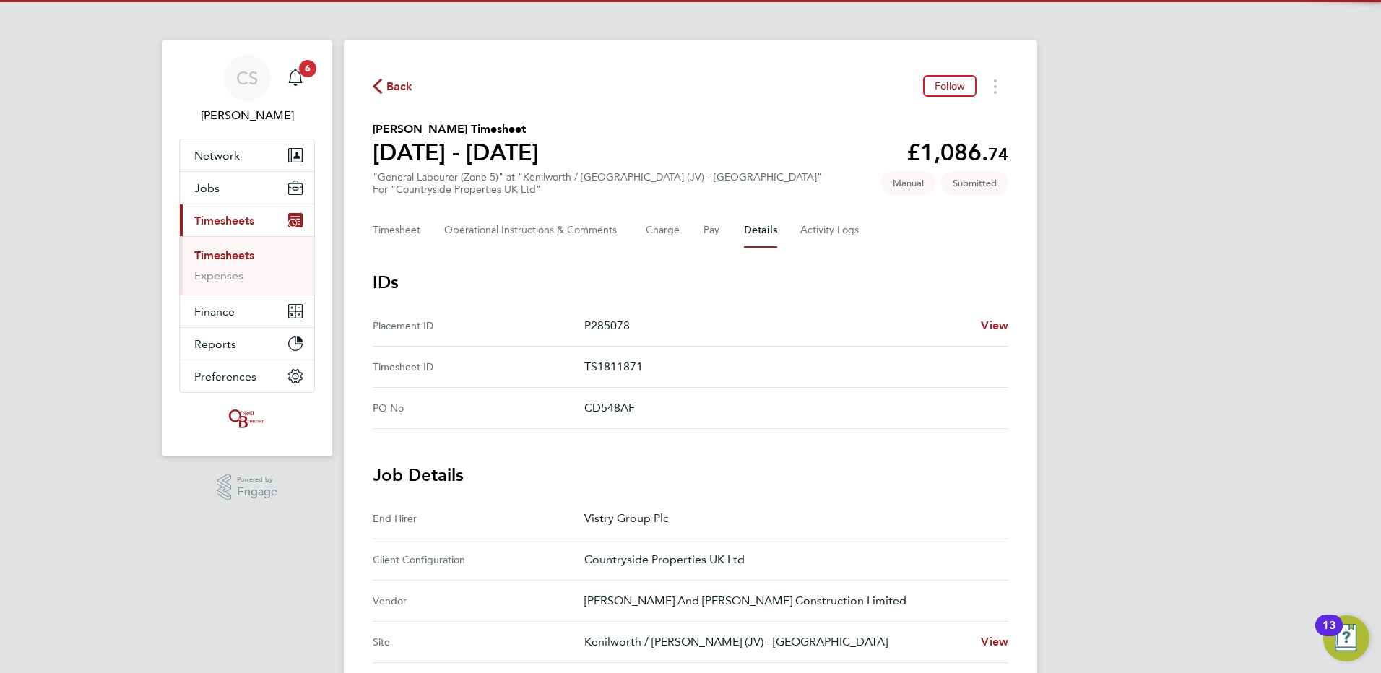
click at [370, 82] on div "Back Follow Andrae Frazer's Timesheet 25 - 31 Aug 2025 £1,086. 74 "General Labo…" at bounding box center [691, 554] width 694 height 1028
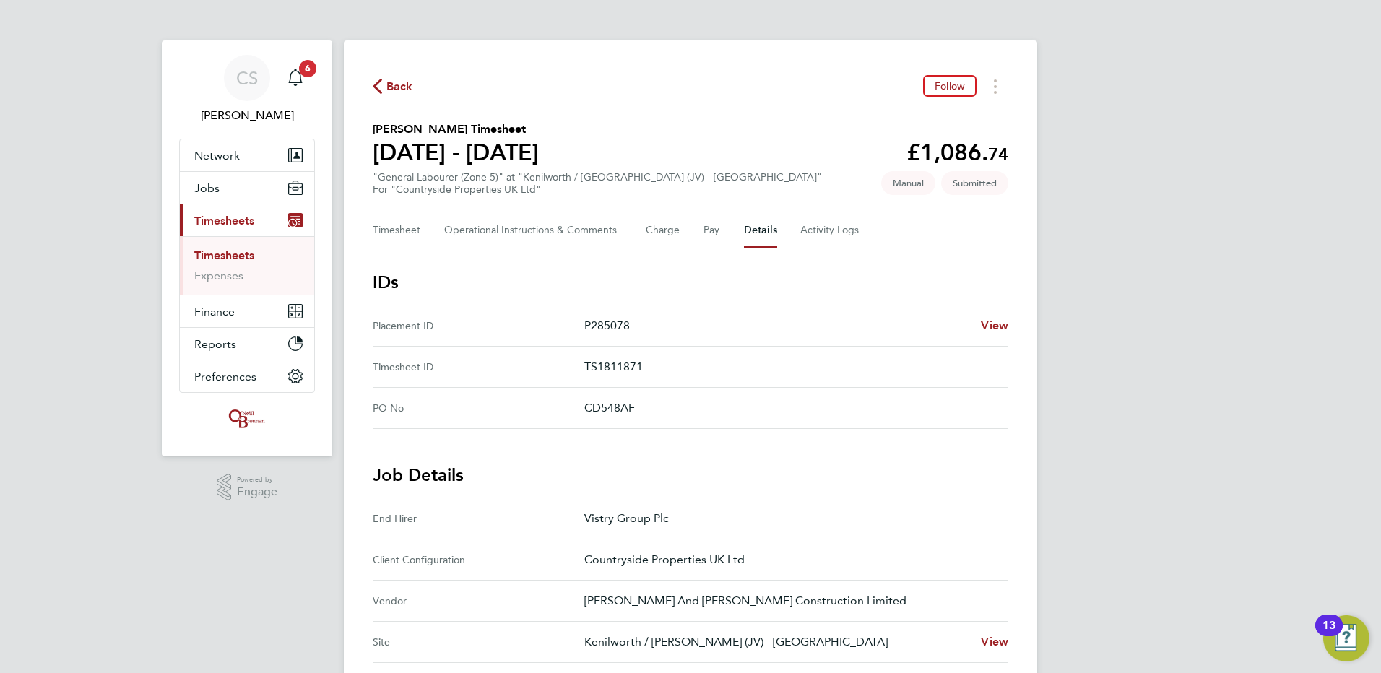
click at [404, 92] on span "Back" at bounding box center [399, 86] width 27 height 17
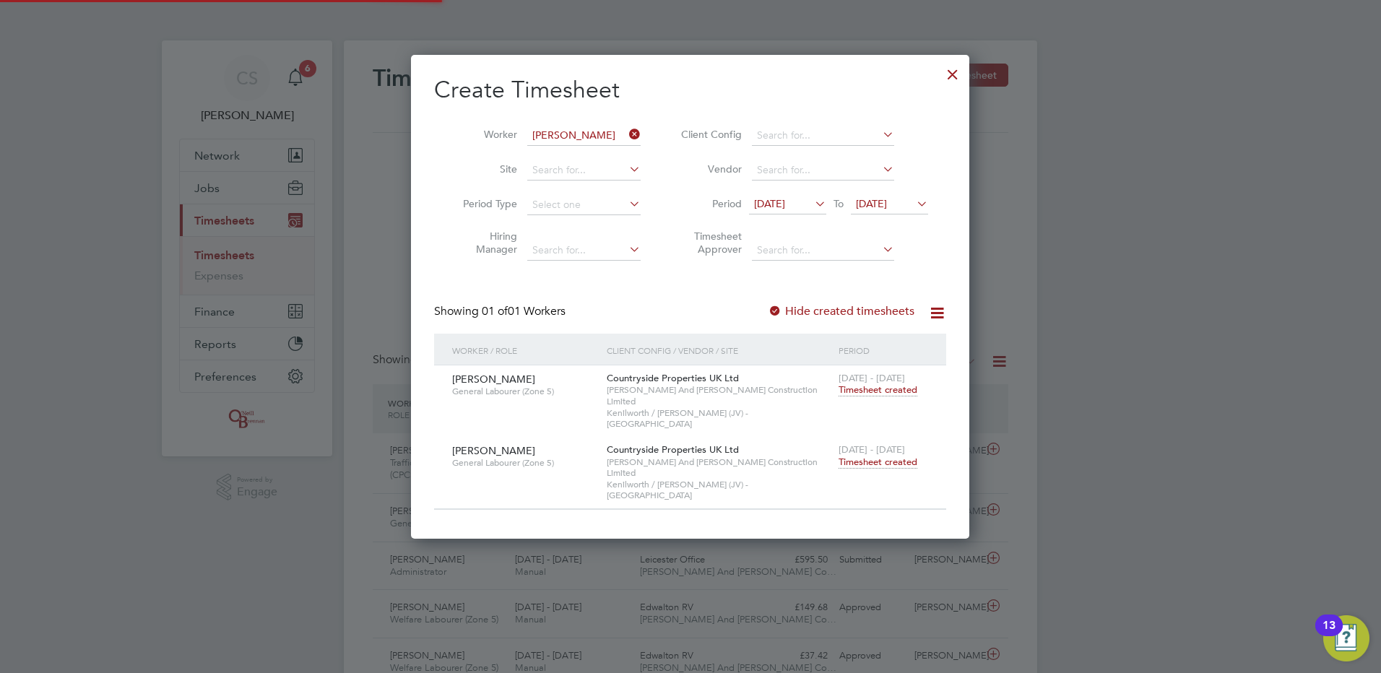
click at [959, 77] on div at bounding box center [953, 71] width 26 height 26
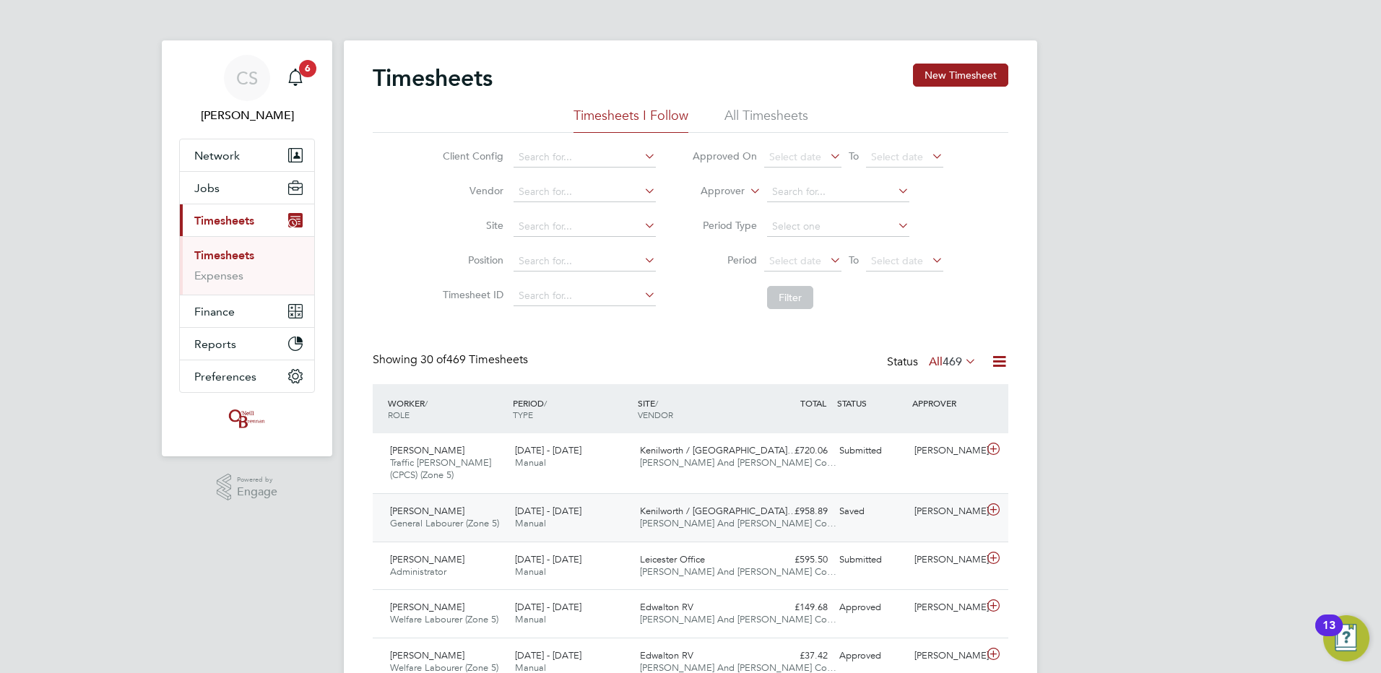
click at [493, 527] on span "General Labourer (Zone 5)" at bounding box center [444, 523] width 109 height 12
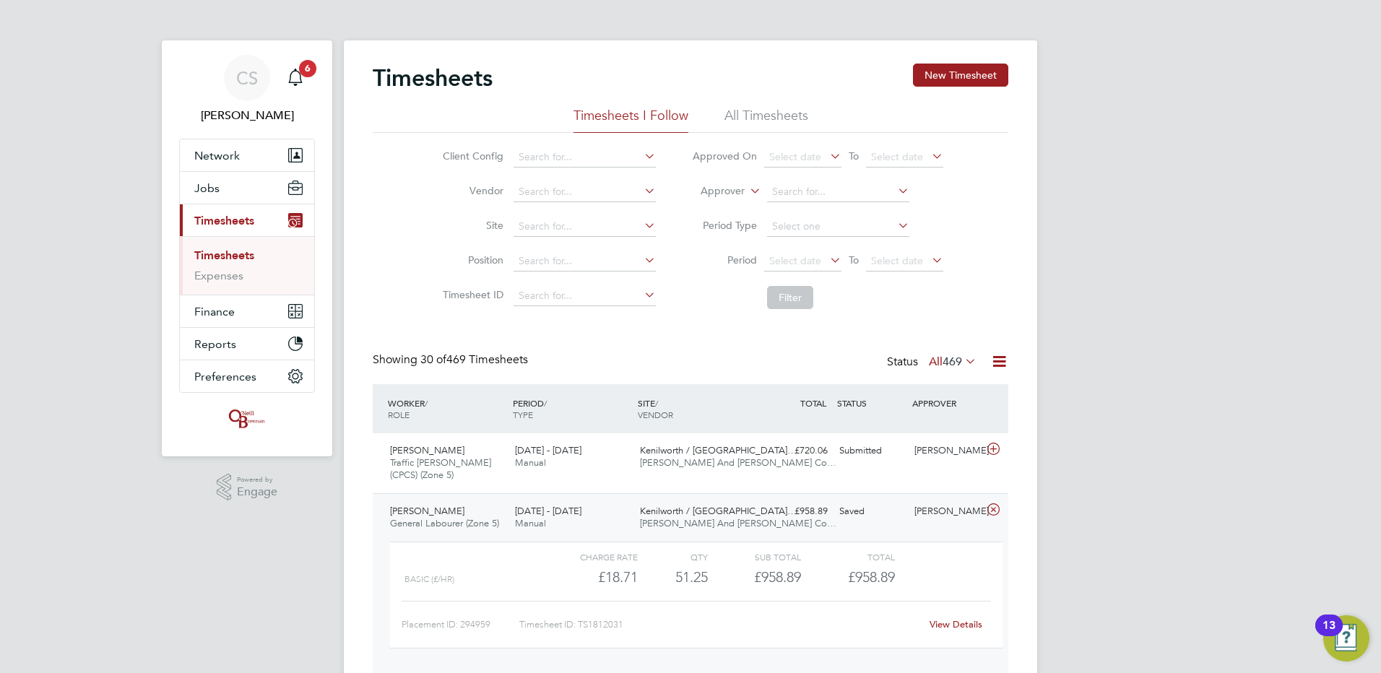
click at [962, 625] on link "View Details" at bounding box center [956, 624] width 53 height 12
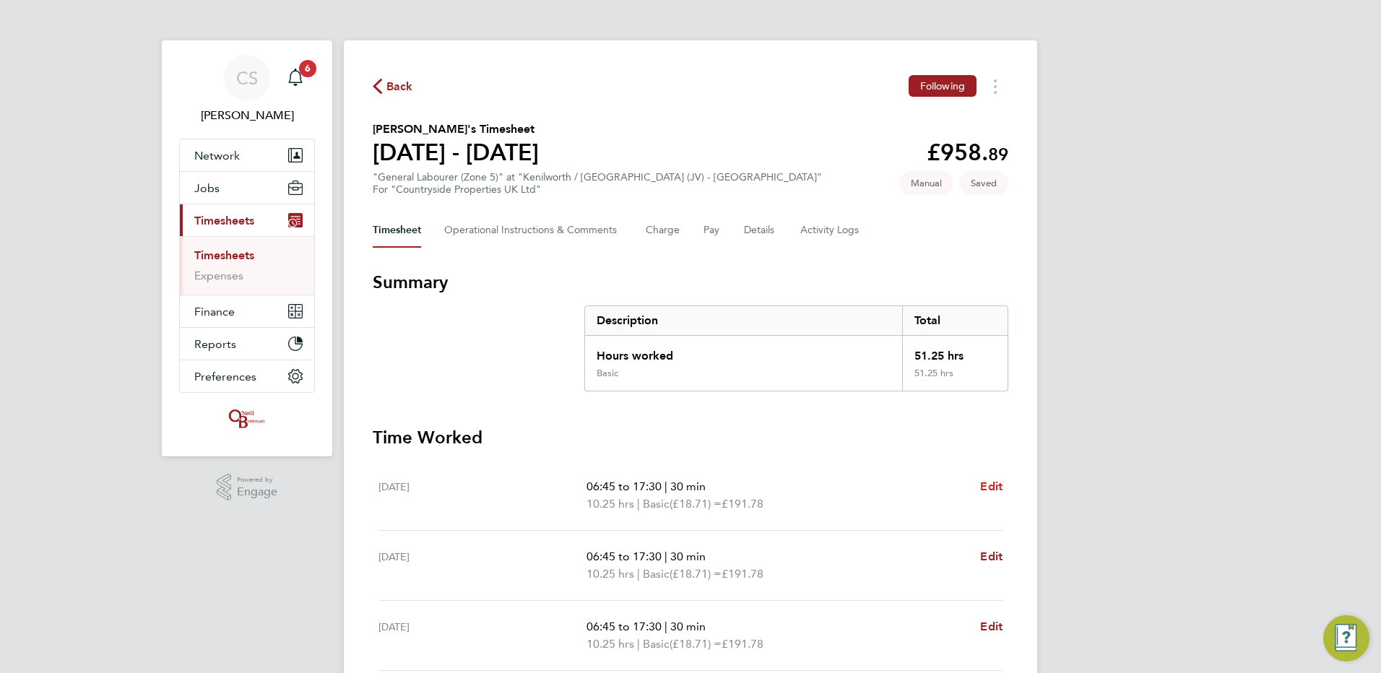
click at [1006, 486] on ul "[DATE] 06:45 to 17:30 | 30 min 10.25 hrs | Basic (£18.71) = £191.78 Edit [DATE]…" at bounding box center [691, 636] width 636 height 350
click at [995, 488] on span "Edit" at bounding box center [991, 487] width 22 height 14
select select "30"
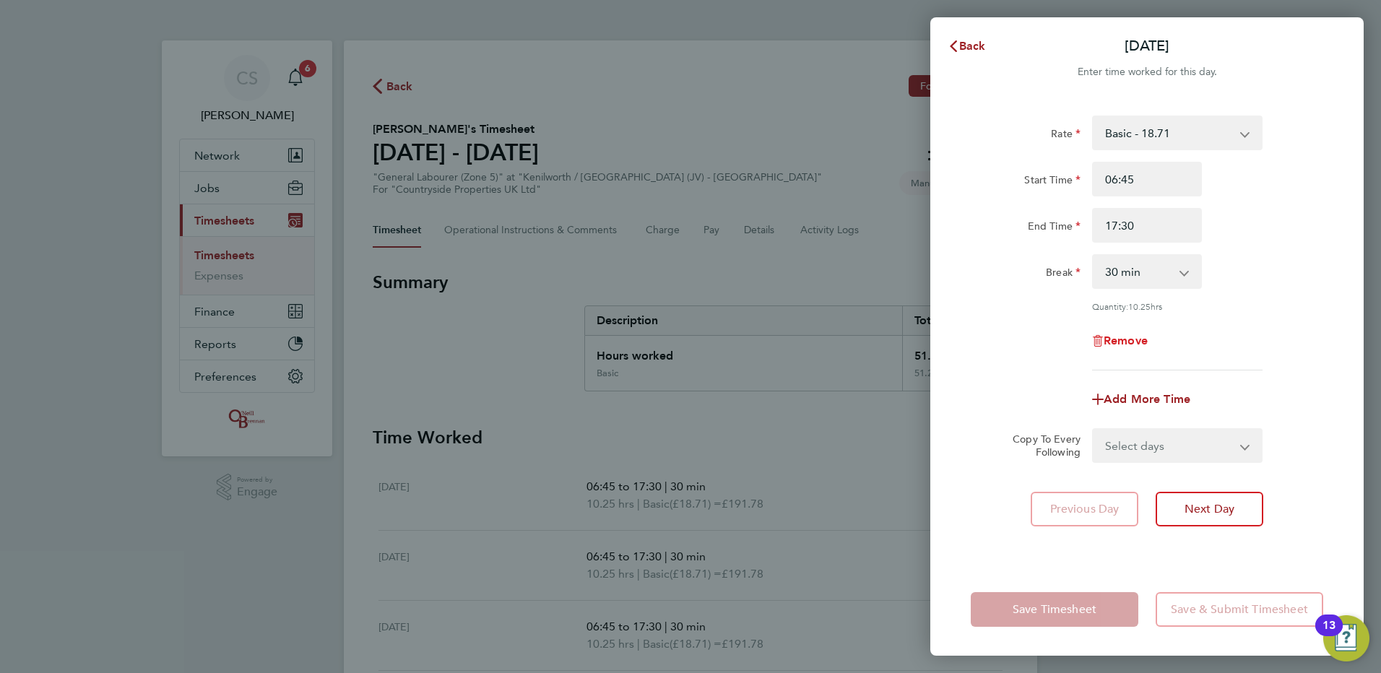
click at [1127, 335] on span "Remove" at bounding box center [1126, 341] width 44 height 14
select select "null"
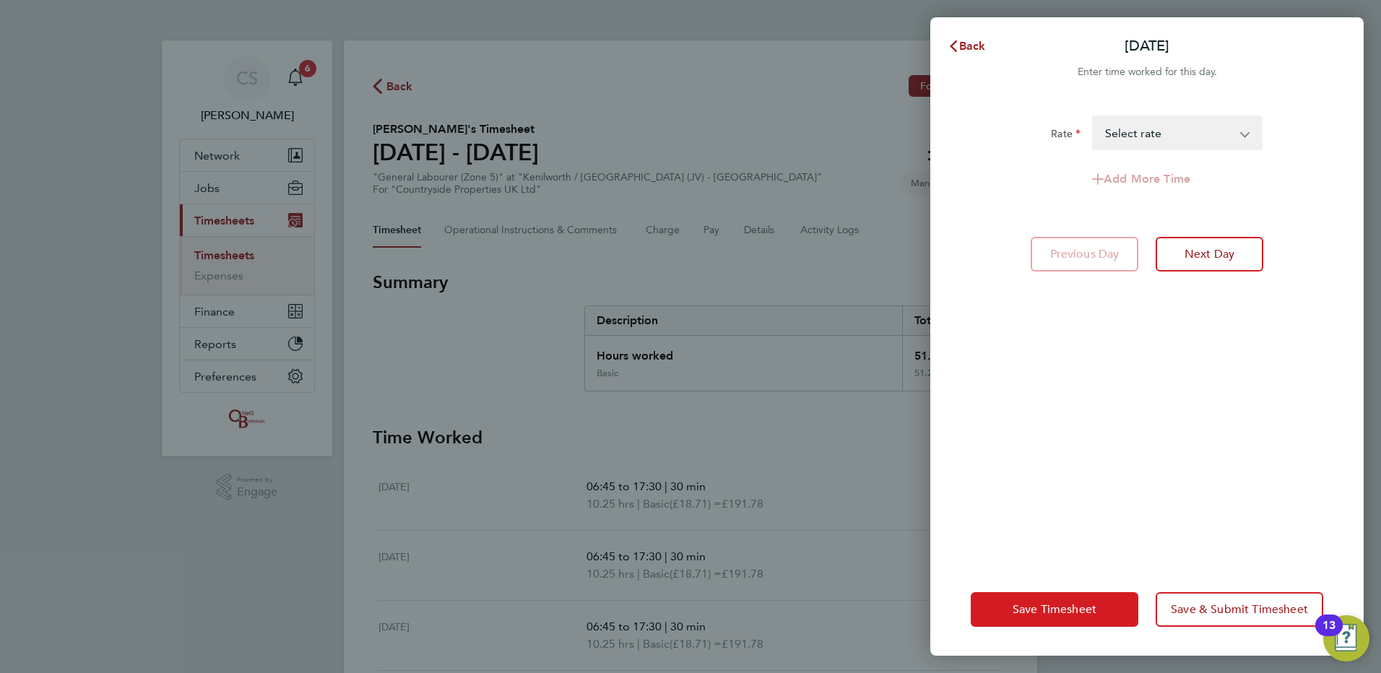
click at [1060, 617] on button "Save Timesheet" at bounding box center [1055, 609] width 168 height 35
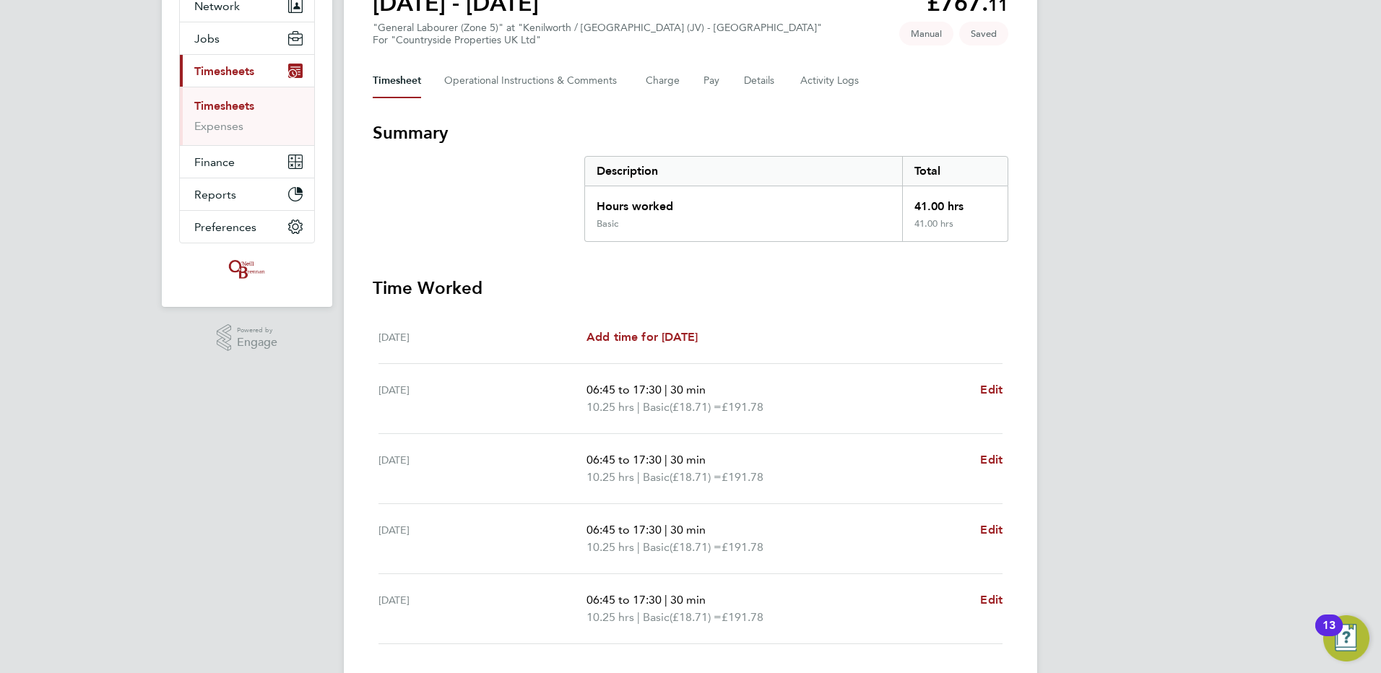
scroll to position [248, 0]
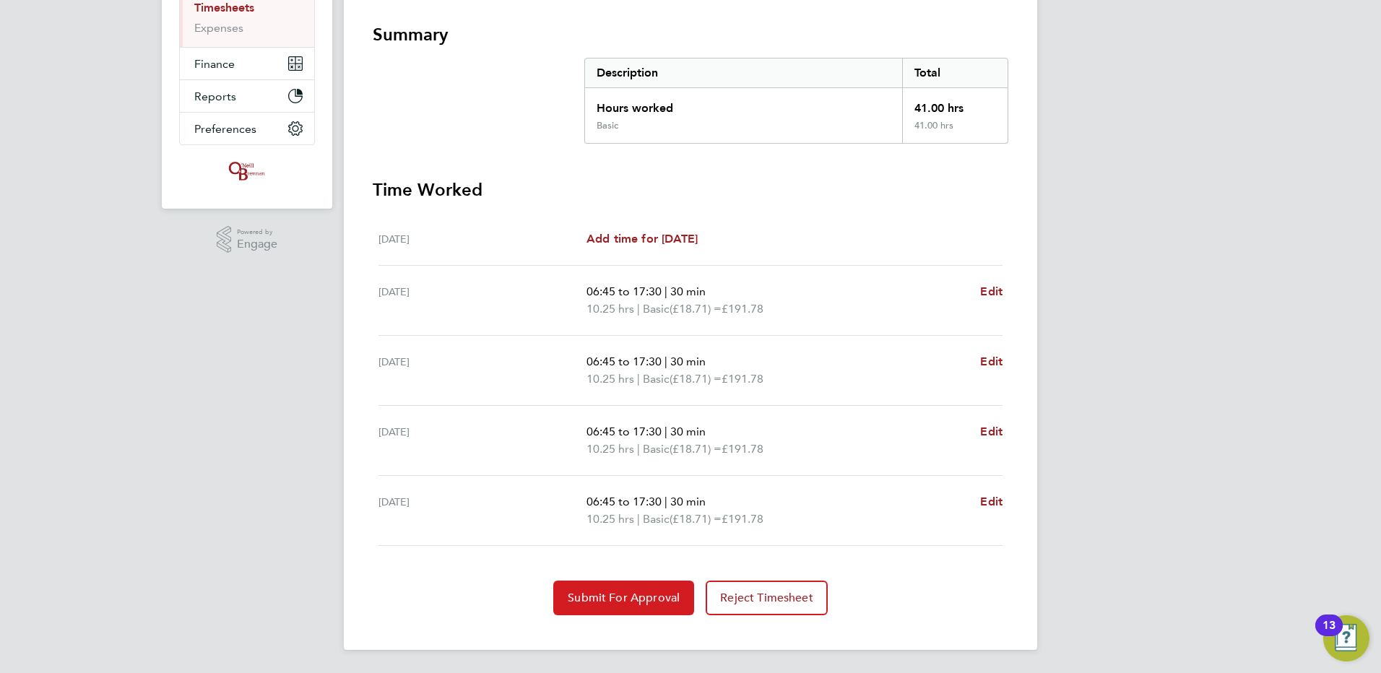
click at [647, 598] on span "Submit For Approval" at bounding box center [624, 598] width 112 height 14
click at [677, 597] on span "Reject Timesheet" at bounding box center [690, 598] width 93 height 14
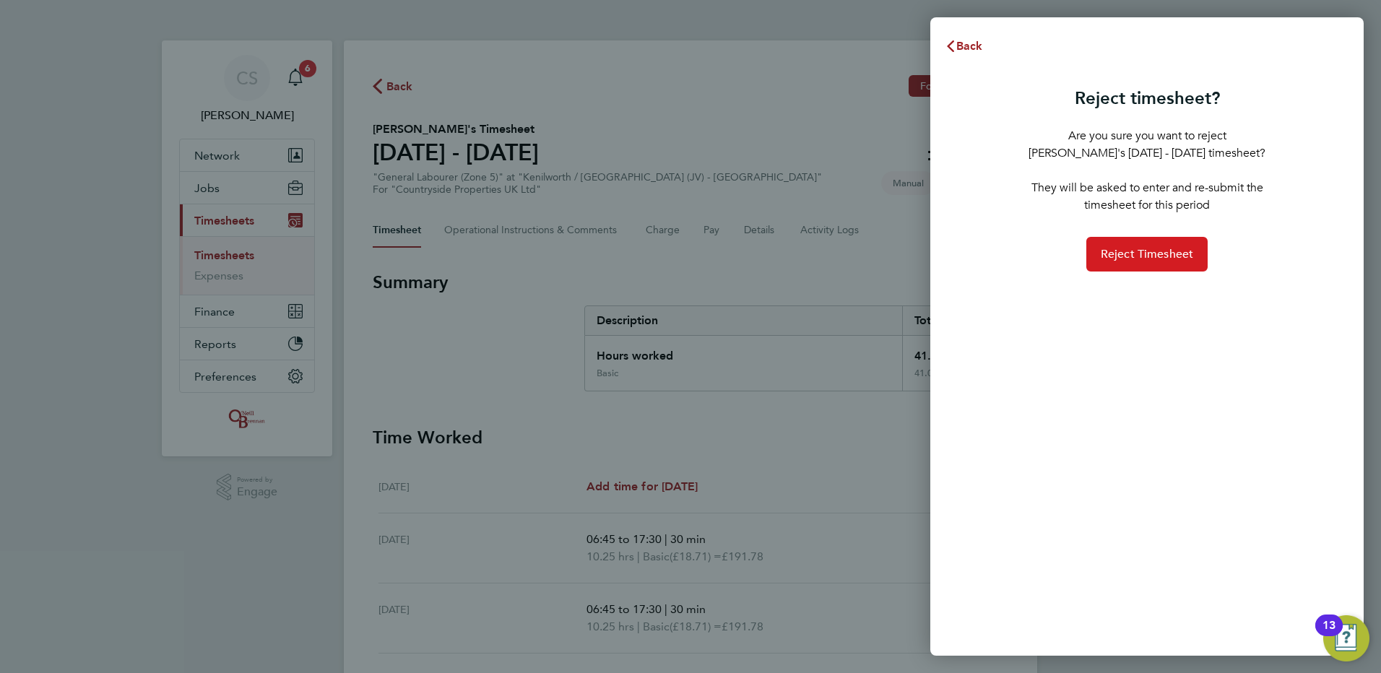
click at [1123, 267] on button "Reject Timesheet" at bounding box center [1148, 254] width 122 height 35
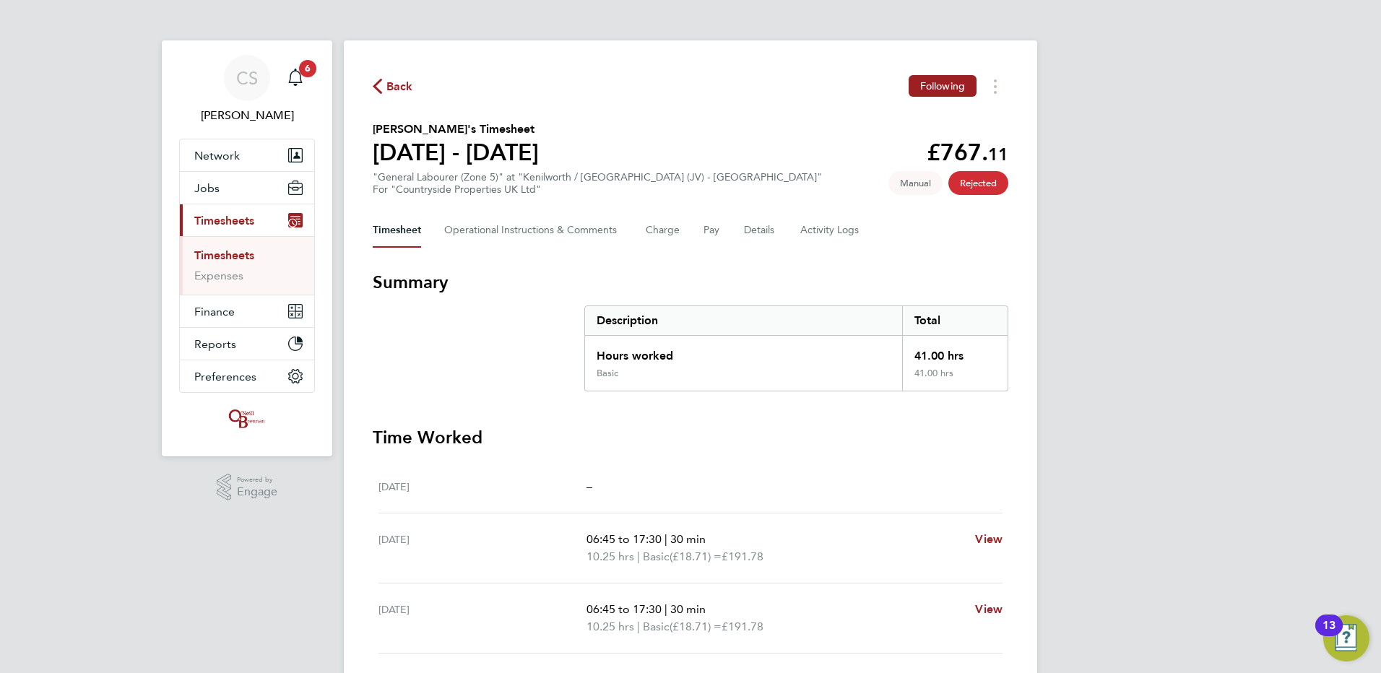
click at [983, 98] on div "Back Following [PERSON_NAME]'s Timesheet [DATE] - [DATE] £767. 11 "General Labo…" at bounding box center [691, 434] width 694 height 788
click at [993, 92] on button "Timesheets Menu" at bounding box center [996, 86] width 26 height 22
drag, startPoint x: 837, startPoint y: 225, endPoint x: 631, endPoint y: 155, distance: 216.8
click at [834, 223] on Logs-tab "Activity Logs" at bounding box center [830, 230] width 61 height 35
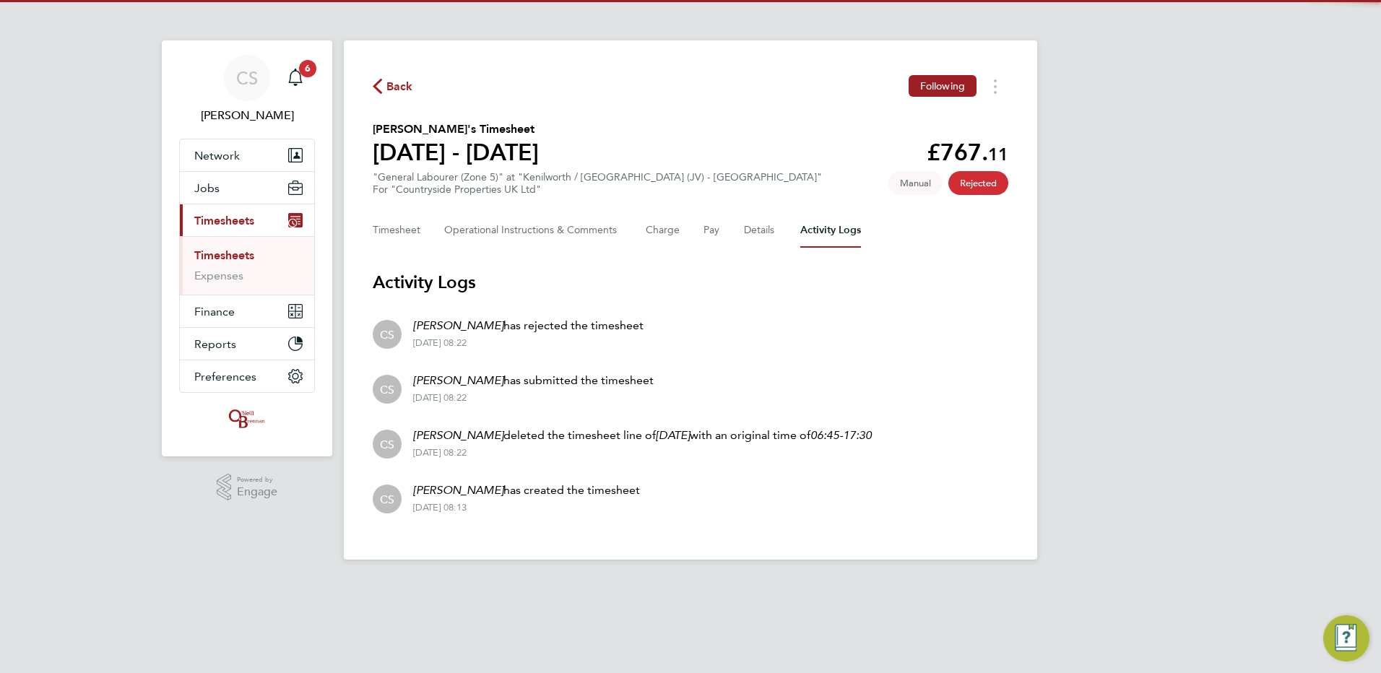
click at [386, 82] on span "Back" at bounding box center [393, 86] width 40 height 14
